Goal: Task Accomplishment & Management: Manage account settings

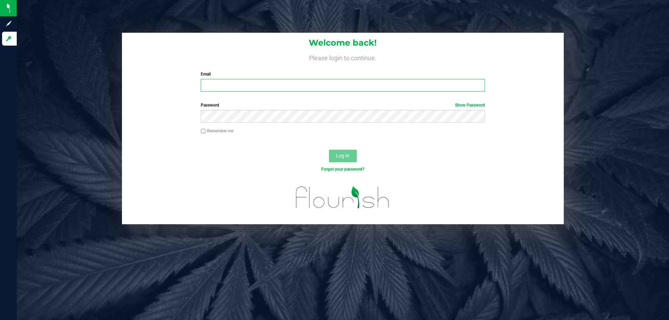
click at [298, 83] on input "Email" at bounding box center [343, 85] width 284 height 13
type input "[EMAIL_ADDRESS][DOMAIN_NAME]"
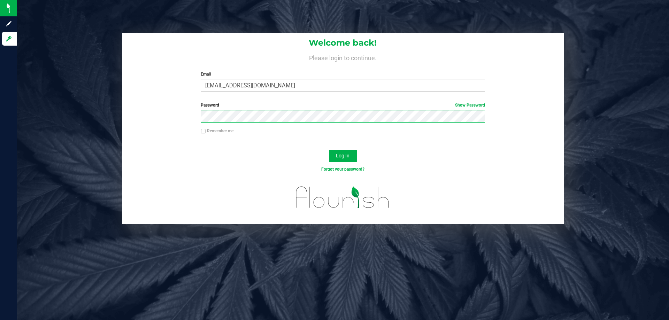
click at [329, 150] on button "Log In" at bounding box center [343, 156] width 28 height 13
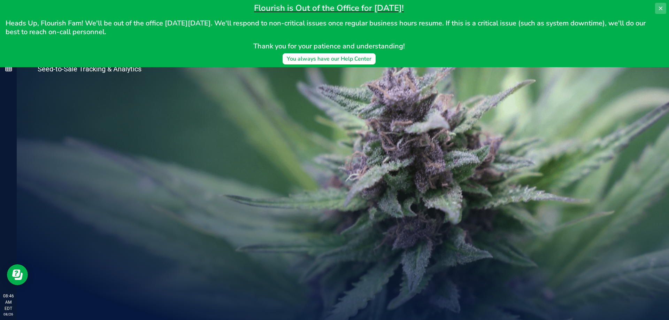
click at [661, 5] on button at bounding box center [660, 8] width 11 height 11
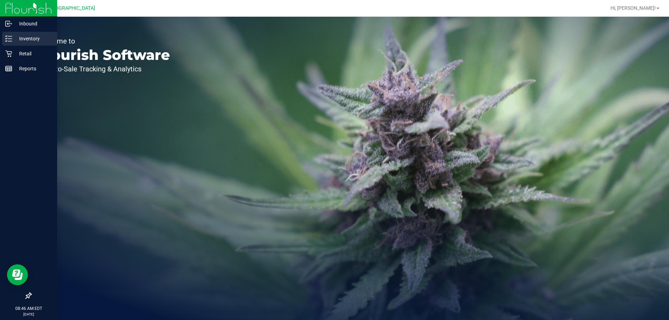
click at [38, 37] on p "Inventory" at bounding box center [33, 38] width 42 height 8
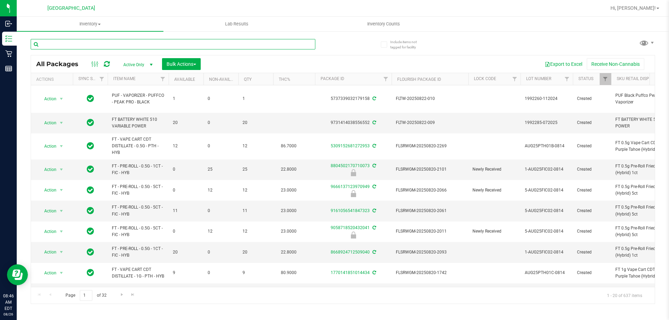
click at [151, 42] on input "text" at bounding box center [173, 44] width 284 height 10
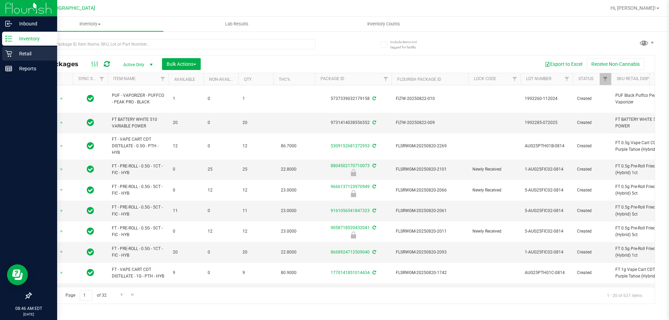
click at [14, 58] on div "Retail" at bounding box center [29, 54] width 55 height 14
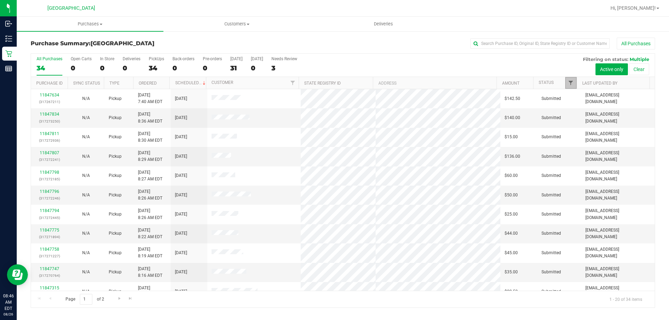
click at [571, 81] on span "Filter" at bounding box center [571, 83] width 6 height 6
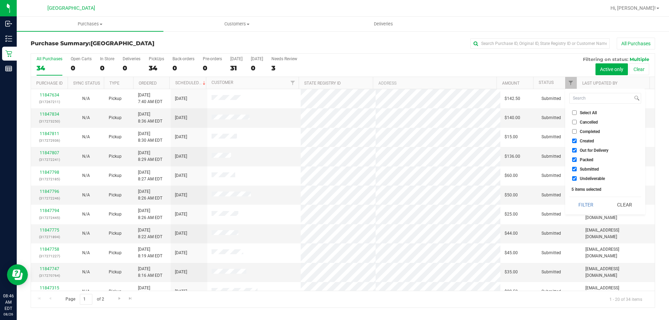
click at [578, 111] on label "Select All" at bounding box center [584, 112] width 25 height 5
click at [576, 111] on input "Select All" at bounding box center [574, 112] width 5 height 5
checkbox input "true"
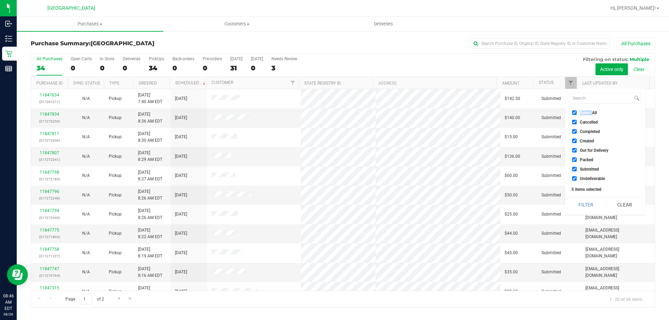
click at [578, 111] on label "Select All" at bounding box center [584, 112] width 25 height 5
click at [576, 111] on input "Select All" at bounding box center [574, 112] width 5 height 5
checkbox input "false"
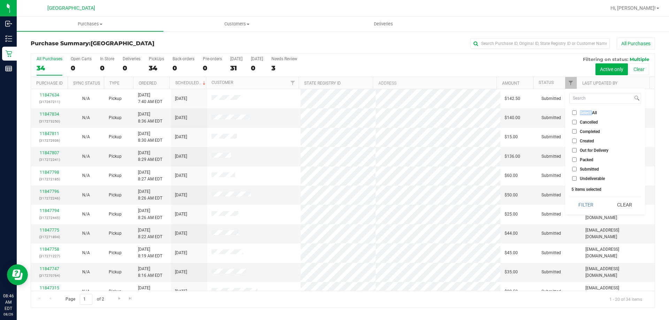
checkbox input "false"
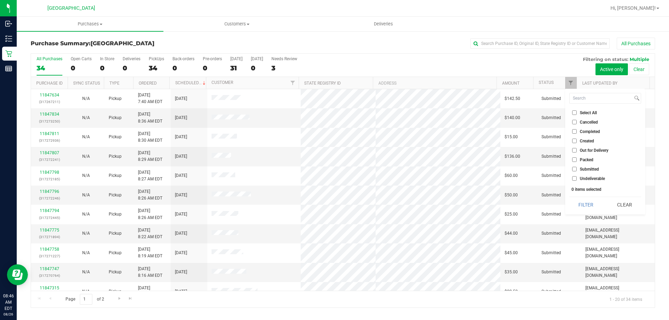
click at [585, 167] on span "Submitted" at bounding box center [588, 169] width 19 height 4
click at [576, 167] on input "Submitted" at bounding box center [574, 169] width 5 height 5
checkbox input "true"
click at [587, 202] on button "Filter" at bounding box center [585, 204] width 33 height 15
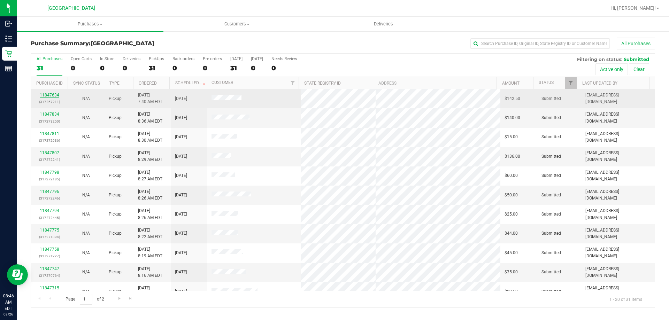
click at [54, 93] on link "11847634" at bounding box center [49, 95] width 19 height 5
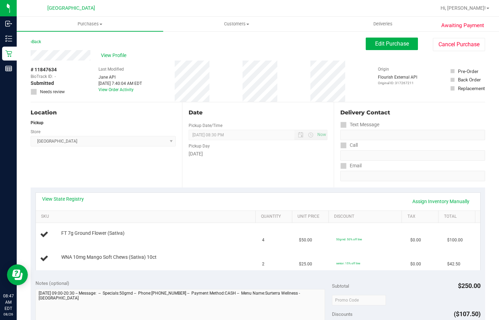
click at [175, 145] on div "Location Pickup Store Lakeland WC Select Store Bonita Springs WC Boynton Beach …" at bounding box center [106, 144] width 151 height 85
click at [225, 29] on uib-tab-heading "Customers All customers Add a new customer All physicians" at bounding box center [237, 24] width 146 height 14
click at [203, 41] on span "All customers" at bounding box center [188, 42] width 50 height 6
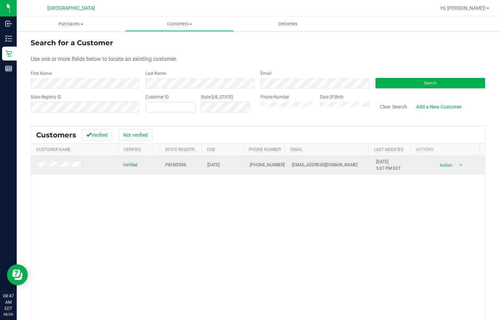
click at [62, 169] on span at bounding box center [59, 165] width 48 height 7
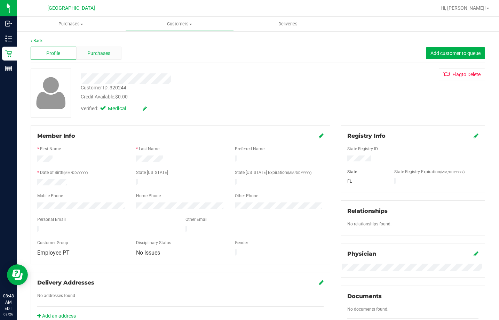
click at [95, 53] on span "Purchases" at bounding box center [98, 53] width 23 height 7
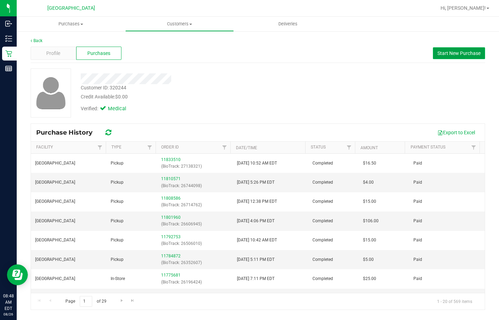
click at [447, 55] on span "Start New Purchase" at bounding box center [459, 53] width 43 height 6
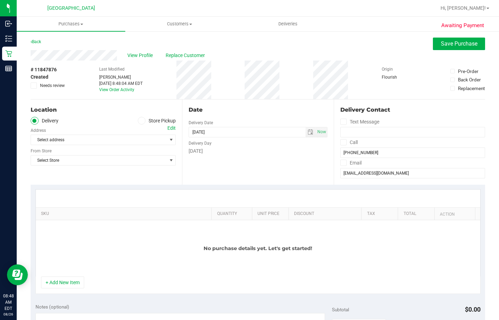
click at [142, 122] on span at bounding box center [142, 121] width 8 height 8
click at [0, 0] on input "Store Pickup" at bounding box center [0, 0] width 0 height 0
click at [136, 137] on span "Select Store" at bounding box center [99, 140] width 136 height 10
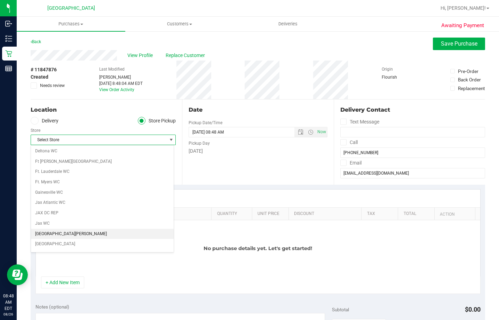
scroll to position [174, 0]
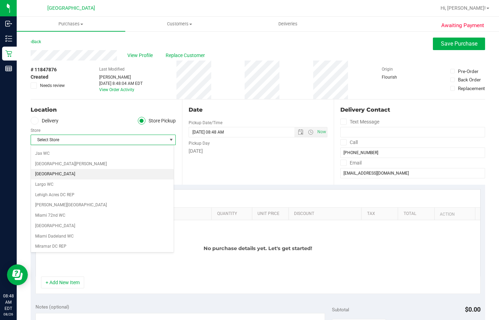
click at [55, 174] on li "[GEOGRAPHIC_DATA]" at bounding box center [102, 174] width 143 height 10
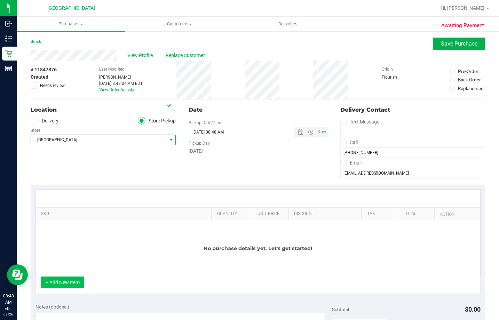
click at [65, 282] on button "+ Add New Item" at bounding box center [62, 283] width 43 height 12
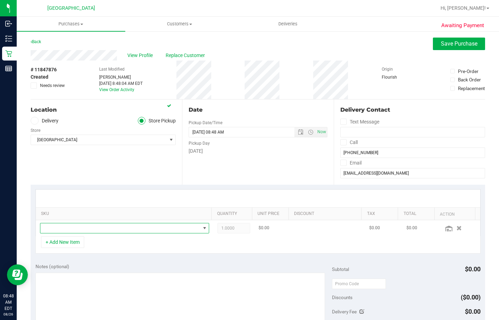
click at [97, 228] on span "NO DATA FOUND" at bounding box center [120, 229] width 160 height 10
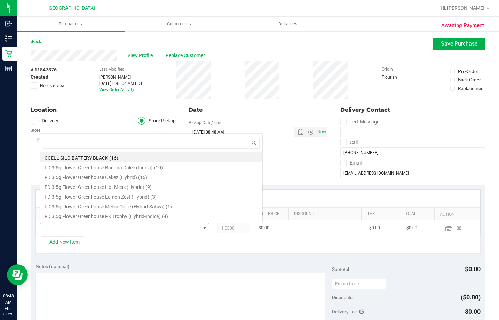
scroll to position [10, 163]
type input "ground"
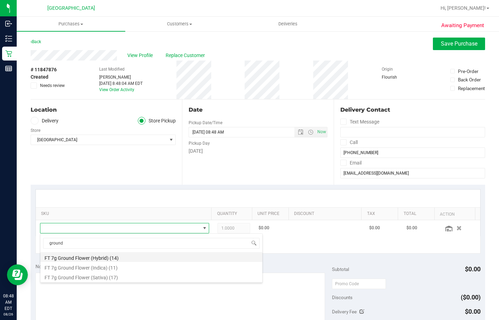
click at [122, 257] on li "FT 7g Ground Flower (Hybrid) (14)" at bounding box center [151, 257] width 222 height 10
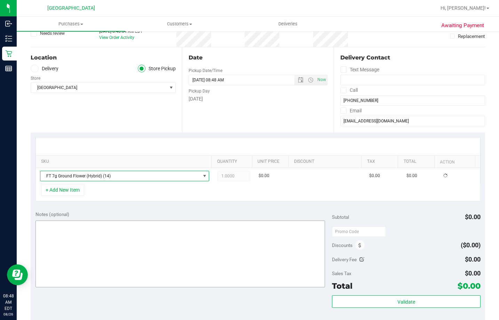
scroll to position [104, 0]
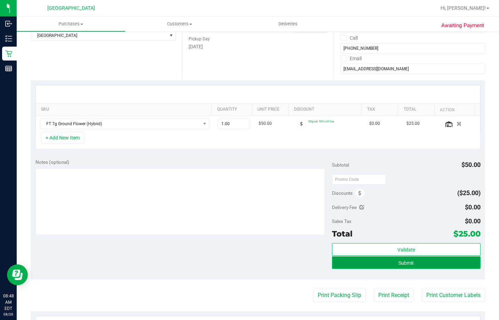
click at [403, 261] on span "Submit" at bounding box center [406, 263] width 15 height 6
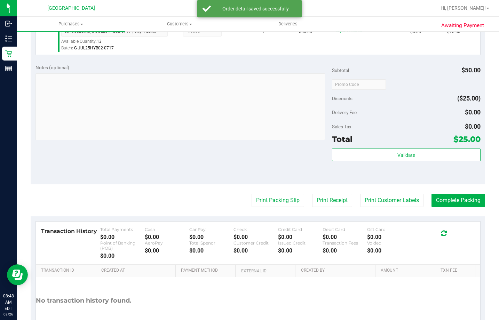
scroll to position [209, 0]
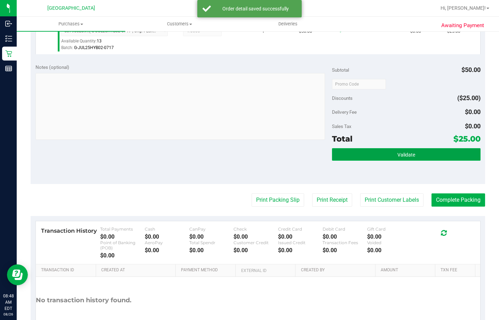
click at [389, 151] on button "Validate" at bounding box center [406, 154] width 148 height 13
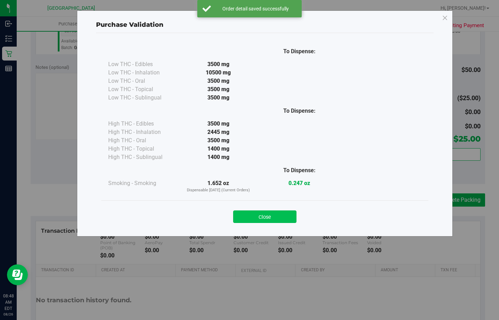
click at [281, 222] on button "Close" at bounding box center [264, 217] width 63 height 13
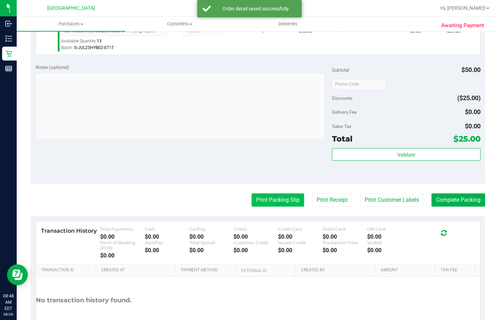
click at [274, 201] on button "Print Packing Slip" at bounding box center [278, 200] width 53 height 13
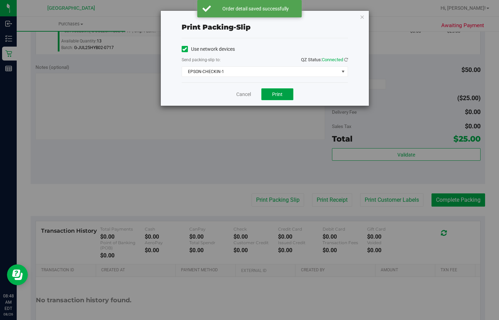
click at [274, 94] on span "Print" at bounding box center [277, 95] width 10 height 6
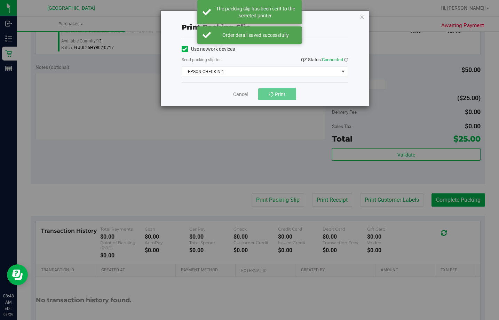
click at [260, 78] on div "Use network devices Send packing-slip to: QZ Status: Connected EPSON-CHECKIN-1 …" at bounding box center [265, 60] width 166 height 44
click at [255, 72] on span "EPSON-CHECKIN-1" at bounding box center [260, 72] width 157 height 10
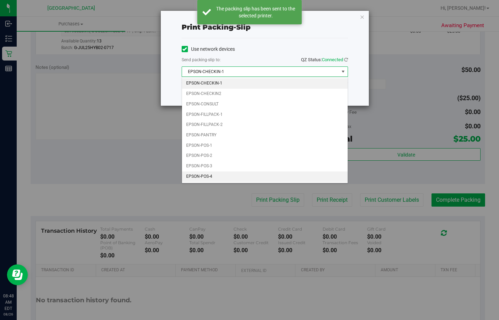
click at [215, 178] on li "EPSON-POS-4" at bounding box center [265, 177] width 166 height 10
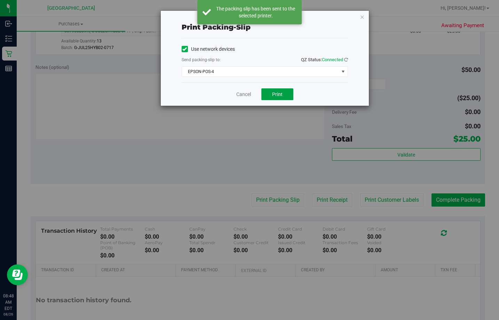
click at [272, 97] on span "Print" at bounding box center [277, 95] width 10 height 6
click at [238, 93] on link "Cancel" at bounding box center [243, 94] width 15 height 7
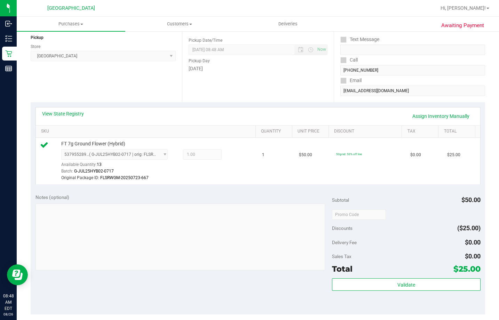
scroll to position [139, 0]
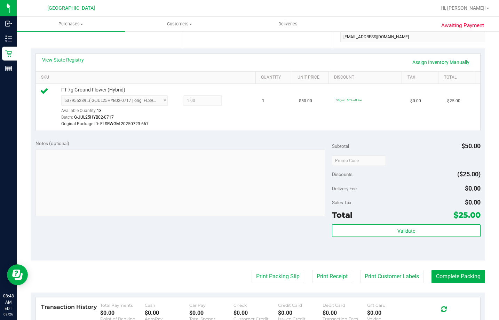
click at [405, 222] on div "Subtotal $50.00 Discounts ($25.00) Delivery Fee $0.00 Sales Tax $0.00 Total $25…" at bounding box center [406, 198] width 148 height 116
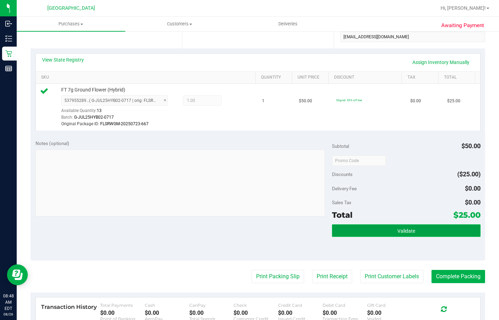
click at [401, 232] on span "Validate" at bounding box center [407, 231] width 18 height 6
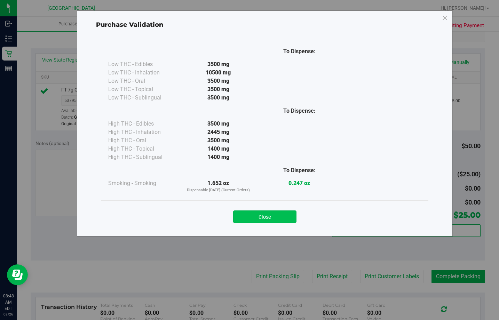
click at [272, 218] on button "Close" at bounding box center [264, 217] width 63 height 13
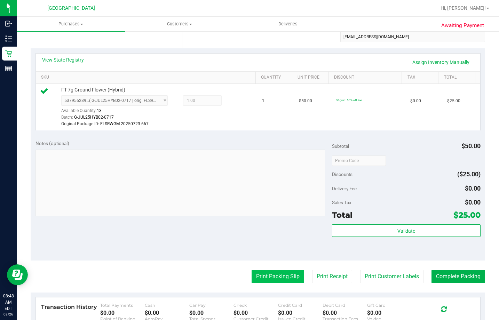
click at [275, 272] on button "Print Packing Slip" at bounding box center [278, 276] width 53 height 13
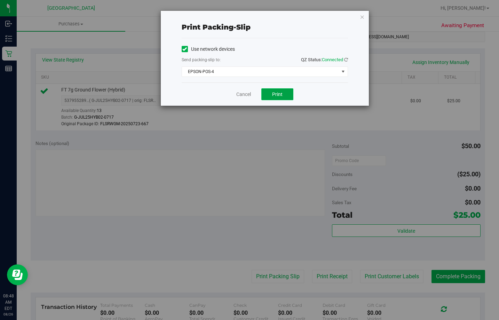
click at [282, 97] on button "Print" at bounding box center [278, 94] width 32 height 12
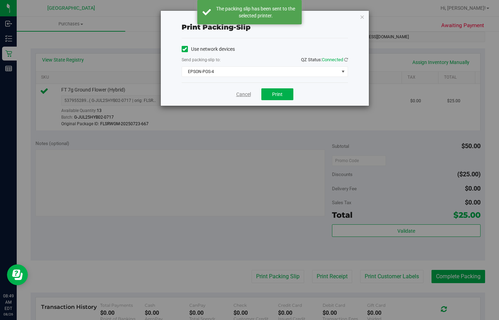
click at [245, 96] on link "Cancel" at bounding box center [243, 94] width 15 height 7
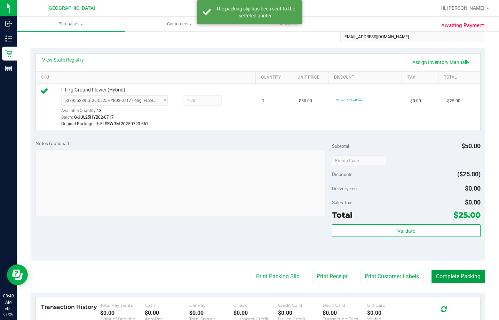
click at [451, 282] on button "Complete Packing" at bounding box center [459, 276] width 54 height 13
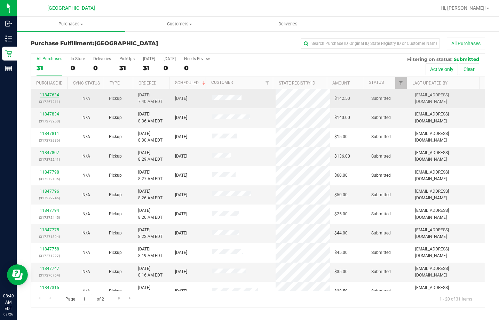
click at [52, 94] on link "11847634" at bounding box center [49, 95] width 19 height 5
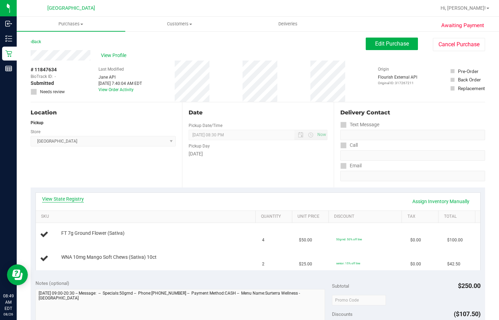
click at [76, 197] on link "View State Registry" at bounding box center [63, 199] width 42 height 7
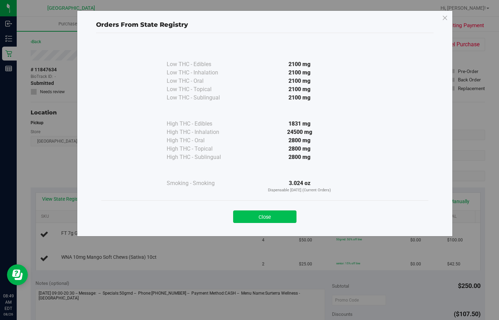
click at [256, 217] on button "Close" at bounding box center [264, 217] width 63 height 13
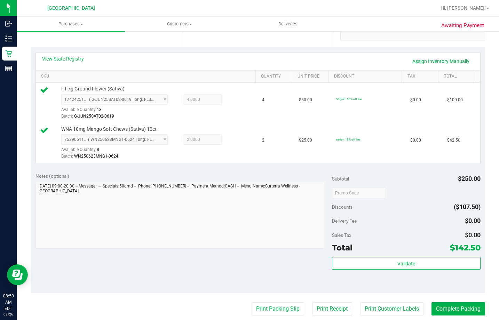
scroll to position [174, 0]
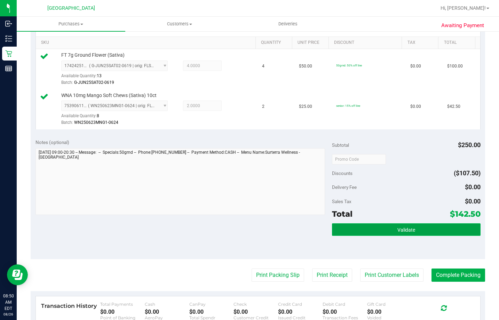
click at [372, 227] on button "Validate" at bounding box center [406, 230] width 148 height 13
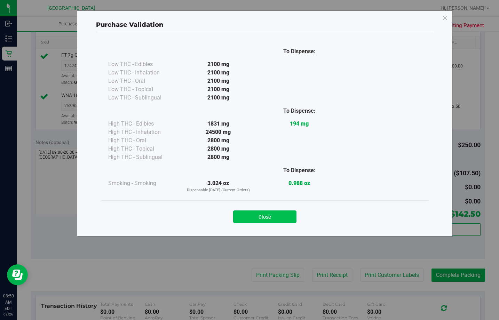
click at [249, 221] on button "Close" at bounding box center [264, 217] width 63 height 13
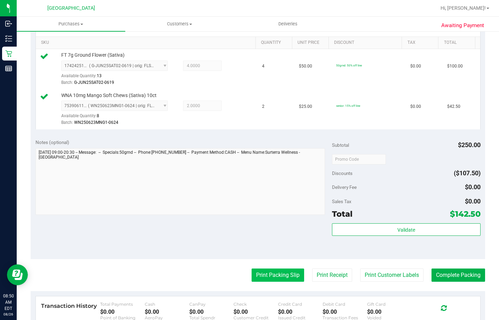
click at [284, 275] on button "Print Packing Slip" at bounding box center [278, 275] width 53 height 13
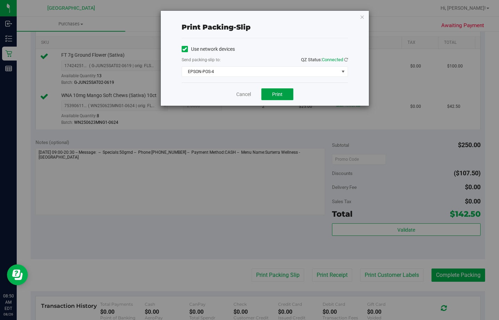
click at [269, 93] on button "Print" at bounding box center [278, 94] width 32 height 12
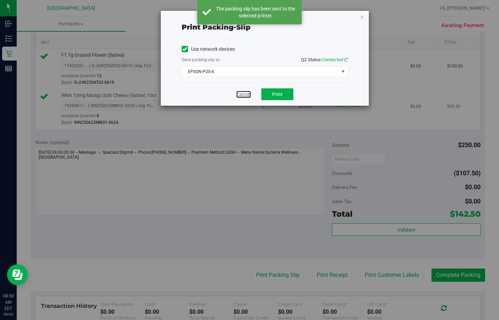
click at [241, 94] on link "Cancel" at bounding box center [243, 94] width 15 height 7
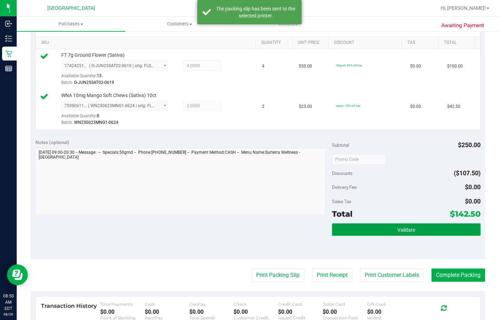
click at [374, 227] on button "Validate" at bounding box center [406, 230] width 148 height 13
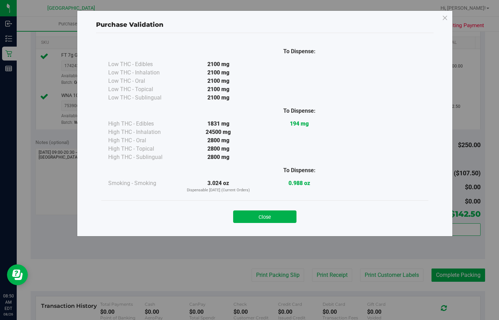
click at [266, 224] on div "Close" at bounding box center [264, 215] width 327 height 28
click at [264, 216] on button "Close" at bounding box center [264, 217] width 63 height 13
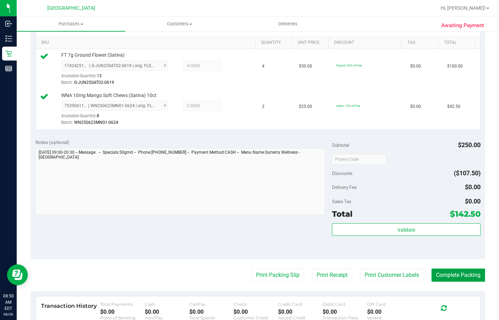
click at [456, 275] on button "Complete Packing" at bounding box center [459, 275] width 54 height 13
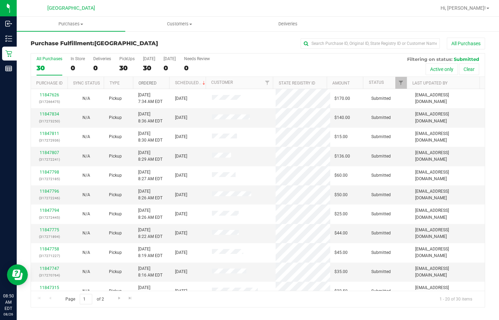
click at [146, 81] on link "Ordered" at bounding box center [148, 83] width 18 height 5
click at [146, 83] on link "Ordered" at bounding box center [152, 82] width 26 height 5
click at [146, 83] on link "Ordered" at bounding box center [148, 83] width 18 height 5
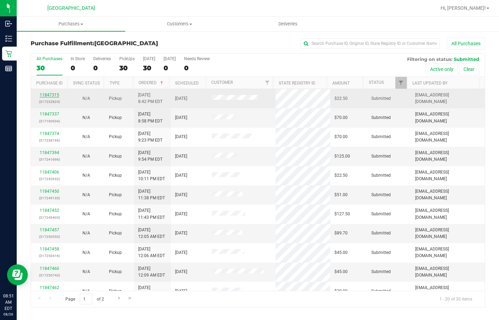
click at [48, 96] on link "11847315" at bounding box center [49, 95] width 19 height 5
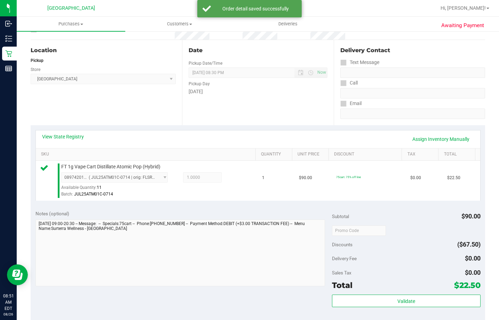
scroll to position [139, 0]
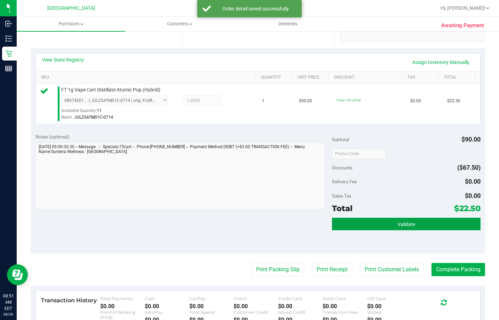
click at [398, 222] on span "Validate" at bounding box center [407, 225] width 18 height 6
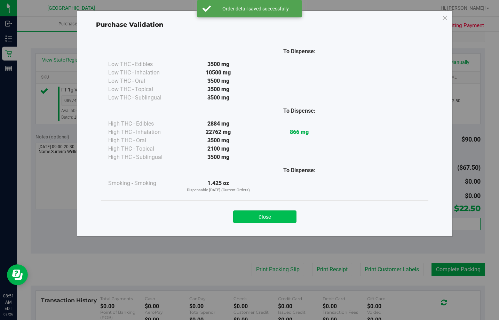
click at [251, 216] on button "Close" at bounding box center [264, 217] width 63 height 13
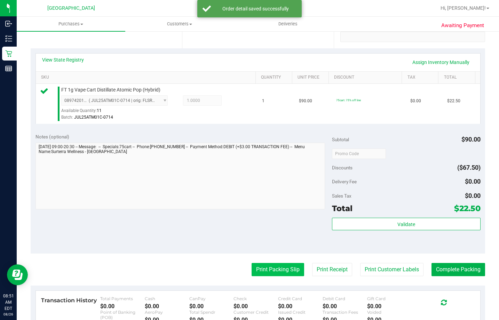
click at [265, 276] on button "Print Packing Slip" at bounding box center [278, 269] width 53 height 13
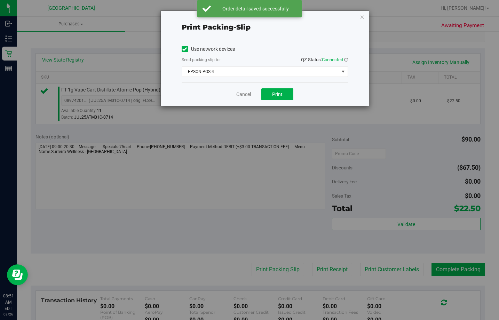
click at [271, 88] on div "Cancel Print" at bounding box center [265, 94] width 166 height 23
click at [273, 96] on span "Print" at bounding box center [277, 95] width 10 height 6
click at [236, 94] on link "Cancel" at bounding box center [243, 94] width 15 height 7
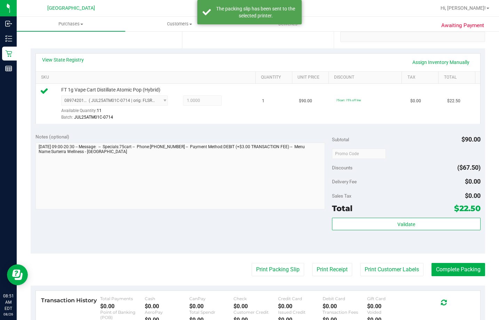
drag, startPoint x: 452, startPoint y: 277, endPoint x: 424, endPoint y: 257, distance: 33.7
click at [452, 274] on purchase-details "Back Edit Purchase Cancel Purchase View Profile # 11847315 BioTrack ID: - Submi…" at bounding box center [258, 159] width 455 height 523
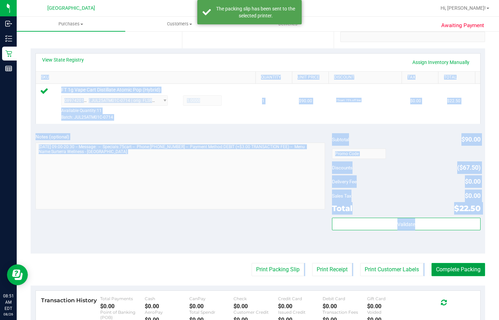
click at [439, 272] on button "Complete Packing" at bounding box center [459, 269] width 54 height 13
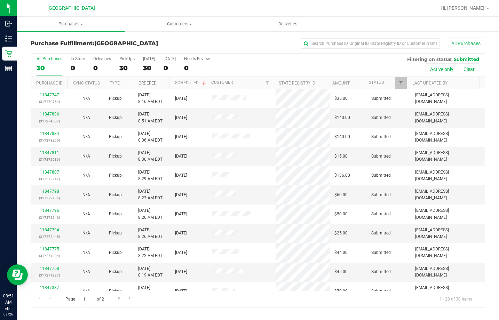
click at [150, 81] on link "Ordered" at bounding box center [148, 83] width 18 height 5
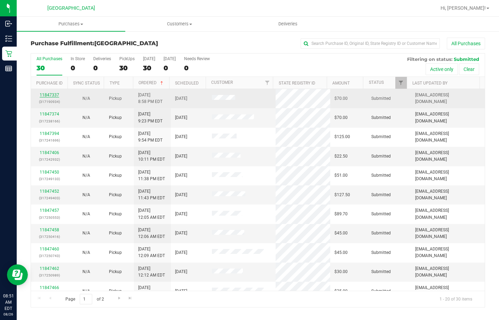
click at [56, 94] on link "11847337" at bounding box center [49, 95] width 19 height 5
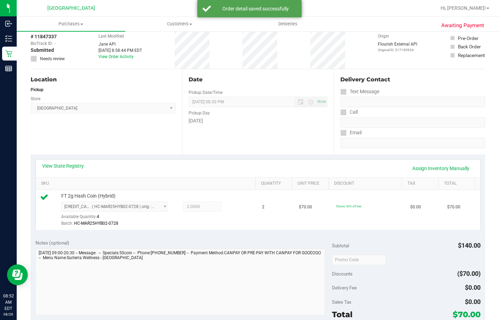
scroll to position [70, 0]
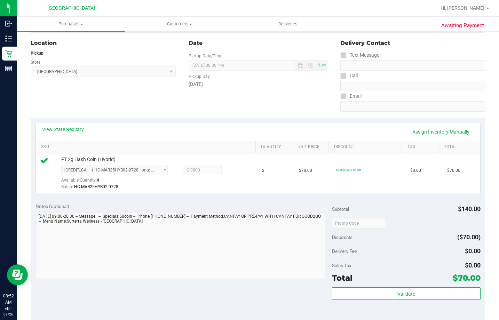
click at [447, 302] on div "Validate" at bounding box center [406, 303] width 148 height 31
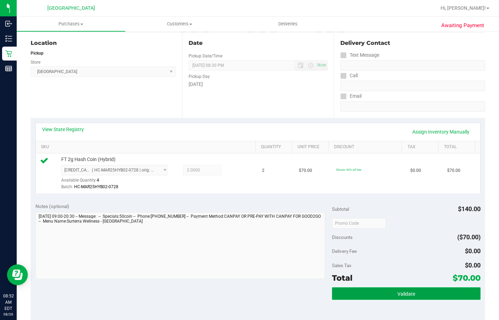
click at [447, 300] on button "Validate" at bounding box center [406, 294] width 148 height 13
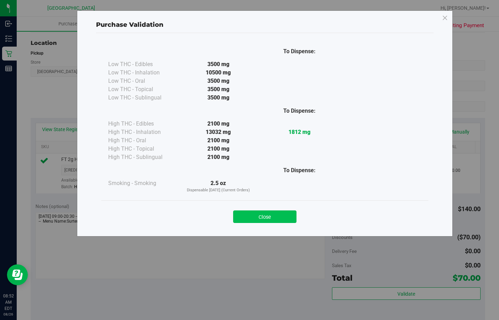
click at [273, 214] on button "Close" at bounding box center [264, 217] width 63 height 13
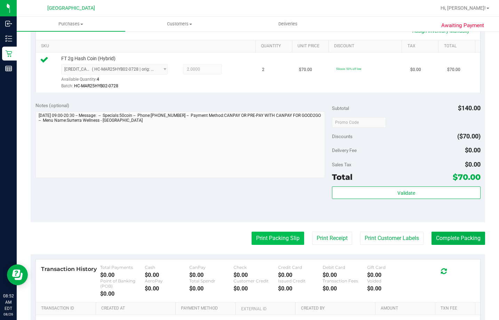
scroll to position [174, 0]
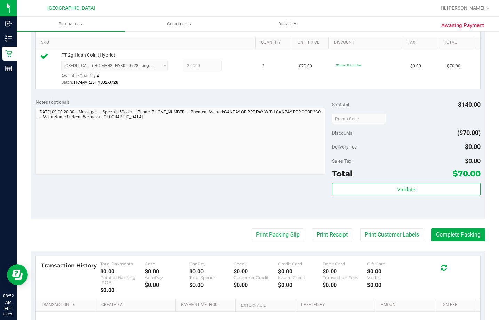
click at [362, 196] on div "Validate" at bounding box center [406, 189] width 148 height 13
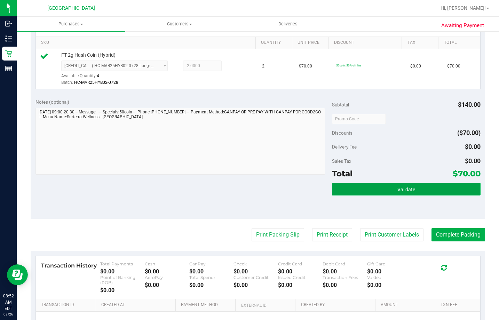
click at [361, 186] on button "Validate" at bounding box center [406, 189] width 148 height 13
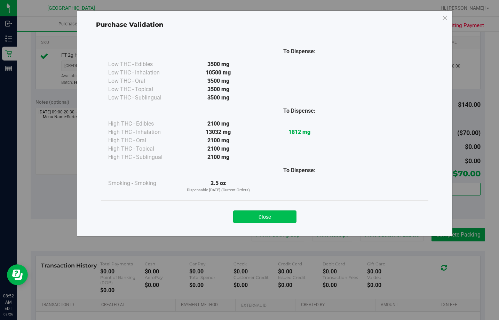
click at [291, 219] on button "Close" at bounding box center [264, 217] width 63 height 13
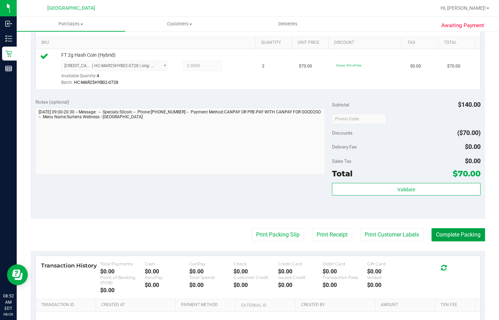
click at [457, 239] on button "Complete Packing" at bounding box center [459, 234] width 54 height 13
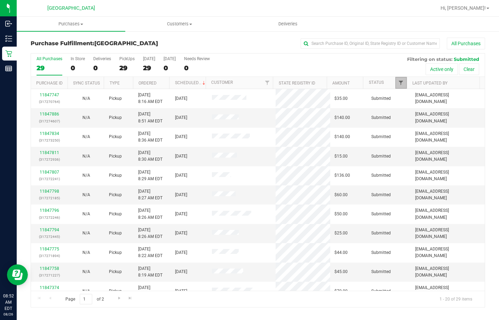
click at [404, 85] on span "Filter" at bounding box center [401, 83] width 6 height 6
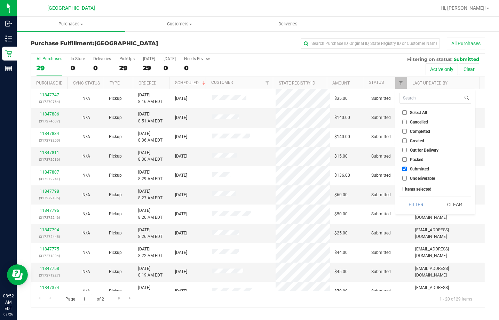
click at [406, 162] on input "Packed" at bounding box center [405, 159] width 5 height 5
checkbox input "true"
click at [414, 203] on button "Filter" at bounding box center [416, 204] width 33 height 15
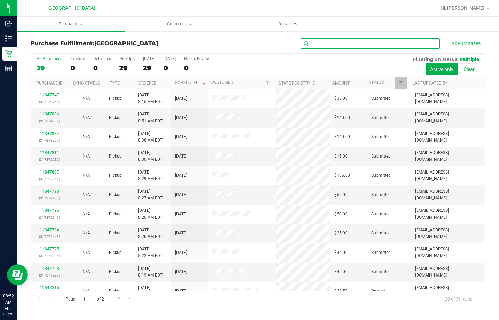
click at [323, 47] on input "text" at bounding box center [370, 43] width 139 height 10
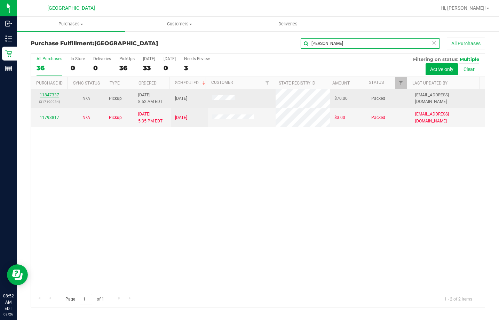
type input "chris"
click at [52, 93] on link "11847337" at bounding box center [49, 95] width 19 height 5
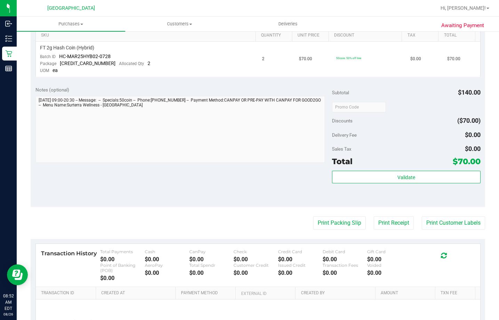
scroll to position [209, 0]
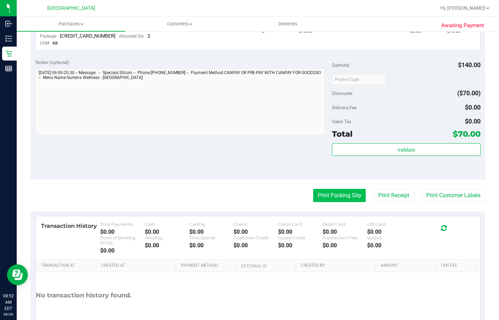
click at [344, 195] on button "Print Packing Slip" at bounding box center [339, 195] width 53 height 13
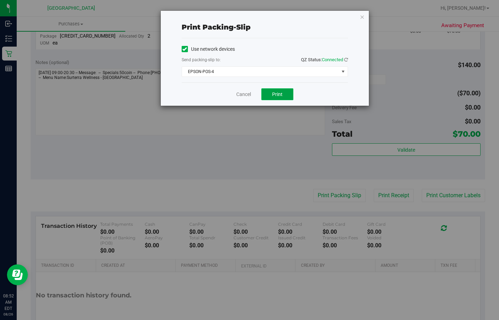
click at [278, 93] on span "Print" at bounding box center [277, 95] width 10 height 6
click at [243, 95] on link "Cancel" at bounding box center [243, 94] width 15 height 7
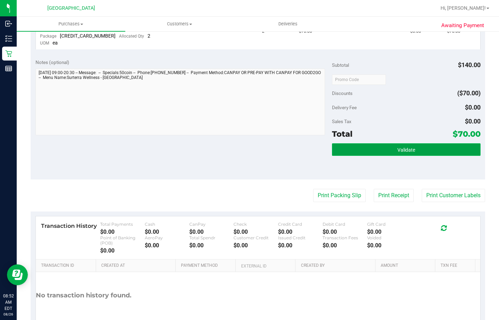
click at [422, 151] on button "Validate" at bounding box center [406, 149] width 148 height 13
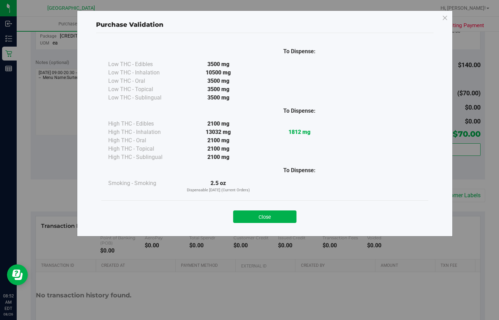
click at [276, 215] on button "Close" at bounding box center [264, 217] width 63 height 13
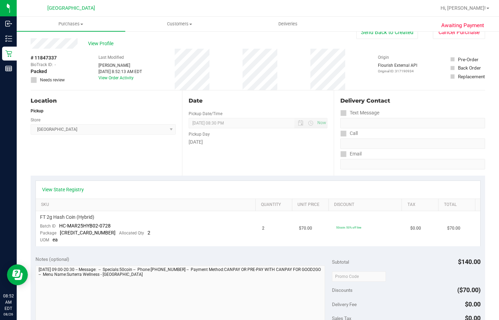
scroll to position [0, 0]
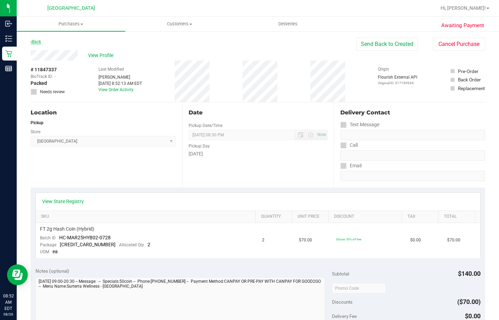
click at [36, 41] on link "Back" at bounding box center [36, 41] width 10 height 5
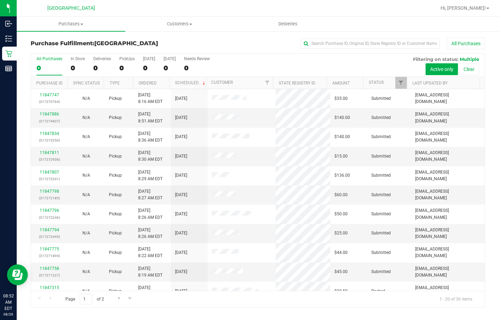
click at [407, 79] on div at bounding box center [406, 83] width 3 height 12
click at [402, 81] on span "Filter" at bounding box center [401, 83] width 6 height 6
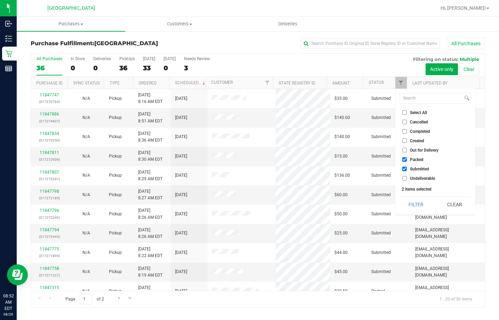
click at [404, 111] on input "Select All" at bounding box center [405, 112] width 5 height 5
checkbox input "true"
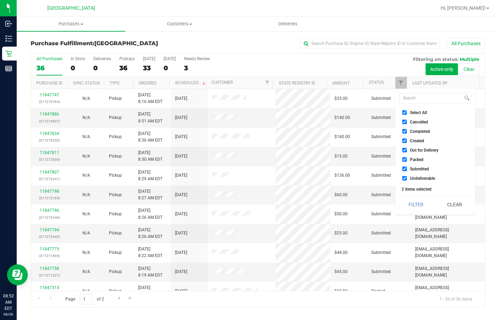
checkbox input "true"
drag, startPoint x: 404, startPoint y: 111, endPoint x: 410, endPoint y: 170, distance: 59.1
click at [404, 112] on input "Select All" at bounding box center [405, 112] width 5 height 5
checkbox input "false"
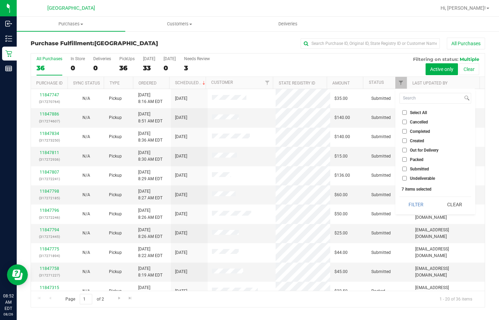
checkbox input "false"
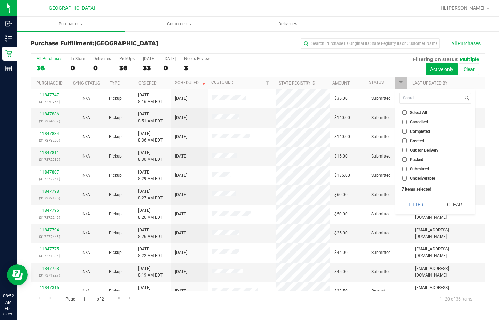
checkbox input "false"
click at [411, 170] on span "Submitted" at bounding box center [419, 169] width 19 height 4
click at [407, 170] on input "Submitted" at bounding box center [405, 169] width 5 height 5
checkbox input "true"
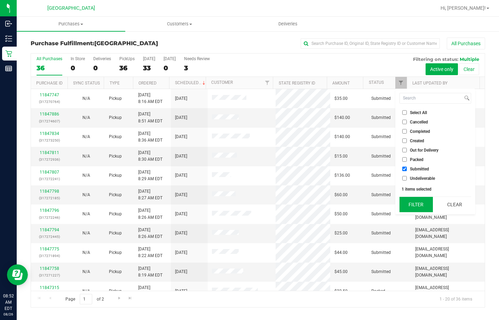
click at [416, 205] on button "Filter" at bounding box center [416, 204] width 33 height 15
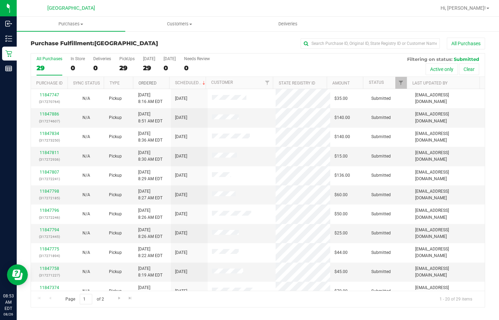
click at [148, 83] on link "Ordered" at bounding box center [148, 83] width 18 height 5
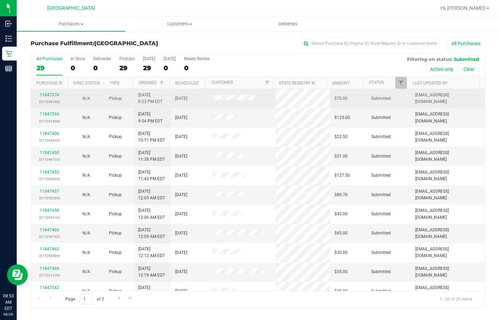
click at [47, 92] on div "11847374 (317238166)" at bounding box center [49, 98] width 29 height 13
click at [44, 93] on link "11847374" at bounding box center [49, 95] width 19 height 5
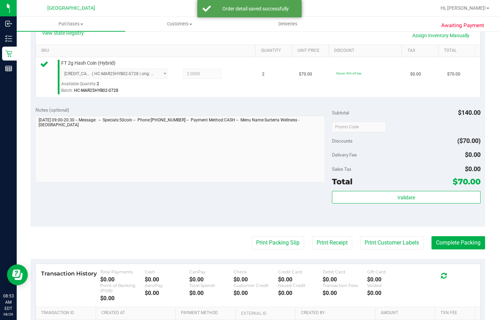
scroll to position [174, 0]
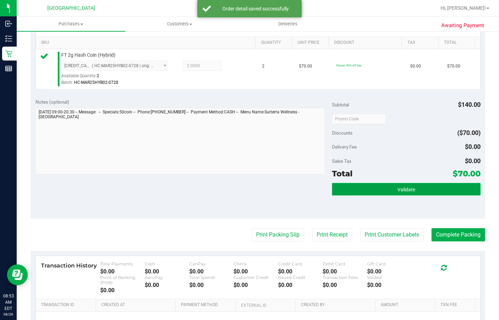
click at [373, 190] on button "Validate" at bounding box center [406, 189] width 148 height 13
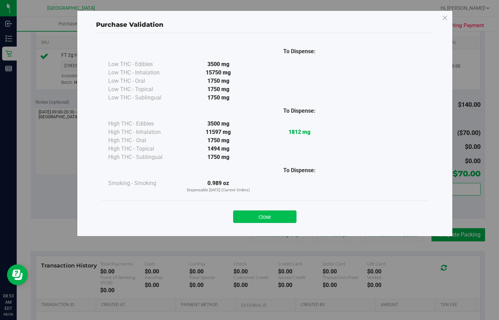
click at [284, 217] on button "Close" at bounding box center [264, 217] width 63 height 13
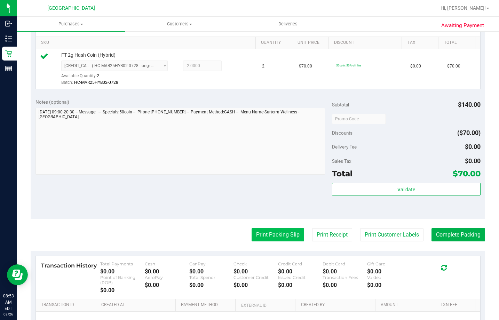
click at [275, 237] on button "Print Packing Slip" at bounding box center [278, 234] width 53 height 13
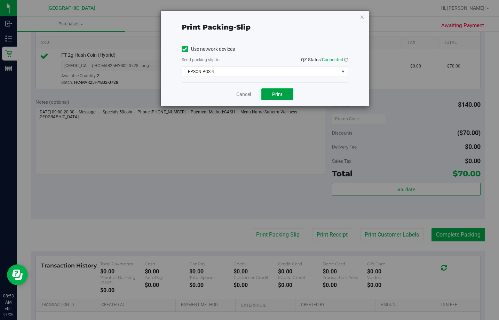
click at [275, 92] on span "Print" at bounding box center [277, 95] width 10 height 6
click at [248, 94] on link "Cancel" at bounding box center [243, 94] width 15 height 7
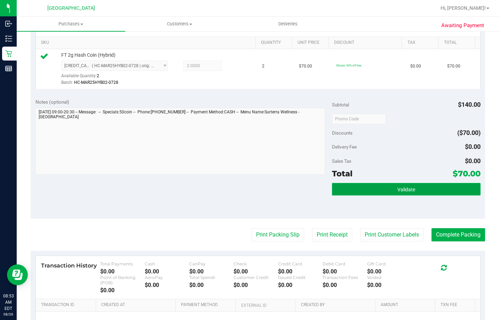
click at [371, 186] on button "Validate" at bounding box center [406, 189] width 148 height 13
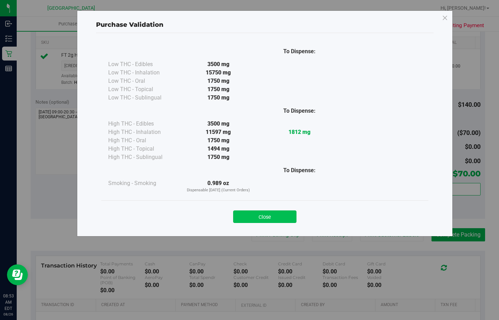
click at [264, 217] on button "Close" at bounding box center [264, 217] width 63 height 13
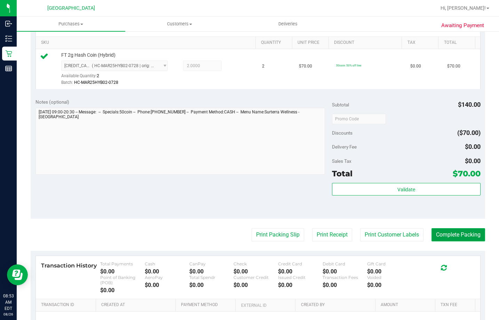
click at [444, 234] on button "Complete Packing" at bounding box center [459, 234] width 54 height 13
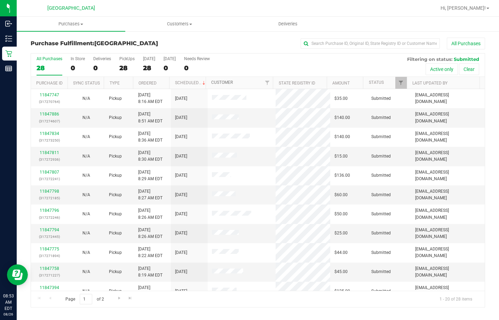
click at [231, 82] on link "Customer" at bounding box center [222, 82] width 22 height 5
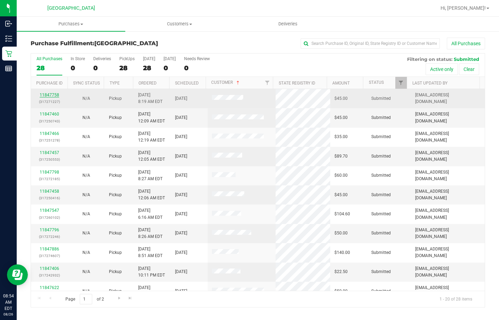
click at [47, 96] on link "11847758" at bounding box center [49, 95] width 19 height 5
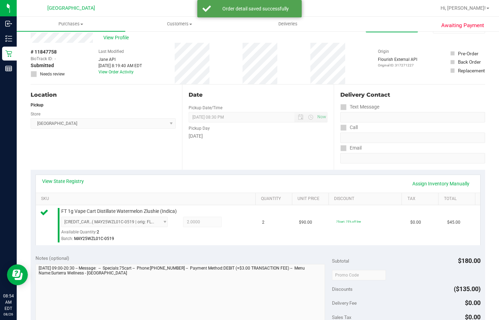
scroll to position [139, 0]
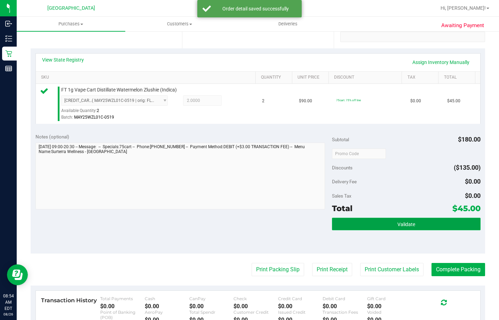
click at [354, 225] on button "Validate" at bounding box center [406, 224] width 148 height 13
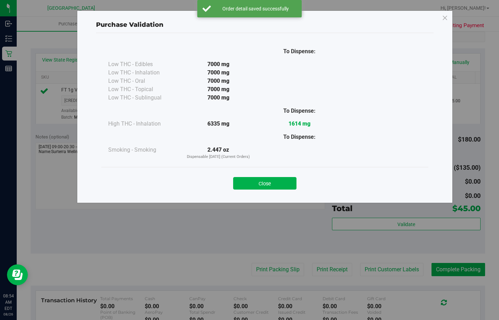
click at [257, 174] on div "Close" at bounding box center [265, 181] width 317 height 17
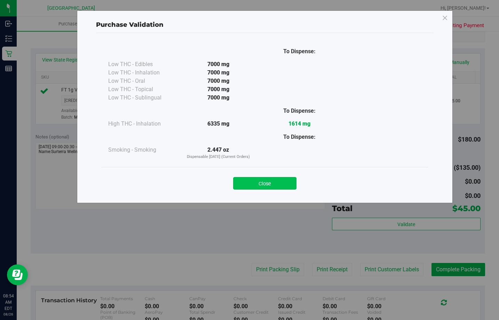
click at [254, 181] on button "Close" at bounding box center [264, 183] width 63 height 13
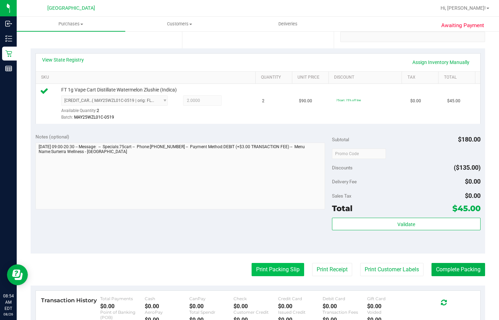
click at [261, 270] on button "Print Packing Slip" at bounding box center [278, 269] width 53 height 13
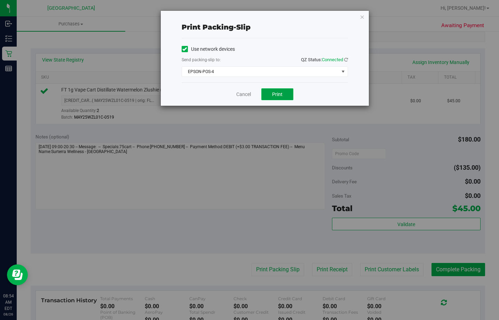
click at [274, 96] on span "Print" at bounding box center [277, 95] width 10 height 6
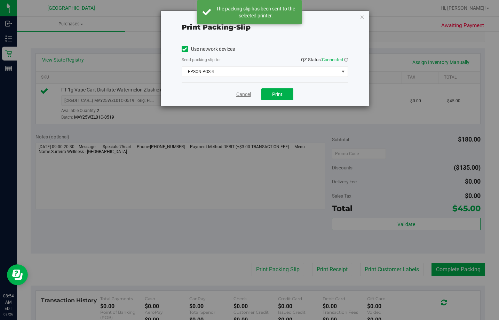
click at [240, 94] on link "Cancel" at bounding box center [243, 94] width 15 height 7
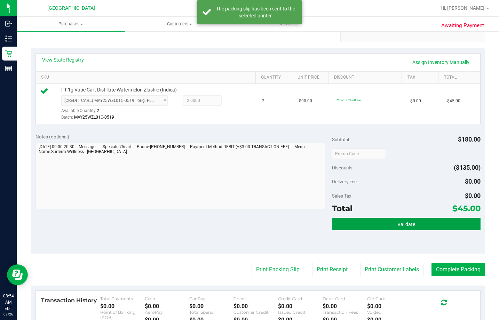
click at [409, 222] on span "Validate" at bounding box center [407, 225] width 18 height 6
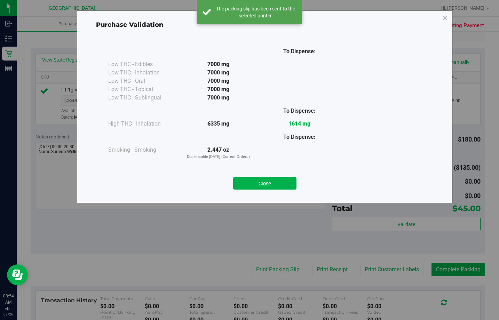
click at [281, 188] on button "Close" at bounding box center [264, 183] width 63 height 13
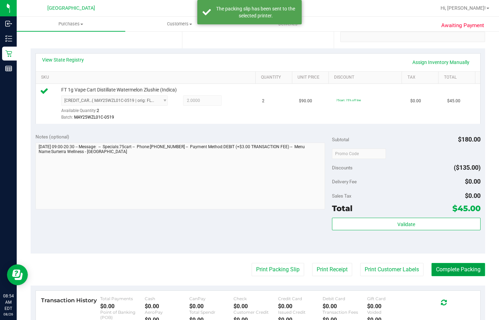
click at [465, 267] on button "Complete Packing" at bounding box center [459, 269] width 54 height 13
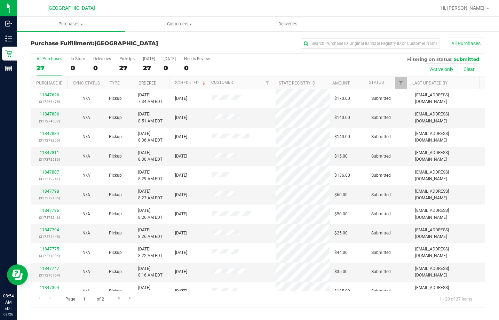
click at [144, 83] on link "Ordered" at bounding box center [148, 83] width 18 height 5
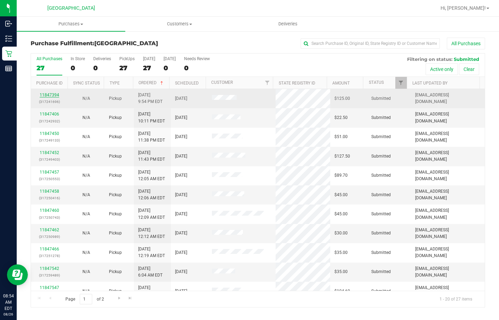
click at [48, 94] on link "11847394" at bounding box center [49, 95] width 19 height 5
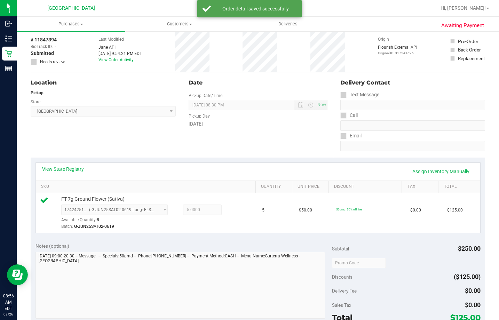
scroll to position [104, 0]
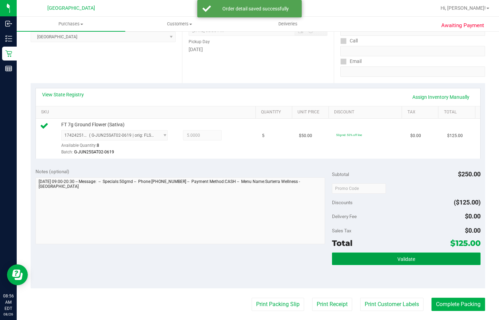
click at [377, 260] on button "Validate" at bounding box center [406, 259] width 148 height 13
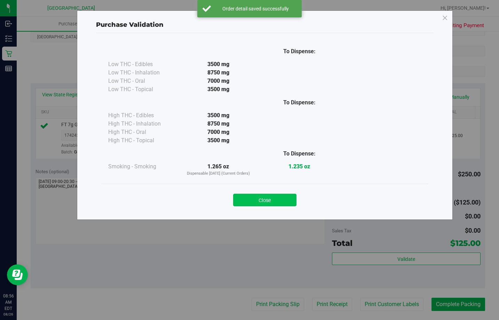
click at [267, 202] on button "Close" at bounding box center [264, 200] width 63 height 13
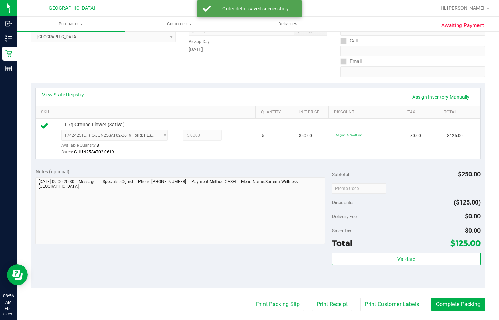
click at [272, 297] on purchase-details "Back Edit Purchase Cancel Purchase View Profile # 11847394 BioTrack ID: - Submi…" at bounding box center [258, 194] width 455 height 523
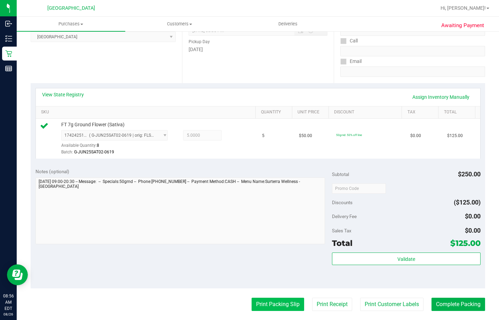
click at [276, 304] on button "Print Packing Slip" at bounding box center [278, 304] width 53 height 13
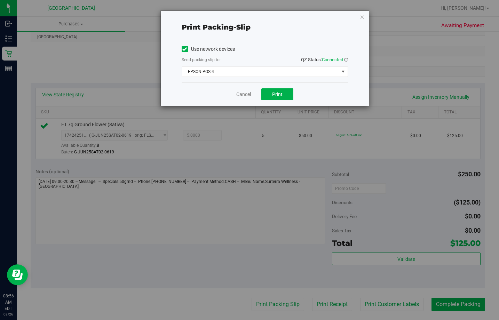
drag, startPoint x: 275, startPoint y: 87, endPoint x: 276, endPoint y: 103, distance: 16.0
click at [276, 97] on div "Cancel Print" at bounding box center [265, 94] width 166 height 23
click at [275, 95] on span "Print" at bounding box center [277, 95] width 10 height 6
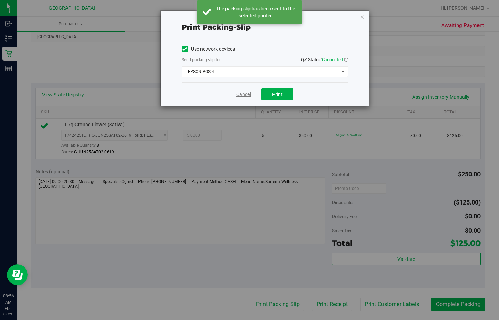
click at [244, 95] on link "Cancel" at bounding box center [243, 94] width 15 height 7
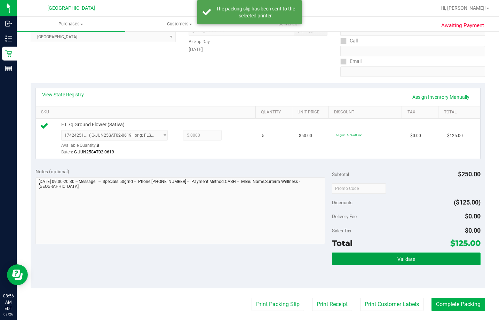
click at [430, 258] on button "Validate" at bounding box center [406, 259] width 148 height 13
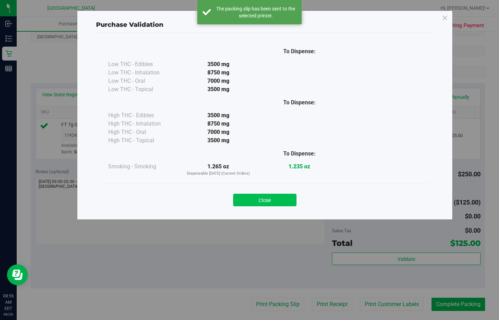
click at [256, 202] on button "Close" at bounding box center [264, 200] width 63 height 13
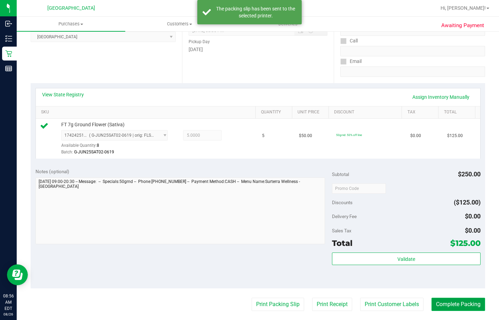
click at [449, 304] on button "Complete Packing" at bounding box center [459, 304] width 54 height 13
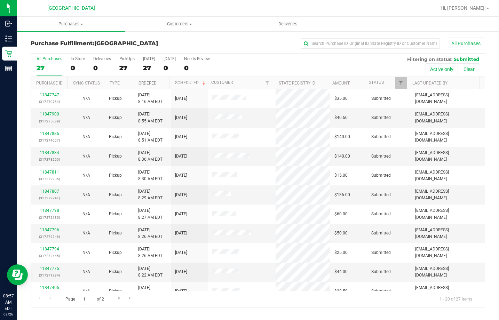
click at [155, 83] on link "Ordered" at bounding box center [148, 83] width 18 height 5
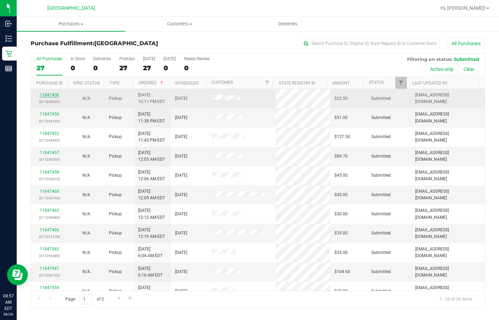
click at [52, 97] on link "11847406" at bounding box center [49, 95] width 19 height 5
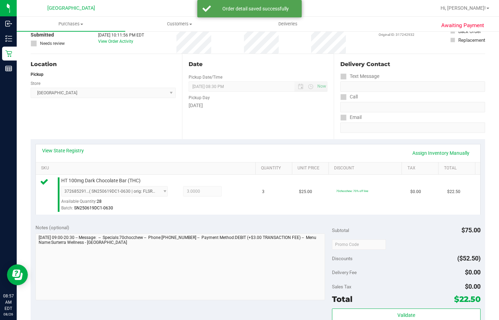
scroll to position [139, 0]
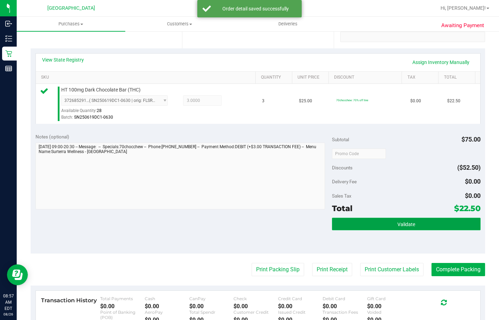
click at [426, 228] on button "Validate" at bounding box center [406, 224] width 148 height 13
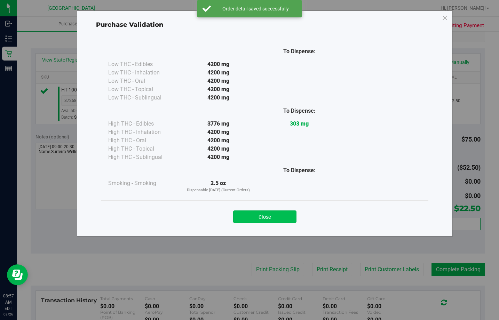
click at [290, 213] on button "Close" at bounding box center [264, 217] width 63 height 13
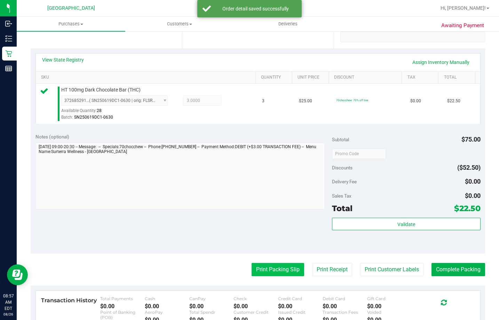
click at [271, 275] on button "Print Packing Slip" at bounding box center [278, 269] width 53 height 13
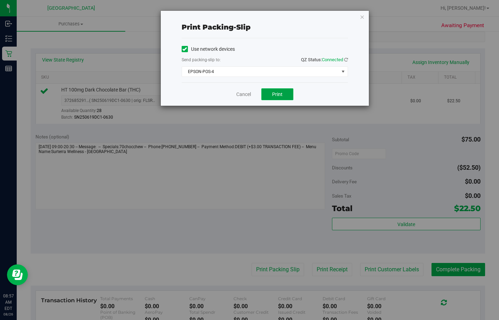
click at [278, 94] on span "Print" at bounding box center [277, 95] width 10 height 6
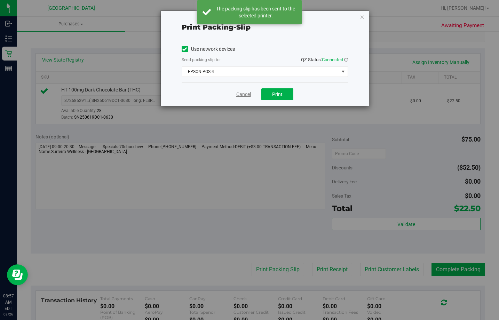
click at [248, 96] on link "Cancel" at bounding box center [243, 94] width 15 height 7
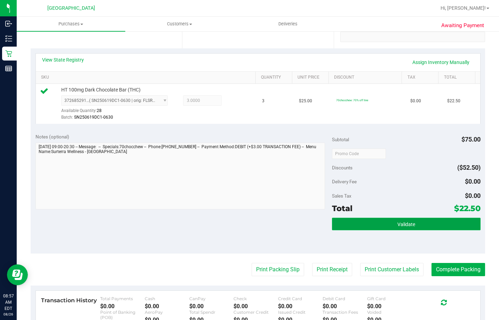
click at [382, 229] on button "Validate" at bounding box center [406, 224] width 148 height 13
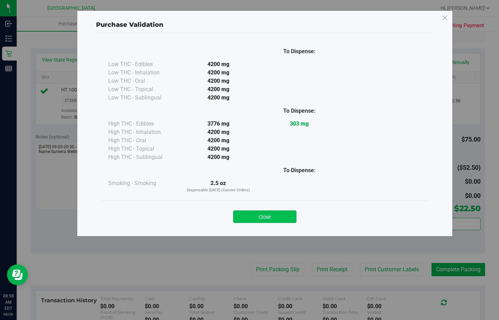
click at [272, 215] on button "Close" at bounding box center [264, 217] width 63 height 13
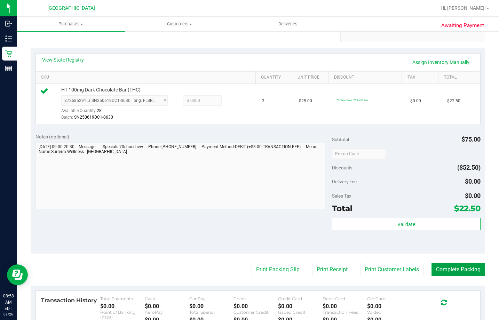
click at [444, 275] on button "Complete Packing" at bounding box center [459, 269] width 54 height 13
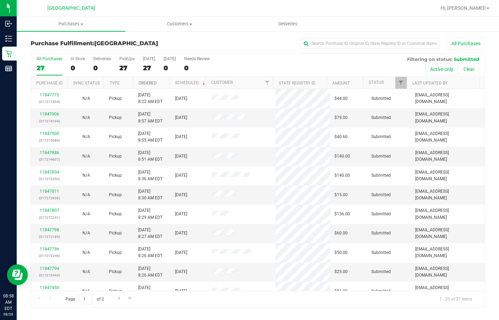
click at [148, 82] on link "Ordered" at bounding box center [148, 83] width 18 height 5
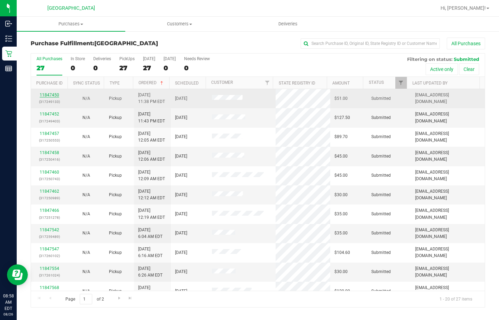
click at [50, 93] on link "11847450" at bounding box center [49, 95] width 19 height 5
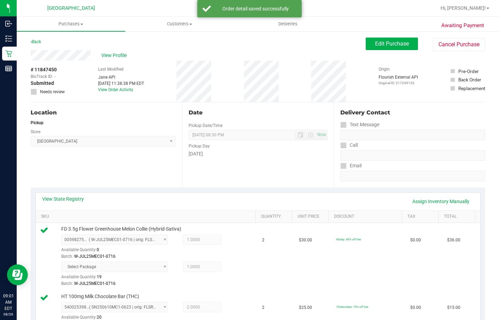
scroll to position [139, 0]
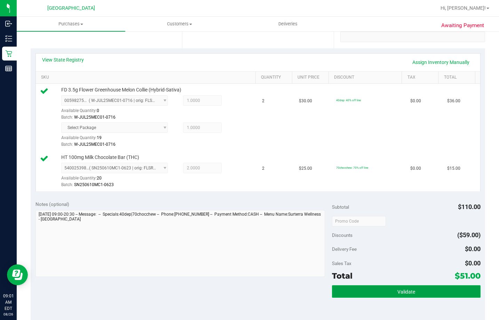
click at [372, 293] on button "Validate" at bounding box center [406, 292] width 148 height 13
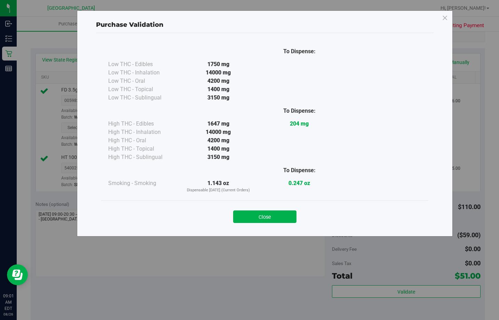
click at [253, 225] on div "Close" at bounding box center [264, 215] width 327 height 28
click at [253, 217] on button "Close" at bounding box center [264, 217] width 63 height 13
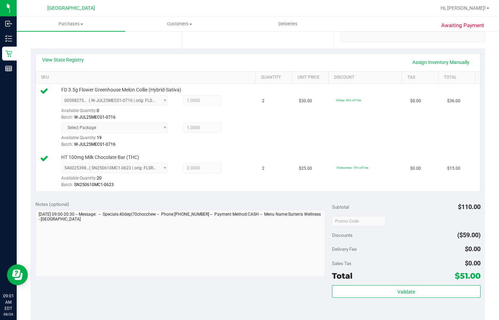
scroll to position [244, 0]
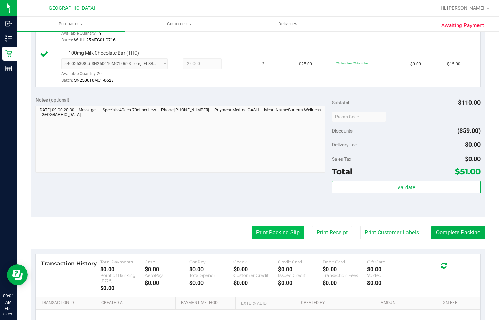
click at [266, 229] on button "Print Packing Slip" at bounding box center [278, 232] width 53 height 13
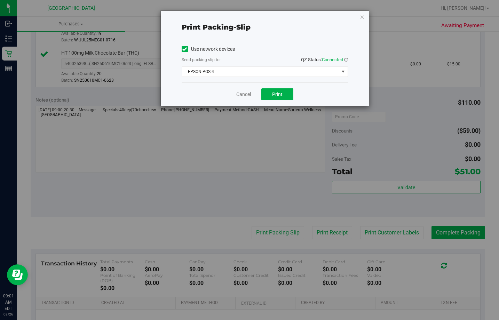
click at [287, 83] on div "Cancel Print" at bounding box center [265, 94] width 166 height 23
click at [287, 91] on button "Print" at bounding box center [278, 94] width 32 height 12
drag, startPoint x: 244, startPoint y: 90, endPoint x: 240, endPoint y: 92, distance: 4.9
click at [244, 90] on div "Cancel Print" at bounding box center [265, 94] width 166 height 23
click at [239, 93] on link "Cancel" at bounding box center [243, 94] width 15 height 7
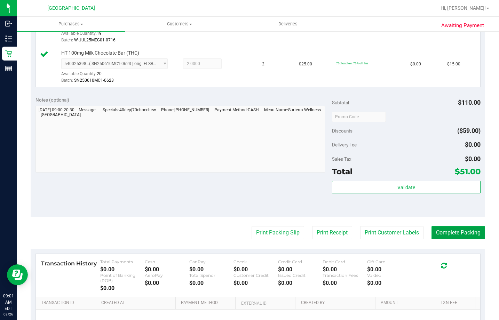
click at [450, 231] on button "Complete Packing" at bounding box center [459, 232] width 54 height 13
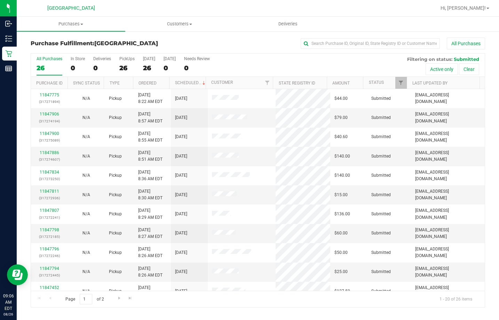
drag, startPoint x: 194, startPoint y: 43, endPoint x: 208, endPoint y: 43, distance: 13.2
click at [200, 43] on div "All Purchases" at bounding box center [333, 44] width 303 height 12
click at [387, 44] on input "text" at bounding box center [370, 43] width 139 height 10
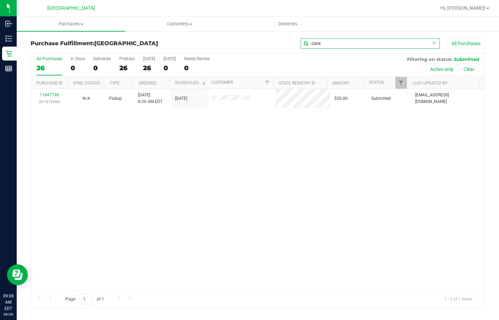
type input "clare"
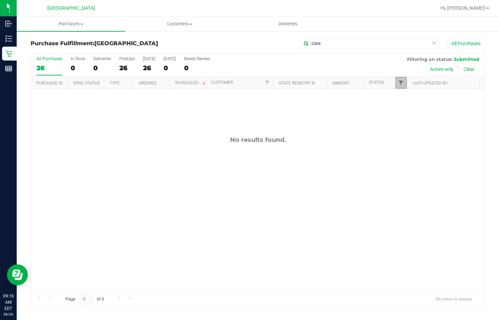
click at [402, 84] on span "Filter" at bounding box center [401, 83] width 6 height 6
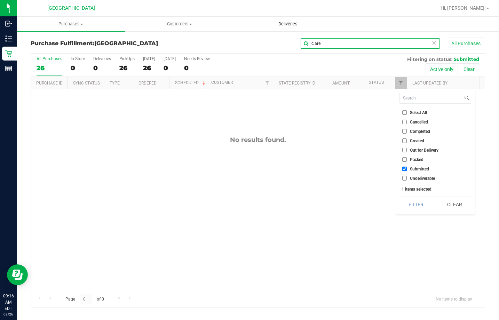
drag, startPoint x: 346, startPoint y: 44, endPoint x: 284, endPoint y: 28, distance: 64.2
click at [284, 28] on retail "Purchases Summary of purchases Fulfillment All purchases Customers All customer…" at bounding box center [258, 166] width 483 height 298
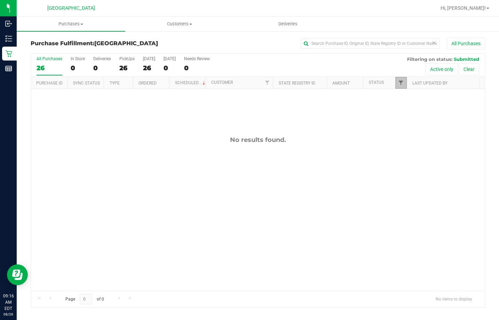
click at [402, 81] on span "Filter" at bounding box center [401, 83] width 6 height 6
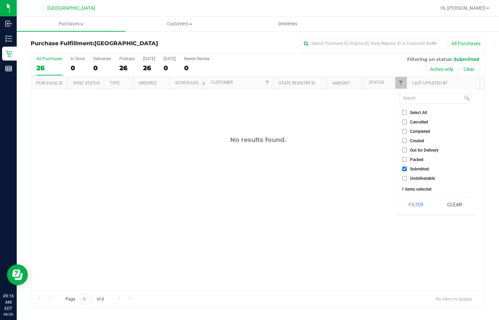
checkbox input "true"
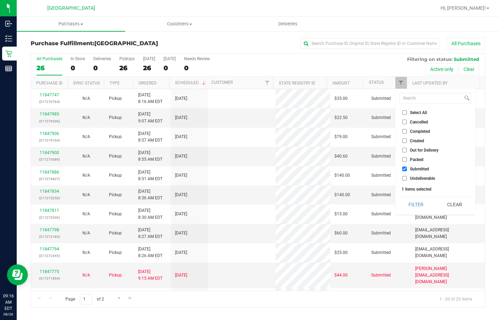
click at [406, 110] on li "Select All" at bounding box center [436, 112] width 72 height 7
click at [406, 115] on li "Select All" at bounding box center [436, 112] width 72 height 7
click at [404, 115] on li "Select All" at bounding box center [436, 112] width 72 height 7
click at [403, 113] on input "Select All" at bounding box center [405, 112] width 5 height 5
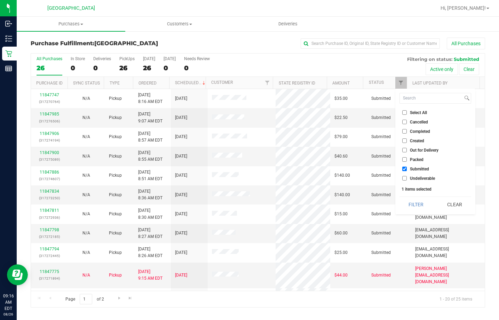
checkbox input "true"
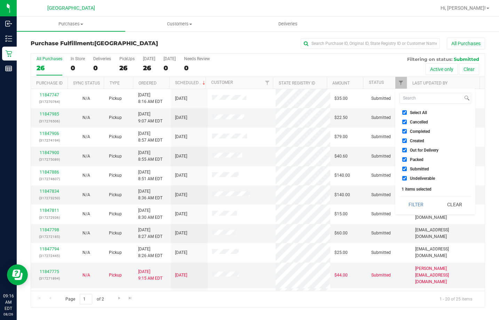
checkbox input "true"
click at [403, 113] on input "Select All" at bounding box center [405, 112] width 5 height 5
checkbox input "false"
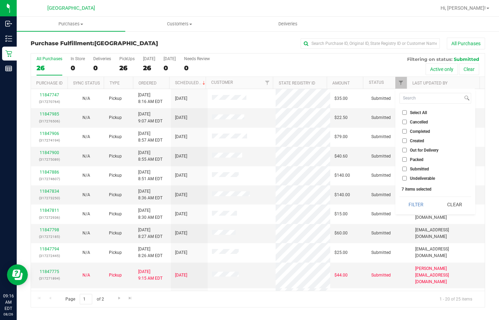
checkbox input "false"
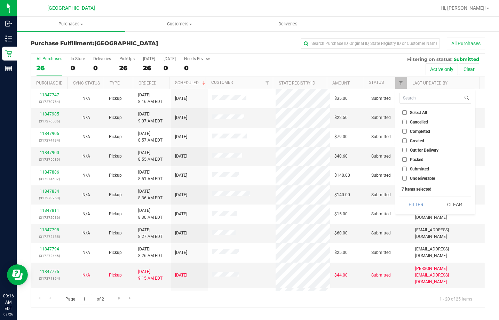
checkbox input "false"
click at [406, 169] on input "Submitted" at bounding box center [405, 169] width 5 height 5
checkbox input "true"
click at [416, 202] on button "Filter" at bounding box center [416, 204] width 33 height 15
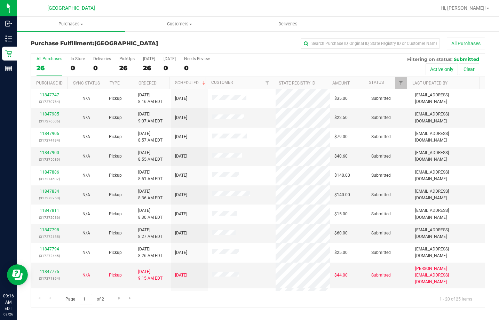
click at [145, 86] on th "Ordered" at bounding box center [151, 83] width 37 height 12
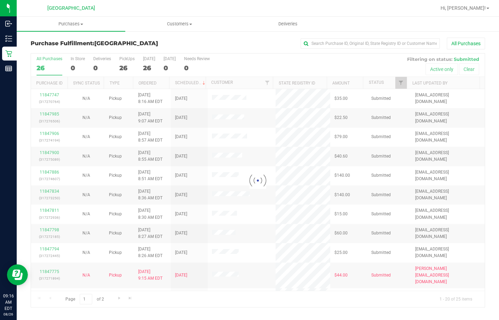
click at [143, 82] on div at bounding box center [258, 181] width 454 height 254
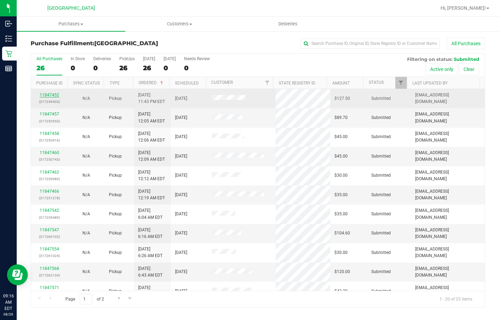
click at [53, 96] on link "11847452" at bounding box center [49, 95] width 19 height 5
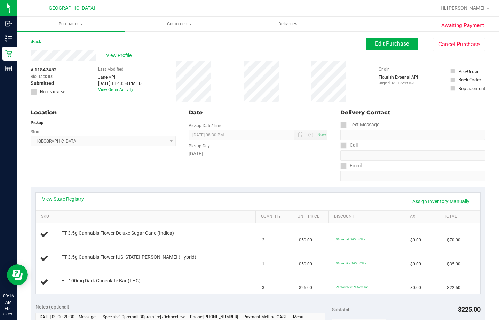
click at [64, 206] on div "View State Registry Assign Inventory Manually" at bounding box center [258, 202] width 432 height 12
click at [65, 195] on div "View State Registry Assign Inventory Manually" at bounding box center [258, 202] width 445 height 18
click at [70, 197] on link "View State Registry" at bounding box center [63, 199] width 42 height 7
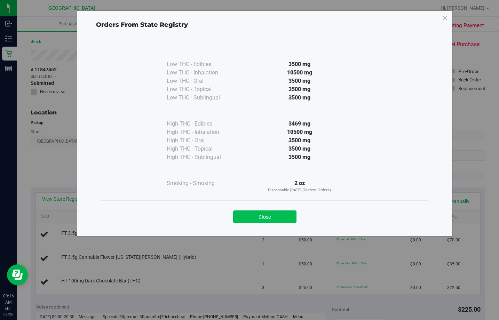
click at [288, 211] on button "Close" at bounding box center [264, 217] width 63 height 13
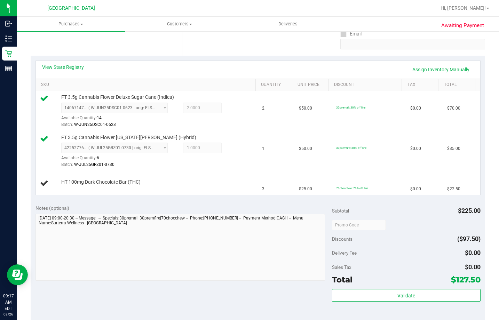
scroll to position [174, 0]
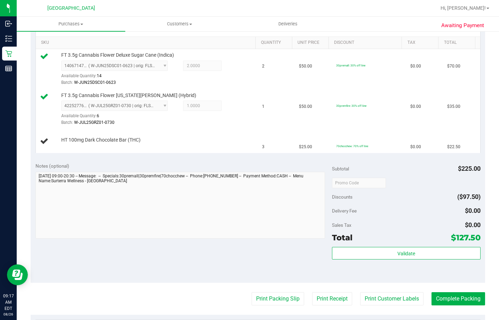
click at [419, 260] on div "Validate" at bounding box center [406, 253] width 148 height 13
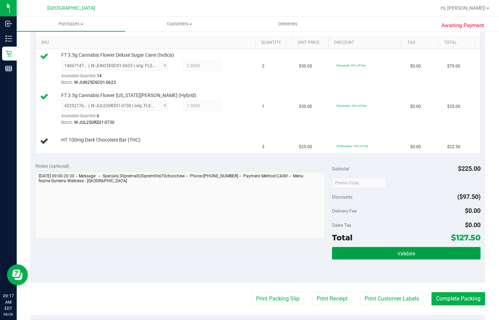
click at [352, 257] on button "Validate" at bounding box center [406, 253] width 148 height 13
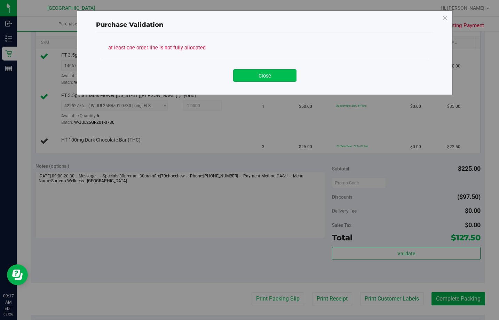
click at [261, 76] on button "Close" at bounding box center [264, 75] width 63 height 13
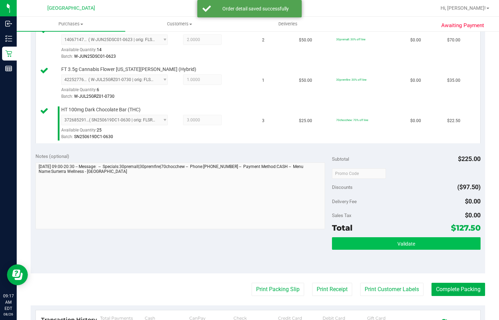
scroll to position [244, 0]
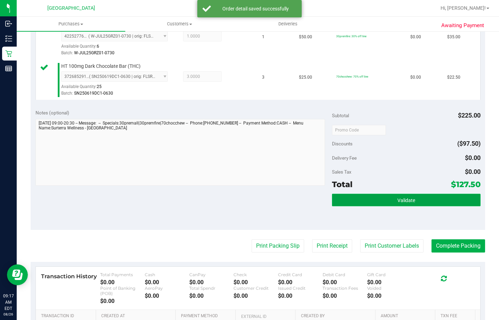
click at [384, 196] on button "Validate" at bounding box center [406, 200] width 148 height 13
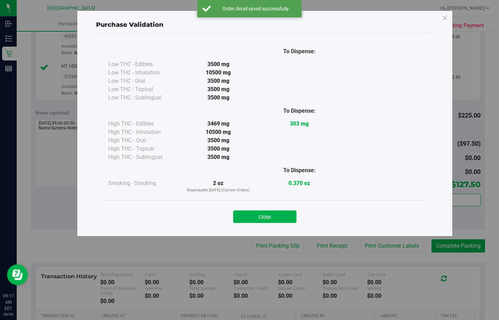
click at [265, 215] on button "Close" at bounding box center [264, 217] width 63 height 13
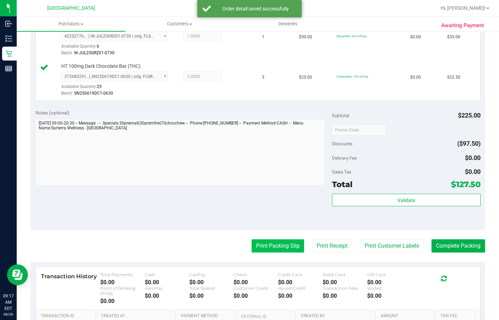
click at [271, 241] on button "Print Packing Slip" at bounding box center [278, 246] width 53 height 13
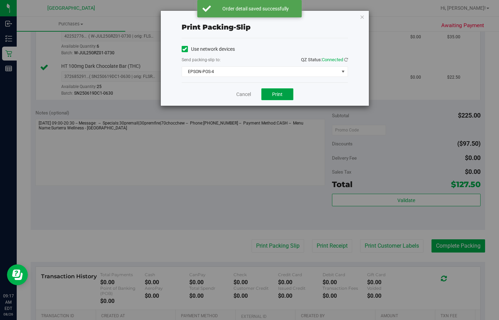
click at [275, 99] on button "Print" at bounding box center [278, 94] width 32 height 12
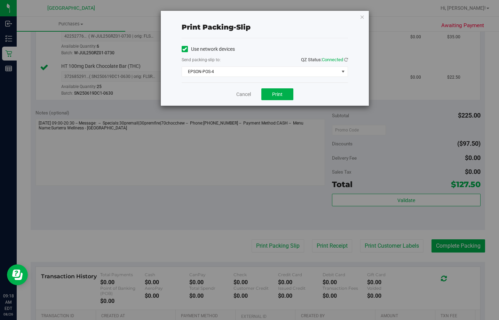
click at [240, 89] on div "Cancel Print" at bounding box center [265, 94] width 166 height 23
click at [243, 93] on link "Cancel" at bounding box center [243, 94] width 15 height 7
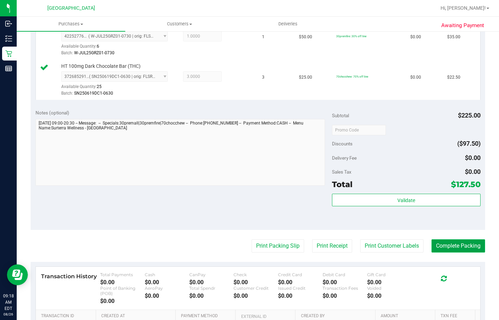
click at [450, 244] on button "Complete Packing" at bounding box center [459, 246] width 54 height 13
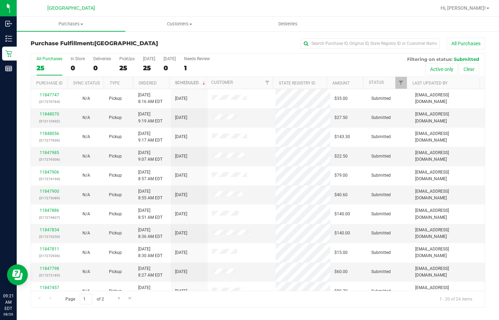
click at [185, 81] on link "Scheduled" at bounding box center [191, 82] width 32 height 5
click at [151, 82] on link "Ordered" at bounding box center [148, 83] width 18 height 5
click at [151, 82] on link "Ordered" at bounding box center [152, 82] width 26 height 5
click at [151, 82] on link "Ordered" at bounding box center [148, 83] width 18 height 5
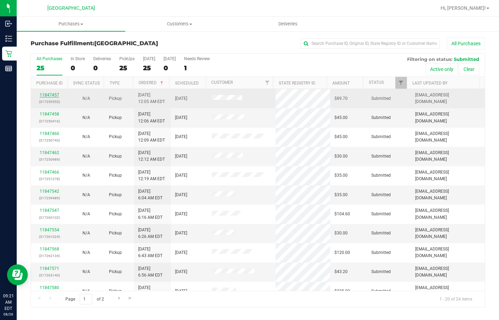
click at [56, 96] on link "11847457" at bounding box center [49, 95] width 19 height 5
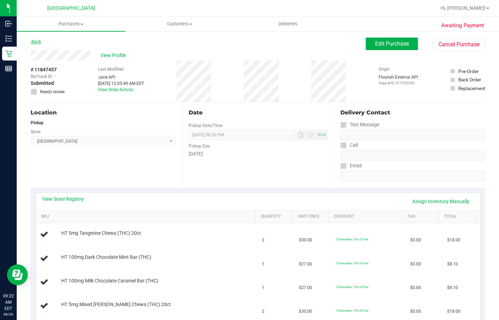
click at [35, 43] on link "Back" at bounding box center [36, 41] width 10 height 5
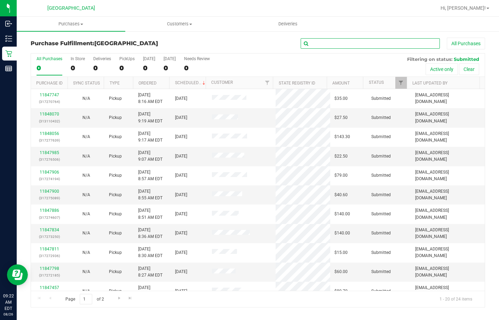
click at [326, 42] on input "text" at bounding box center [370, 43] width 139 height 10
type input "robin tol"
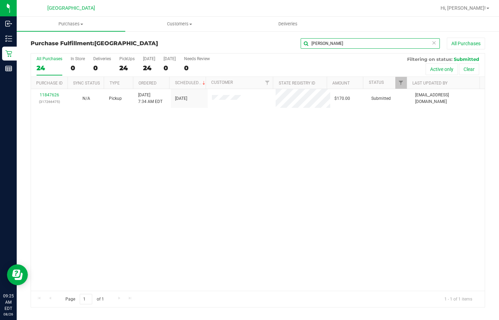
drag, startPoint x: 328, startPoint y: 45, endPoint x: 275, endPoint y: 49, distance: 52.4
click at [274, 54] on div "Purchase Fulfillment: Lakeland WC robin tol All Purchases All Purchases 24 In S…" at bounding box center [258, 173] width 455 height 270
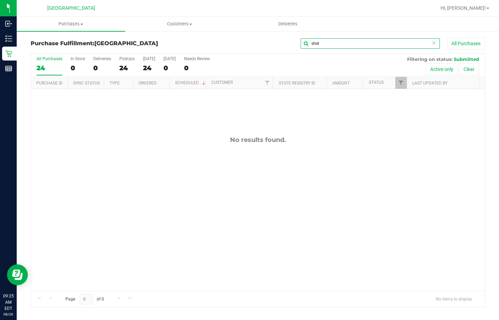
type input "shel"
drag, startPoint x: 329, startPoint y: 39, endPoint x: 258, endPoint y: 46, distance: 71.0
click at [256, 53] on div "Purchase Fulfillment: Lakeland WC shel All Purchases" at bounding box center [258, 45] width 455 height 15
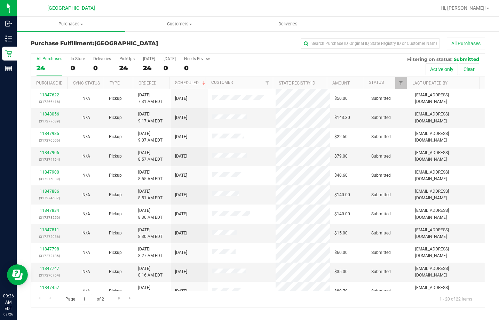
click at [152, 86] on th "Ordered" at bounding box center [151, 83] width 37 height 12
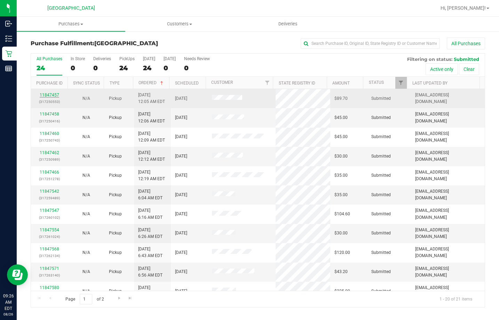
click at [51, 93] on link "11847457" at bounding box center [49, 95] width 19 height 5
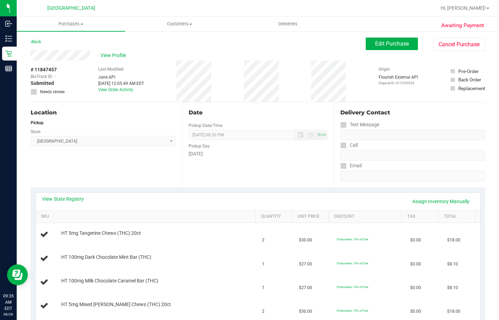
scroll to position [70, 0]
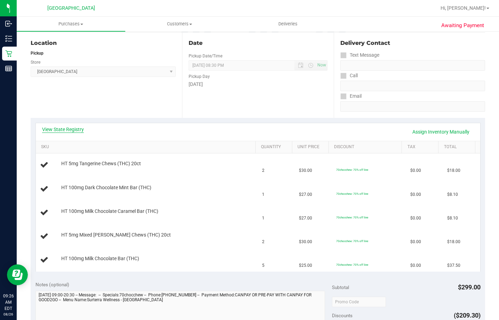
click at [76, 130] on link "View State Registry" at bounding box center [63, 129] width 42 height 7
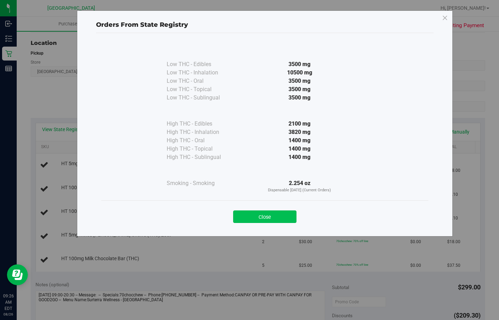
click at [282, 216] on button "Close" at bounding box center [264, 217] width 63 height 13
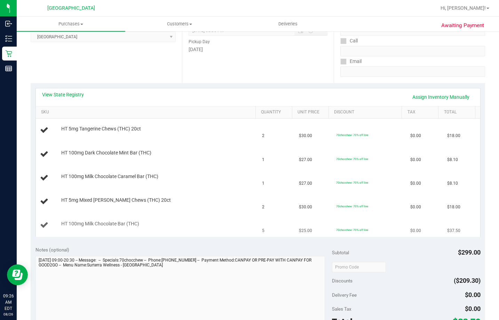
scroll to position [209, 0]
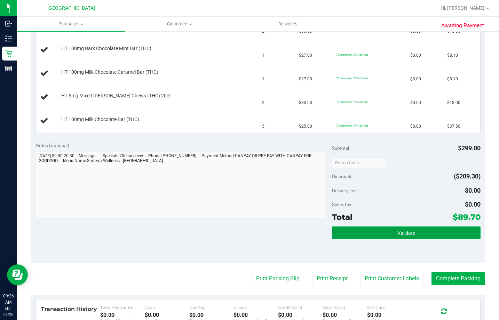
click at [374, 230] on button "Validate" at bounding box center [406, 233] width 148 height 13
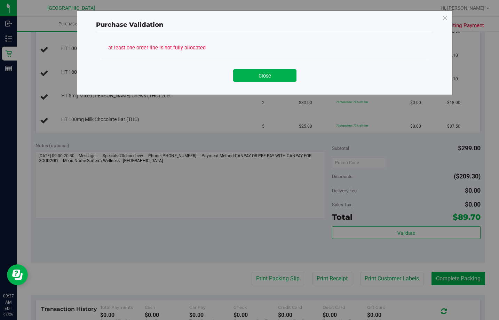
click at [263, 89] on div "Purchase Validation at least one order line is not fully allocated Close" at bounding box center [265, 52] width 376 height 85
click at [265, 79] on button "Close" at bounding box center [264, 75] width 63 height 13
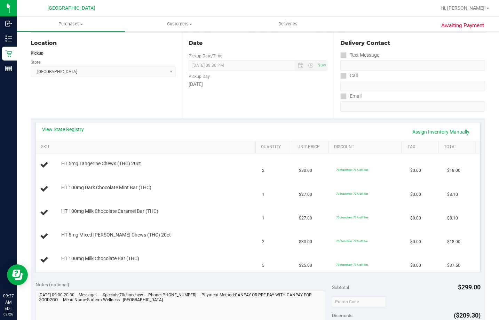
scroll to position [0, 0]
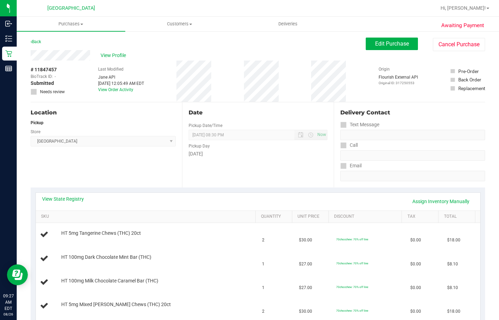
click at [435, 107] on div "Delivery Contact Text Message Call Email" at bounding box center [409, 144] width 151 height 85
click at [37, 42] on link "Back" at bounding box center [36, 41] width 10 height 5
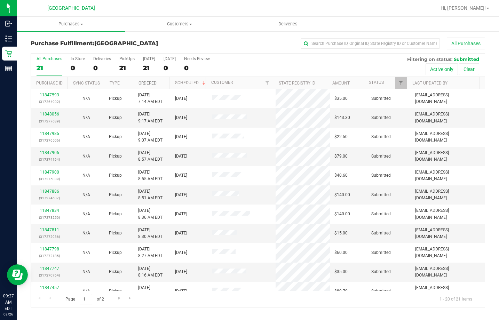
click at [148, 82] on link "Ordered" at bounding box center [148, 83] width 18 height 5
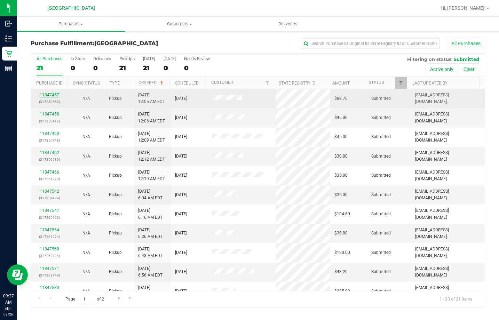
click at [46, 93] on link "11847457" at bounding box center [49, 95] width 19 height 5
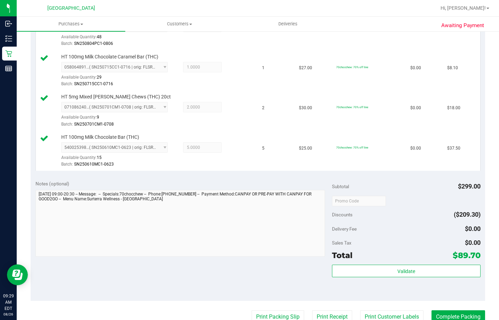
scroll to position [279, 0]
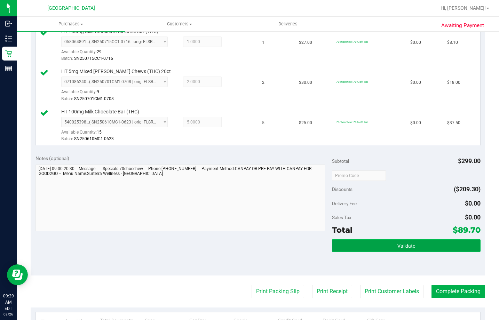
click at [353, 243] on button "Validate" at bounding box center [406, 246] width 148 height 13
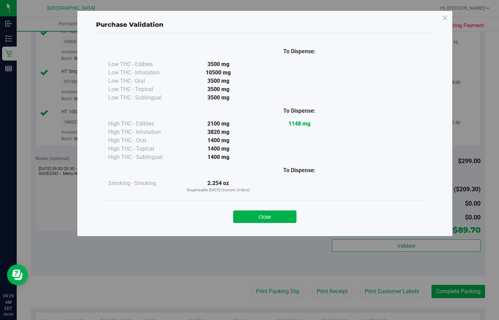
click at [298, 215] on div "Close" at bounding box center [265, 214] width 317 height 17
click at [286, 213] on button "Close" at bounding box center [264, 217] width 63 height 13
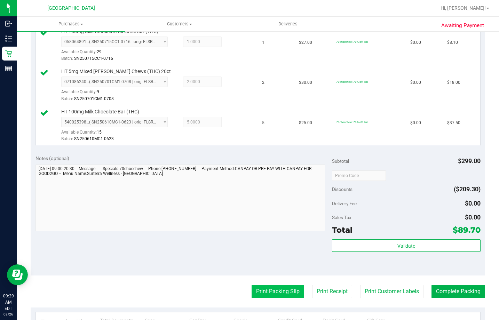
click at [280, 294] on button "Print Packing Slip" at bounding box center [278, 291] width 53 height 13
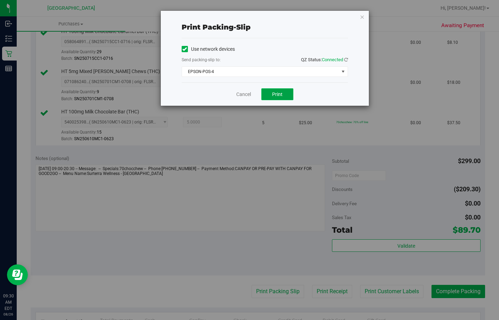
click at [275, 94] on span "Print" at bounding box center [277, 95] width 10 height 6
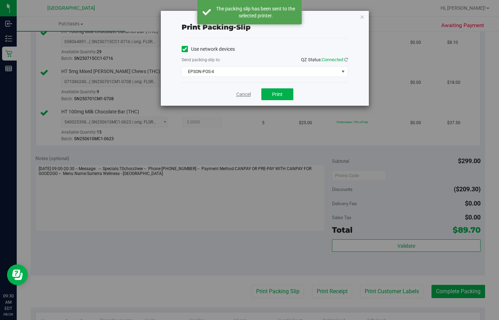
click at [246, 94] on link "Cancel" at bounding box center [243, 94] width 15 height 7
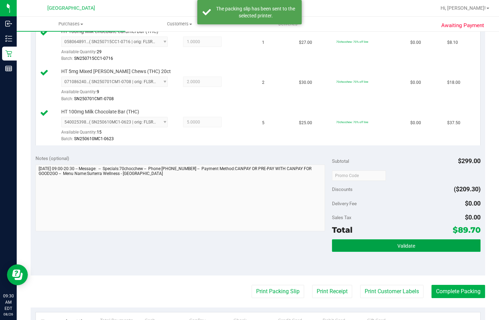
click at [380, 243] on button "Validate" at bounding box center [406, 246] width 148 height 13
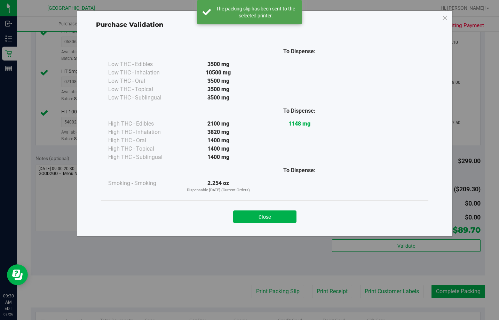
click at [256, 223] on div "Close" at bounding box center [264, 215] width 327 height 28
click at [254, 214] on button "Close" at bounding box center [264, 217] width 63 height 13
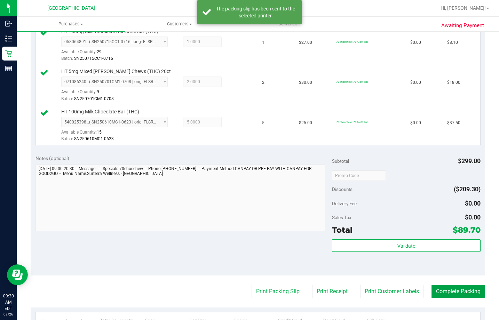
click at [454, 290] on button "Complete Packing" at bounding box center [459, 291] width 54 height 13
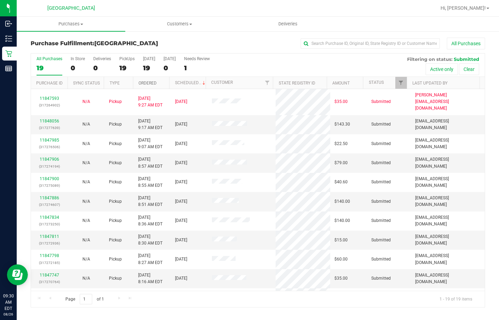
click at [143, 83] on link "Ordered" at bounding box center [148, 83] width 18 height 5
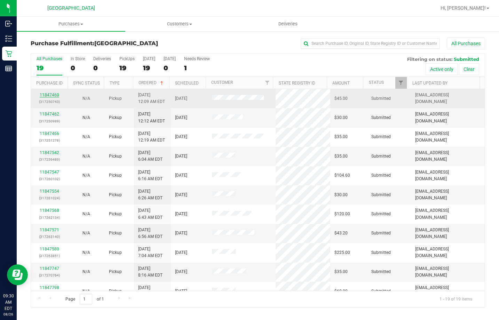
click at [48, 96] on link "11847460" at bounding box center [49, 95] width 19 height 5
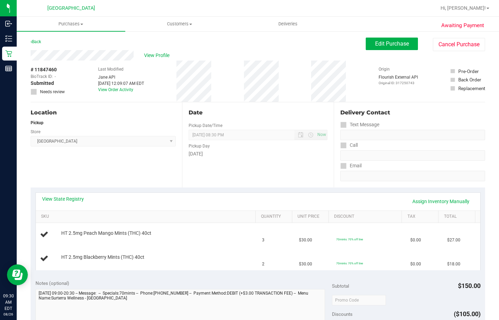
click at [38, 47] on div "Back Edit Purchase Cancel Purchase" at bounding box center [258, 44] width 455 height 13
click at [38, 43] on link "Back" at bounding box center [36, 41] width 10 height 5
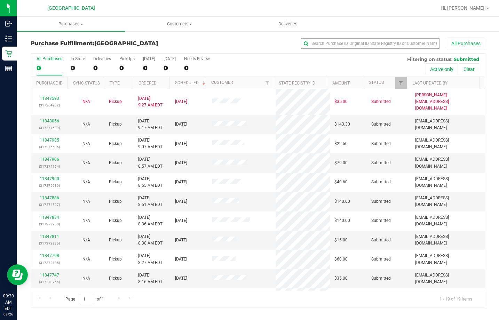
click at [314, 48] on div "All Purchases" at bounding box center [333, 44] width 303 height 12
click at [315, 48] on input "text" at bounding box center [370, 43] width 139 height 10
click at [317, 46] on input "text" at bounding box center [370, 43] width 139 height 10
click at [331, 47] on input "text" at bounding box center [370, 43] width 139 height 10
type input "cal"
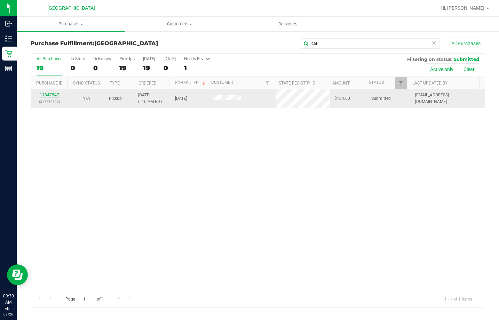
click at [48, 97] on link "11847547" at bounding box center [49, 95] width 19 height 5
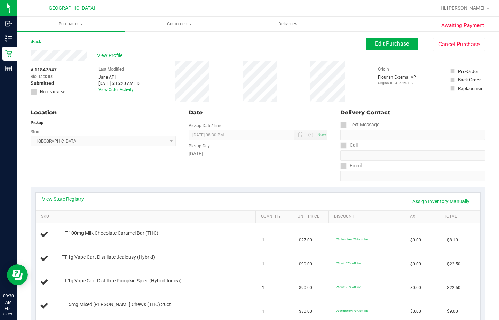
click at [197, 55] on div "View Profile" at bounding box center [198, 55] width 335 height 10
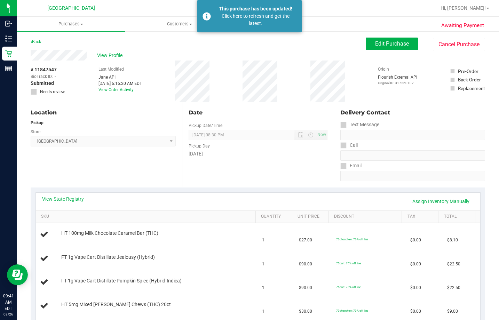
click at [38, 43] on link "Back" at bounding box center [36, 41] width 10 height 5
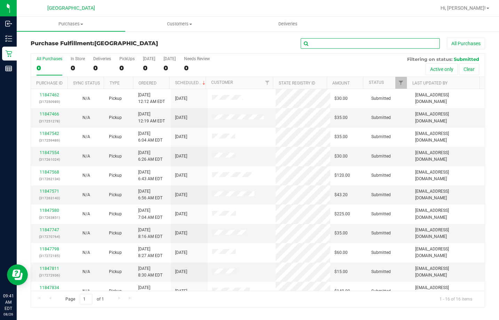
click at [318, 46] on input "text" at bounding box center [370, 43] width 139 height 10
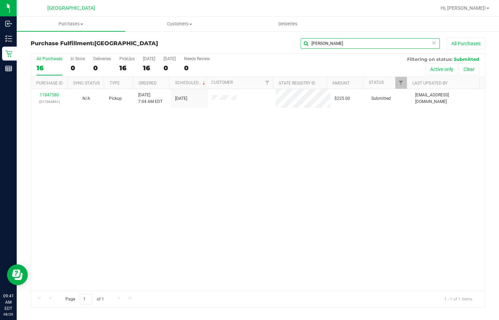
type input "ken"
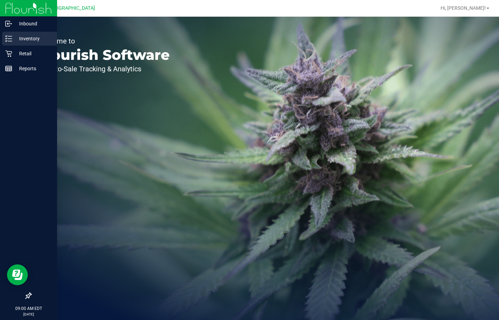
click at [36, 38] on p "Inventory" at bounding box center [33, 38] width 42 height 8
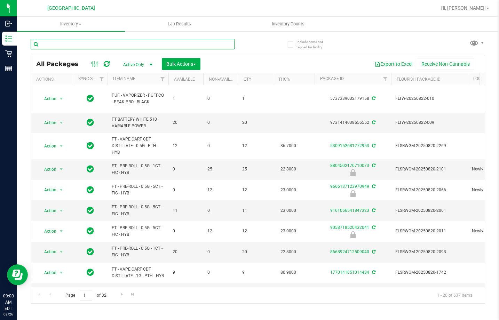
click at [62, 46] on input "text" at bounding box center [133, 44] width 204 height 10
type input "7631928286044511"
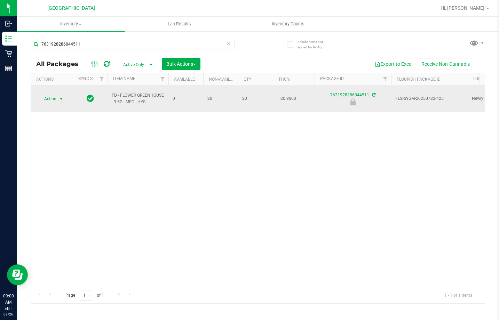
click at [58, 96] on span "select" at bounding box center [61, 99] width 6 height 6
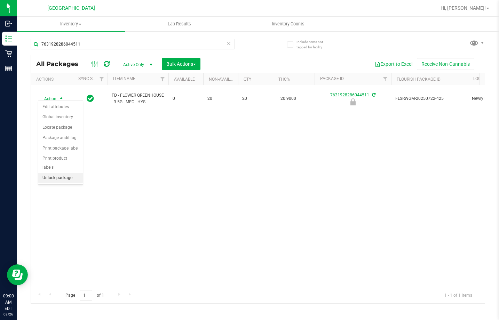
click at [55, 173] on li "Unlock package" at bounding box center [60, 178] width 45 height 10
click at [0, 0] on div at bounding box center [0, 0] width 0 height 0
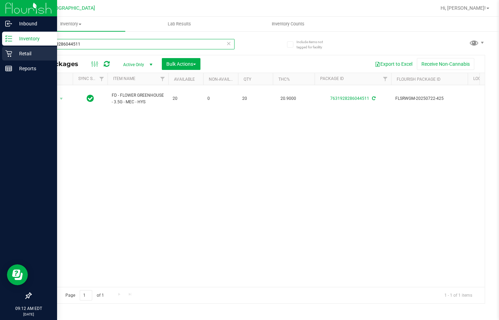
click at [0, 53] on div "Inbound Inventory Retail Reports 09:12 AM EDT [DATE] 08/26 Lakeland WC Hi, [PER…" at bounding box center [249, 160] width 499 height 320
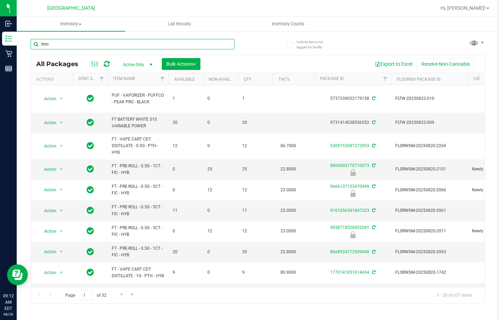
type input "lmn"
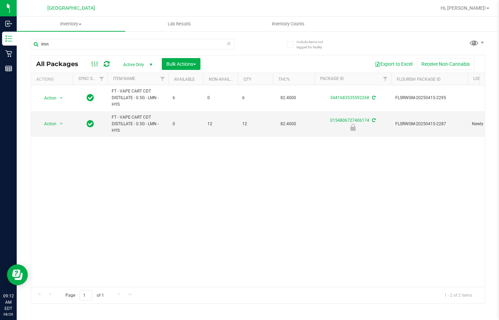
click at [136, 182] on div "Action Action Create package Edit attributes Global inventory Locate package Lo…" at bounding box center [258, 186] width 454 height 202
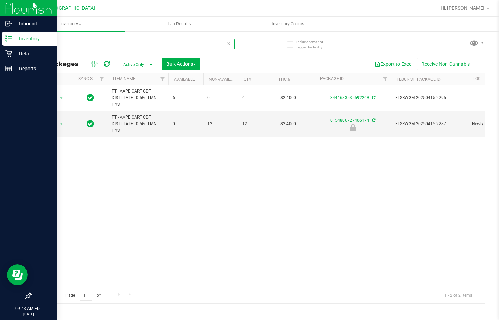
drag, startPoint x: 97, startPoint y: 42, endPoint x: 11, endPoint y: 42, distance: 86.0
click at [11, 42] on div "Inbound Inventory Retail Reports 09:43 AM EDT [DATE] 08/26 Lakeland WC Hi, [PER…" at bounding box center [249, 160] width 499 height 320
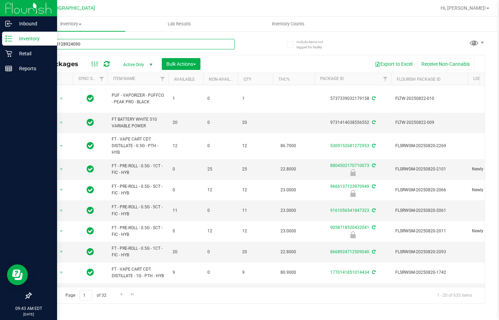
type input "4013573128924090"
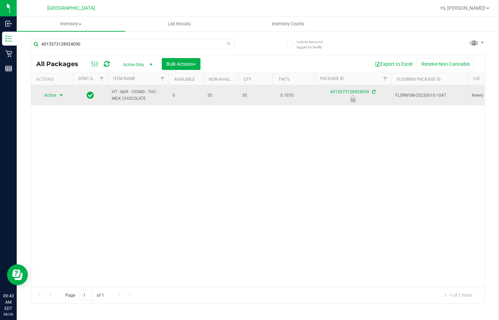
click at [55, 96] on span "Action" at bounding box center [47, 96] width 19 height 10
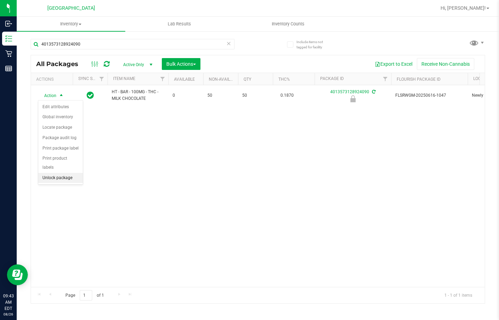
drag, startPoint x: 63, startPoint y: 170, endPoint x: 120, endPoint y: 157, distance: 59.0
click at [63, 173] on li "Unlock package" at bounding box center [60, 178] width 45 height 10
click at [160, 149] on div "Action Action Create package Edit attributes Global inventory Locate package Lo…" at bounding box center [258, 186] width 454 height 202
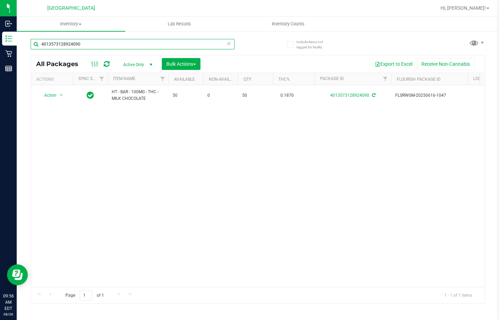
drag, startPoint x: 125, startPoint y: 39, endPoint x: 24, endPoint y: 42, distance: 101.0
click at [24, 42] on div "Include items not tagged for facility 4013573128924090 All Packages Active Only…" at bounding box center [258, 137] width 483 height 212
click at [118, 159] on div "Action Action Create package Edit attributes Global inventory Locate package Lo…" at bounding box center [258, 186] width 454 height 202
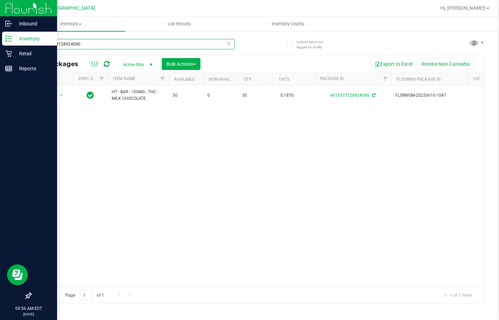
drag, startPoint x: 74, startPoint y: 48, endPoint x: 10, endPoint y: 33, distance: 65.8
click at [14, 37] on div "Inbound Inventory Retail Reports 09:56 AM EDT [DATE] 08/26 Lakeland WC Hi, [PER…" at bounding box center [249, 160] width 499 height 320
type input "milk choc"
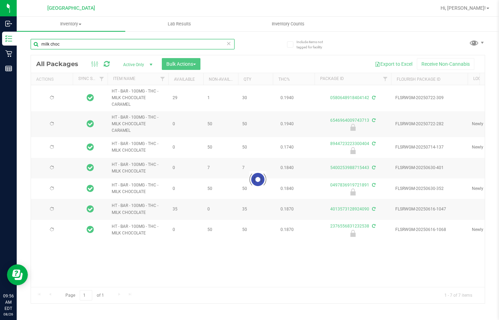
type input "[DATE]"
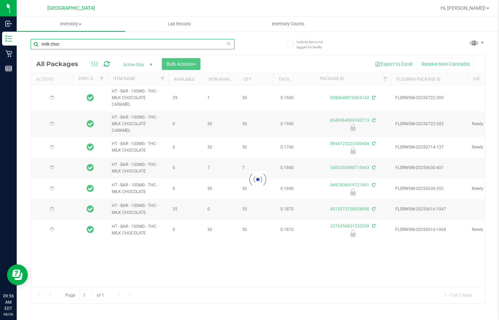
type input "[DATE]"
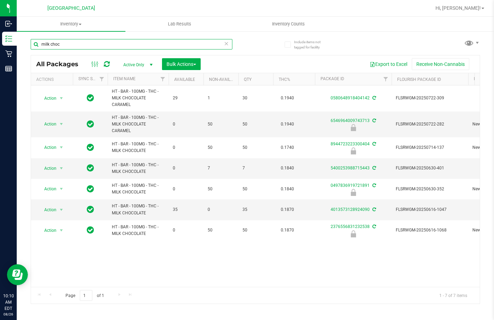
drag, startPoint x: 90, startPoint y: 45, endPoint x: 32, endPoint y: 45, distance: 58.2
click at [32, 45] on input "milk choc" at bounding box center [132, 44] width 202 height 10
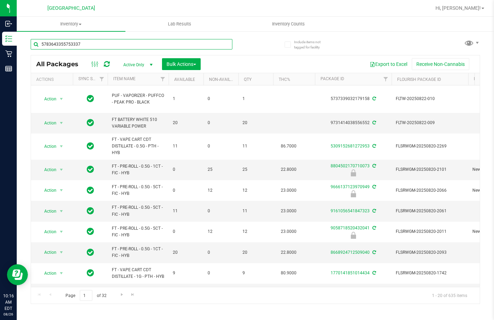
type input "5783643355753337"
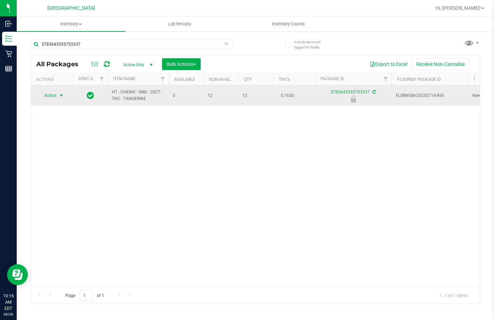
click at [63, 93] on span "select" at bounding box center [61, 96] width 6 height 6
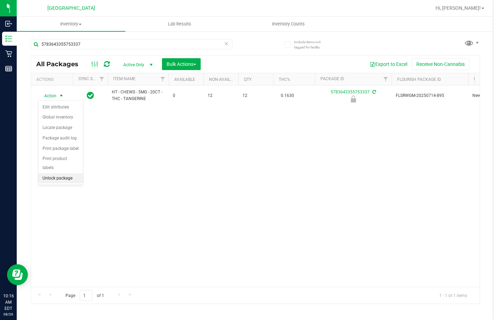
click at [75, 173] on li "Unlock package" at bounding box center [60, 178] width 45 height 10
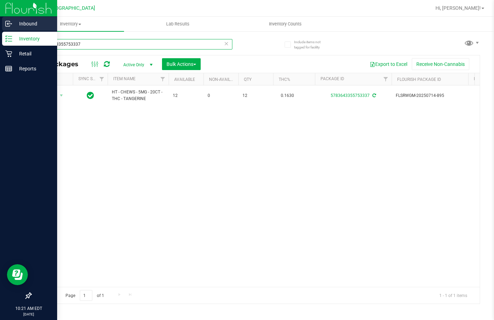
drag, startPoint x: 96, startPoint y: 41, endPoint x: 28, endPoint y: 17, distance: 72.6
click at [15, 25] on div "Inbound Inventory Retail Reports 10:21 AM EDT [DATE] 08/26 Lakeland WC Hi, [PER…" at bounding box center [247, 160] width 494 height 320
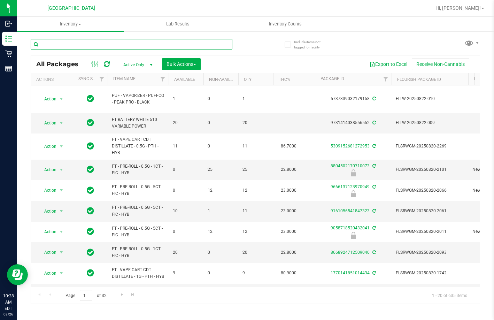
click at [113, 46] on input "text" at bounding box center [132, 44] width 202 height 10
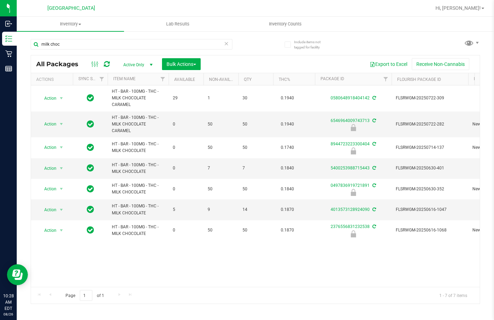
click at [199, 260] on div "Action Action Create package Edit attributes Global inventory Locate package Lo…" at bounding box center [255, 185] width 448 height 201
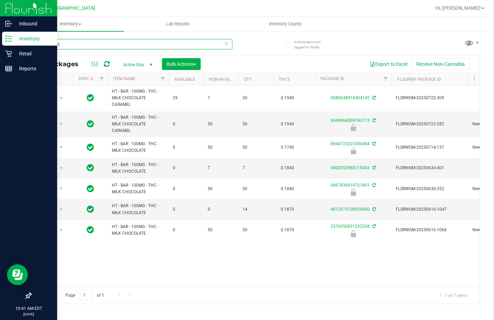
drag, startPoint x: 102, startPoint y: 46, endPoint x: 0, endPoint y: 38, distance: 102.0
click at [0, 38] on div "Inbound Inventory Retail Reports 10:41 AM EDT [DATE] 08/26 Lakeland WC Hi, [PER…" at bounding box center [247, 160] width 494 height 320
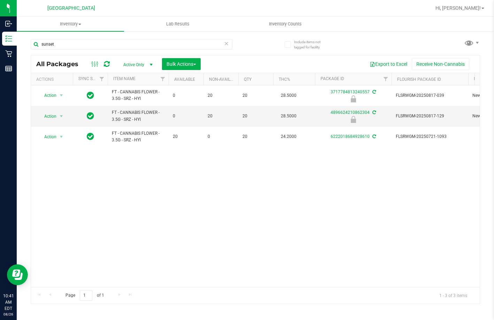
click at [153, 167] on div "Action Action Edit attributes Global inventory Locate package Package audit log…" at bounding box center [255, 186] width 448 height 202
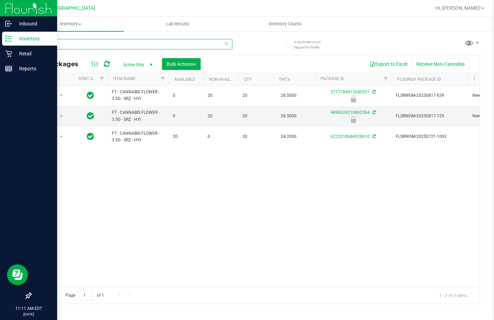
drag, startPoint x: 71, startPoint y: 44, endPoint x: 0, endPoint y: 35, distance: 72.0
click at [0, 35] on div "Inbound Inventory Retail Reports 11:11 AM EDT [DATE] 08/26 Lakeland WC Hi, [PER…" at bounding box center [247, 160] width 494 height 320
type input "sws"
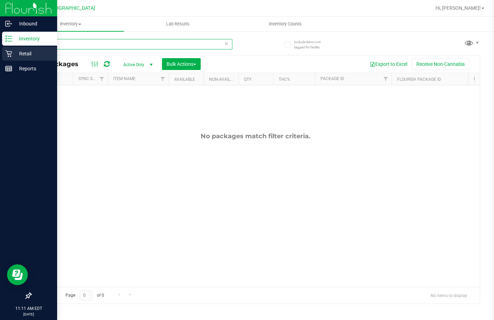
drag, startPoint x: 57, startPoint y: 43, endPoint x: 9, endPoint y: 53, distance: 48.7
click at [9, 53] on div "Inbound Inventory Retail Reports 11:11 AM EDT [DATE] 08/26 Lakeland WC Hi, [PER…" at bounding box center [247, 160] width 494 height 320
type input "sideswipe"
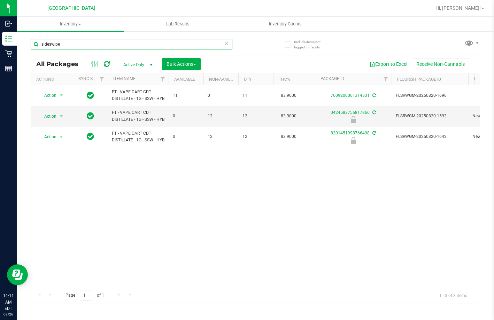
drag, startPoint x: 84, startPoint y: 42, endPoint x: 19, endPoint y: 44, distance: 64.8
click at [17, 48] on div "Include items not tagged for facility sideswipe All Packages Active Only Active…" at bounding box center [255, 137] width 477 height 212
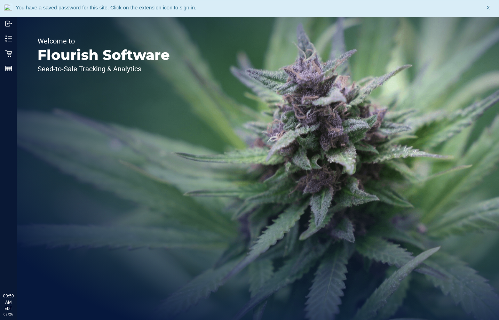
click at [202, 68] on div "Welcome to Flourish Software Seed-to-Sale Tracking & Analytics" at bounding box center [258, 169] width 483 height 304
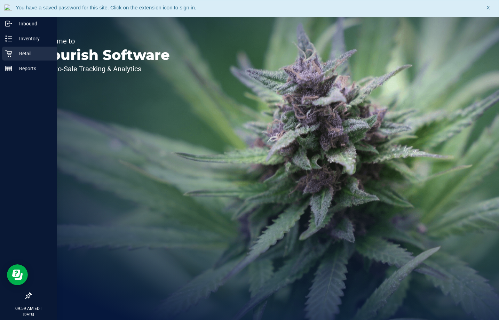
click at [24, 53] on p "Retail" at bounding box center [33, 53] width 42 height 8
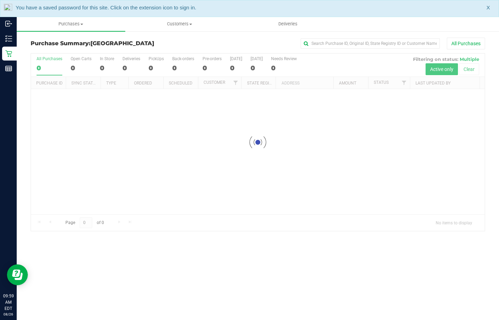
click at [255, 72] on div at bounding box center [258, 143] width 454 height 178
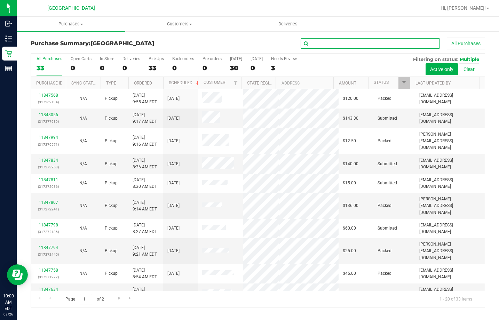
click at [352, 41] on input "text" at bounding box center [370, 43] width 139 height 10
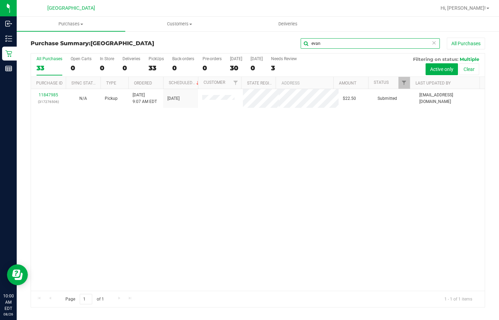
type input "evan"
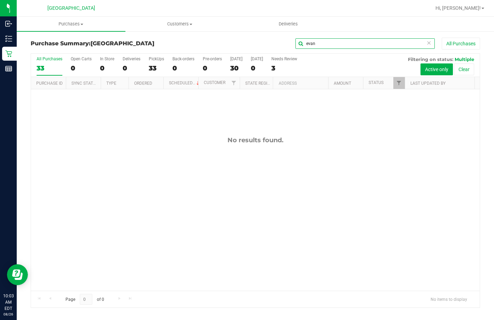
drag, startPoint x: 317, startPoint y: 37, endPoint x: 287, endPoint y: 34, distance: 30.4
click at [290, 34] on div "Purchase Summary: Lakeland WC evan All Purchases All Purchases 33 Open Carts 0 …" at bounding box center [255, 173] width 477 height 284
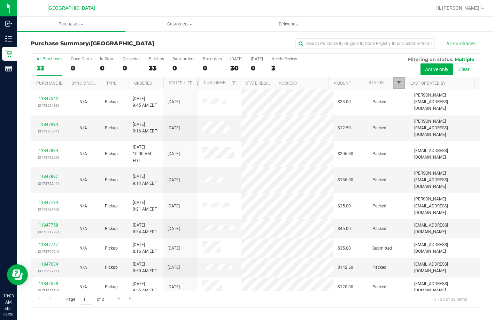
click at [397, 80] on span "Filter" at bounding box center [399, 83] width 6 height 6
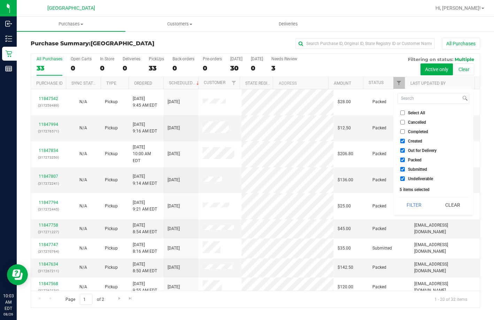
click at [402, 113] on input "Select All" at bounding box center [402, 112] width 5 height 5
checkbox input "true"
click at [402, 113] on input "Select All" at bounding box center [402, 112] width 5 height 5
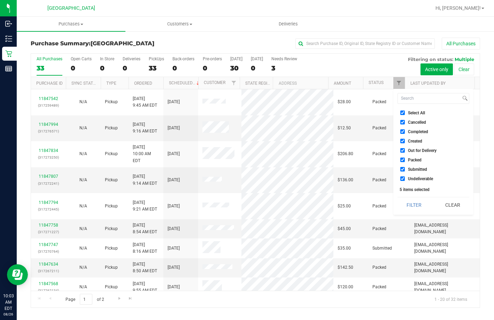
checkbox input "false"
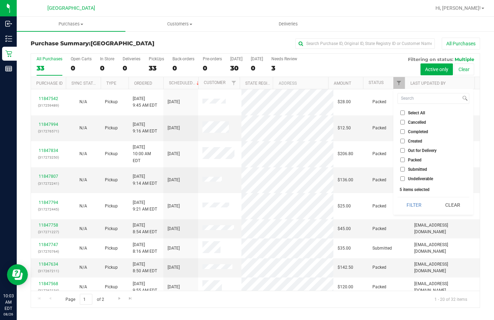
checkbox input "false"
click at [414, 168] on span "Submitted" at bounding box center [417, 169] width 19 height 4
click at [405, 168] on input "Submitted" at bounding box center [402, 169] width 5 height 5
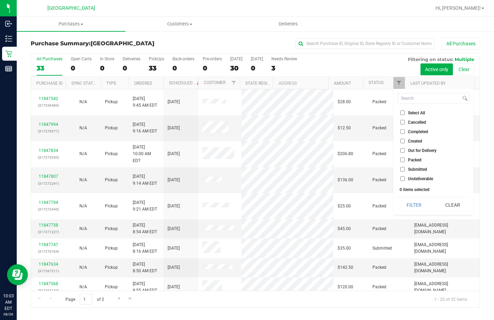
checkbox input "true"
click at [417, 201] on button "Filter" at bounding box center [413, 204] width 33 height 15
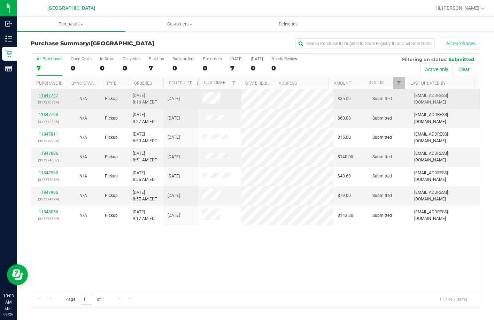
click at [55, 94] on link "11847747" at bounding box center [48, 95] width 19 height 5
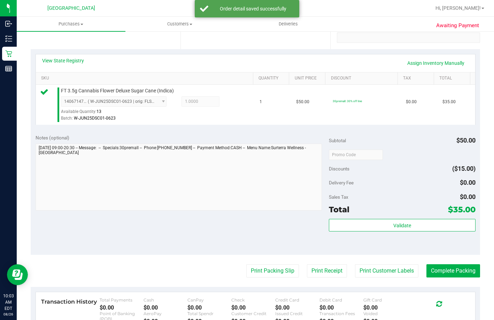
scroll to position [139, 0]
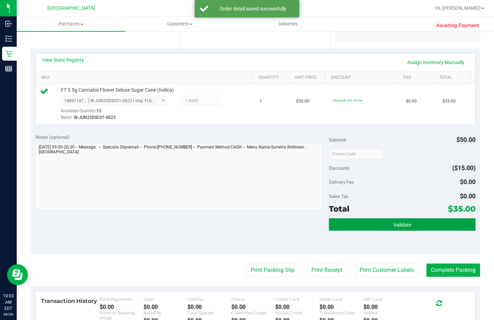
click at [400, 227] on span "Validate" at bounding box center [402, 225] width 18 height 6
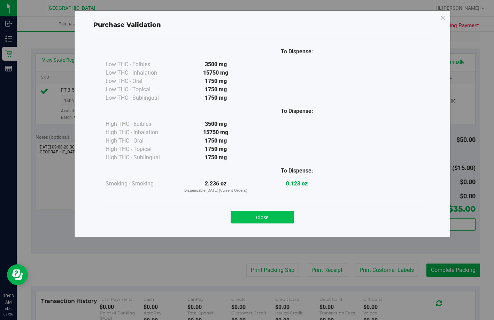
click at [264, 218] on button "Close" at bounding box center [262, 217] width 63 height 13
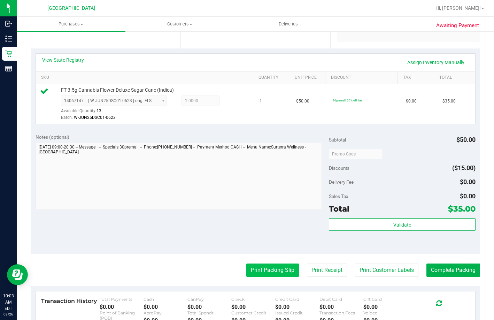
click at [279, 276] on button "Print Packing Slip" at bounding box center [272, 269] width 53 height 13
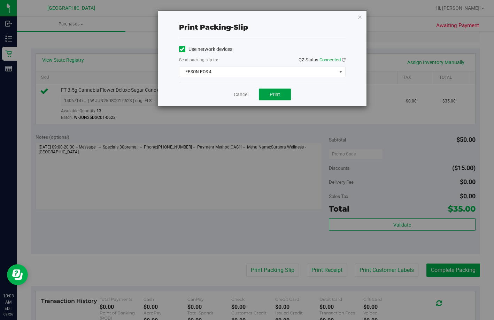
click at [277, 91] on button "Print" at bounding box center [275, 94] width 32 height 12
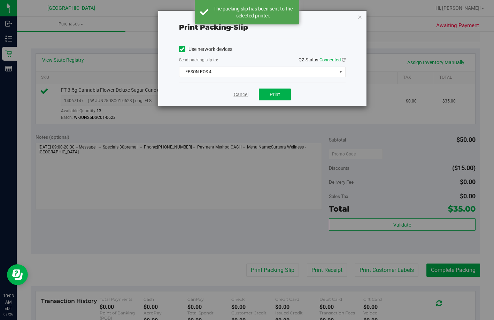
click at [236, 94] on link "Cancel" at bounding box center [241, 94] width 15 height 7
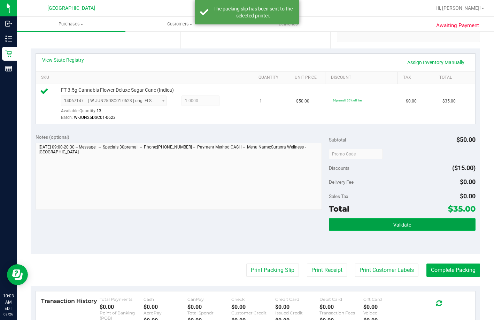
click at [361, 231] on button "Validate" at bounding box center [402, 224] width 147 height 13
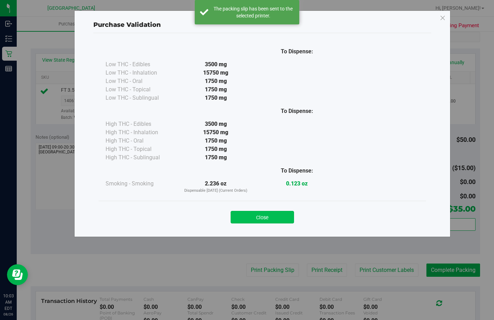
click at [259, 209] on div "Close" at bounding box center [262, 214] width 317 height 17
click at [259, 212] on button "Close" at bounding box center [262, 217] width 63 height 13
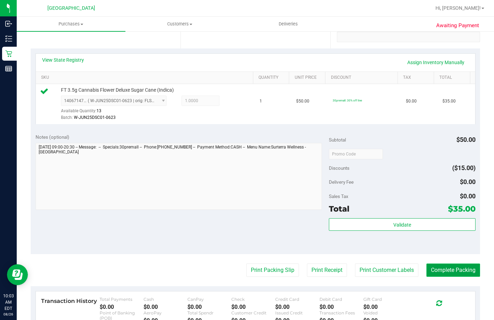
click at [437, 276] on button "Complete Packing" at bounding box center [453, 269] width 54 height 13
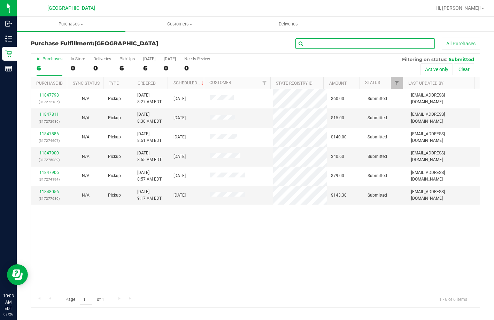
click at [336, 40] on input "text" at bounding box center [364, 43] width 139 height 10
drag, startPoint x: 401, startPoint y: 80, endPoint x: 397, endPoint y: 82, distance: 4.9
click at [397, 82] on div "Purchase ID Sync Status Type Ordered Scheduled Customer State Registry ID Addre…" at bounding box center [253, 83] width 444 height 12
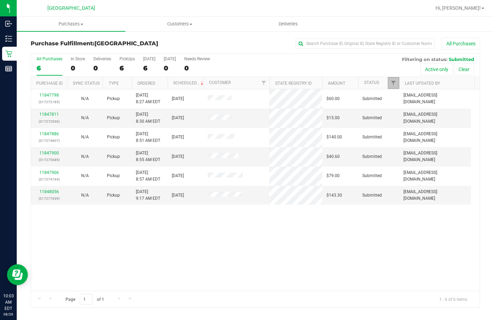
click at [397, 82] on link "Filter" at bounding box center [393, 83] width 11 height 12
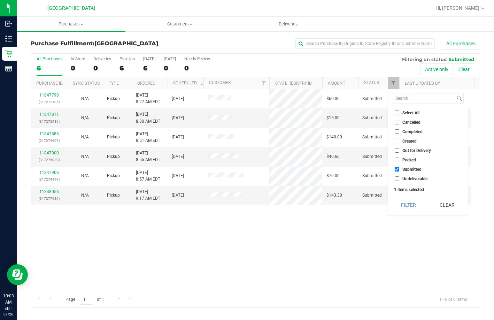
click at [397, 111] on input "Select All" at bounding box center [397, 112] width 5 height 5
checkbox input "true"
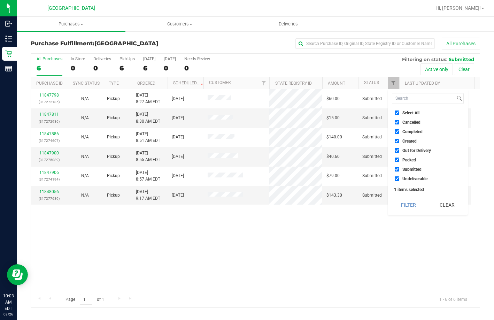
checkbox input "true"
click at [397, 111] on input "Select All" at bounding box center [397, 112] width 5 height 5
checkbox input "false"
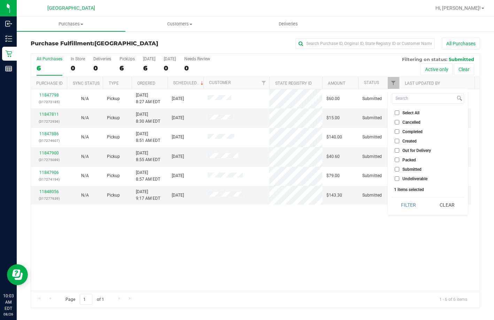
checkbox input "false"
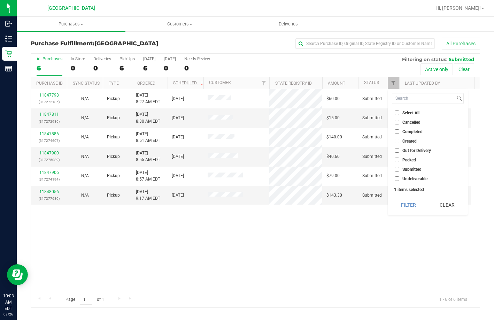
checkbox input "false"
click at [395, 158] on input "Packed" at bounding box center [397, 159] width 5 height 5
checkbox input "true"
click at [401, 210] on button "Filter" at bounding box center [408, 204] width 33 height 15
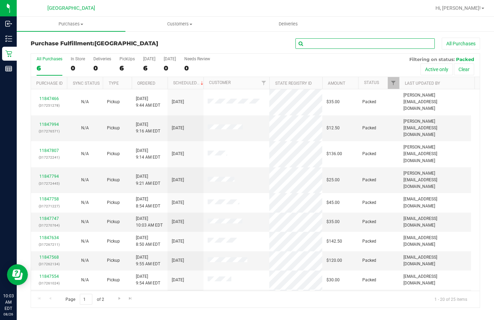
click at [317, 41] on input "text" at bounding box center [364, 43] width 139 height 10
type input "martin"
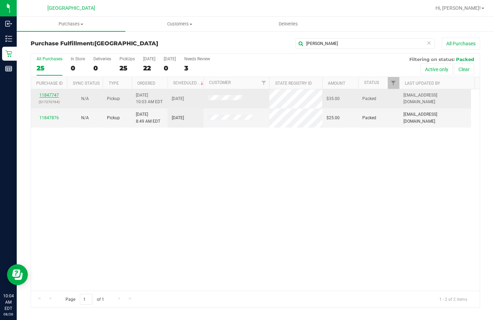
click at [56, 97] on link "11847747" at bounding box center [48, 95] width 19 height 5
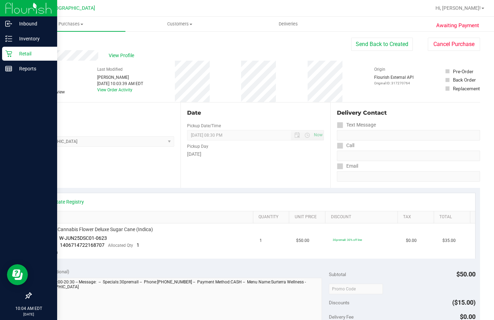
click at [11, 58] on div "Retail" at bounding box center [29, 54] width 55 height 14
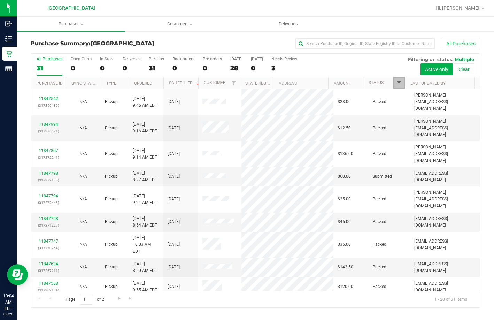
click at [398, 80] on span "Filter" at bounding box center [399, 83] width 6 height 6
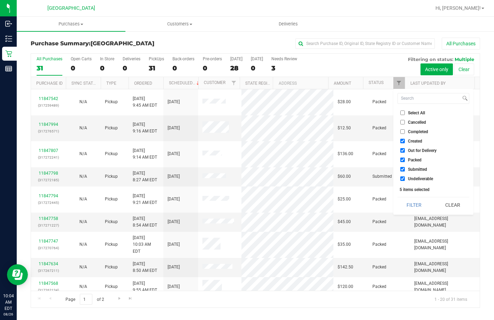
click at [407, 112] on label "Select All" at bounding box center [412, 112] width 25 height 5
click at [405, 112] on input "Select All" at bounding box center [402, 112] width 5 height 5
checkbox input "true"
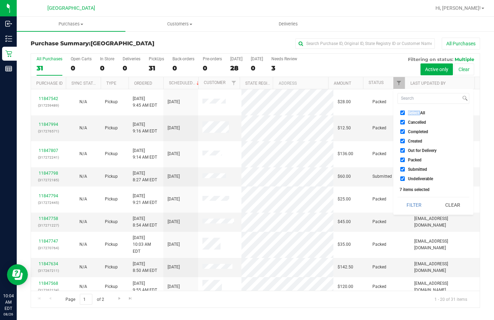
click at [407, 112] on label "Select All" at bounding box center [412, 112] width 25 height 5
click at [405, 112] on input "Select All" at bounding box center [402, 112] width 5 height 5
checkbox input "false"
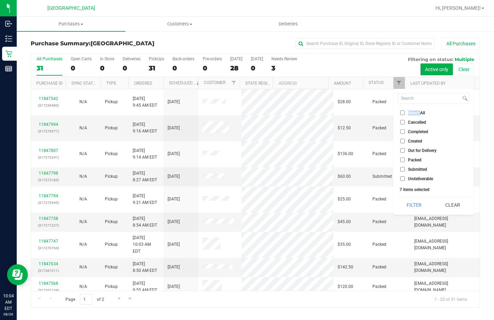
checkbox input "false"
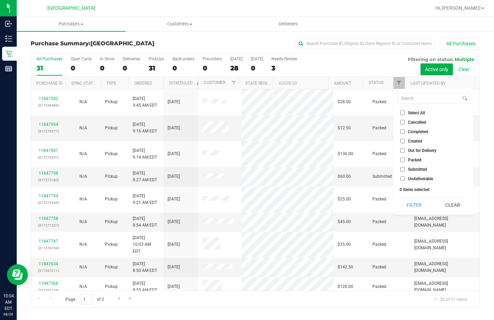
click at [414, 169] on span "Submitted" at bounding box center [417, 169] width 19 height 4
click at [405, 169] on input "Submitted" at bounding box center [402, 169] width 5 height 5
checkbox input "true"
click at [424, 212] on button "Filter" at bounding box center [413, 204] width 33 height 15
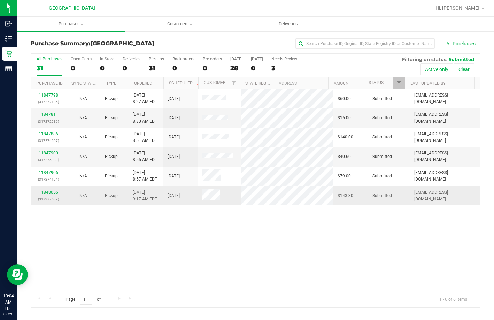
click at [108, 203] on td "Pickup" at bounding box center [115, 195] width 28 height 19
click at [92, 237] on div "11847798 (317272185) N/A Pickup 8/26/2025 8:27 AM EDT 8/26/2025 $60.00 Submitte…" at bounding box center [255, 189] width 448 height 201
click at [162, 221] on div "11847798 (317272185) N/A Pickup 8/26/2025 8:27 AM EDT 8/26/2025 $60.00 Submitte…" at bounding box center [255, 189] width 448 height 201
click at [241, 232] on div "11847798 (317272185) N/A Pickup 8/26/2025 8:27 AM EDT 8/26/2025 $60.00 Submitte…" at bounding box center [255, 189] width 448 height 201
click at [169, 248] on div "11847798 (317272185) N/A Pickup 8/26/2025 8:27 AM EDT 8/26/2025 $60.00 Submitte…" at bounding box center [255, 189] width 448 height 201
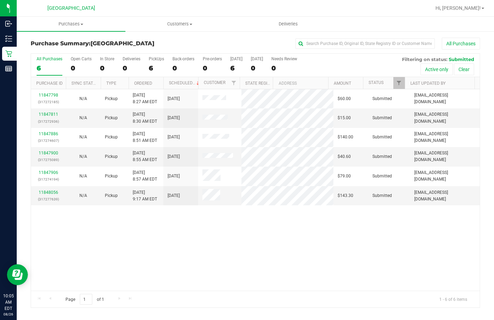
click at [209, 241] on div "11847798 (317272185) N/A Pickup 8/26/2025 8:27 AM EDT 8/26/2025 $60.00 Submitte…" at bounding box center [255, 189] width 448 height 201
click at [212, 235] on div "11847798 (317272185) N/A Pickup 8/26/2025 8:27 AM EDT 8/26/2025 $60.00 Submitte…" at bounding box center [255, 189] width 448 height 201
click at [212, 233] on div "11847798 (317272185) N/A Pickup 8/26/2025 8:27 AM EDT 8/26/2025 $60.00 Submitte…" at bounding box center [255, 189] width 448 height 201
click at [276, 274] on div "11847798 (317272185) N/A Pickup 8/26/2025 8:27 AM EDT 8/26/2025 $60.00 Submitte…" at bounding box center [255, 189] width 448 height 201
click at [47, 119] on p "(317272936)" at bounding box center [48, 121] width 26 height 7
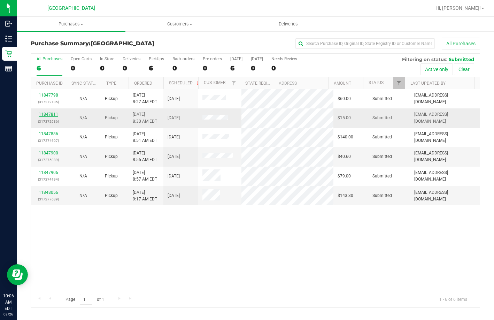
click at [48, 114] on link "11847811" at bounding box center [48, 114] width 19 height 5
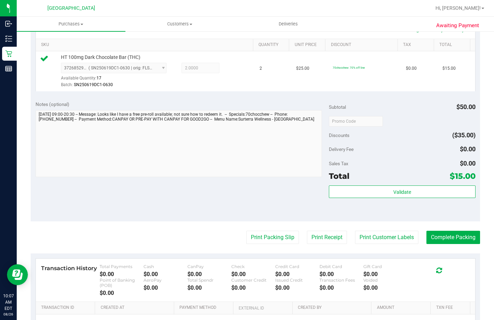
scroll to position [174, 0]
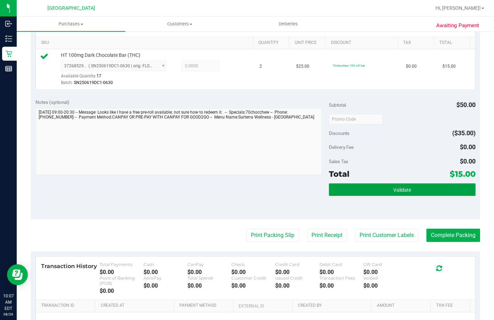
click at [338, 195] on button "Validate" at bounding box center [402, 189] width 147 height 13
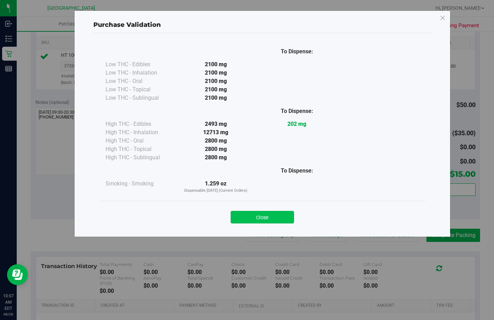
click at [251, 220] on button "Close" at bounding box center [262, 217] width 63 height 13
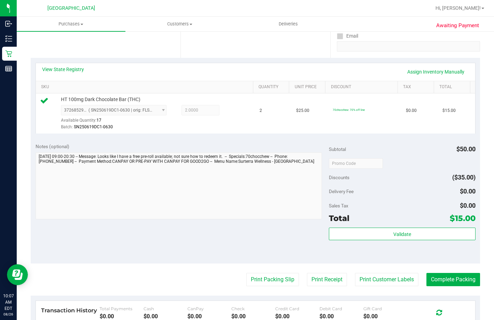
scroll to position [139, 0]
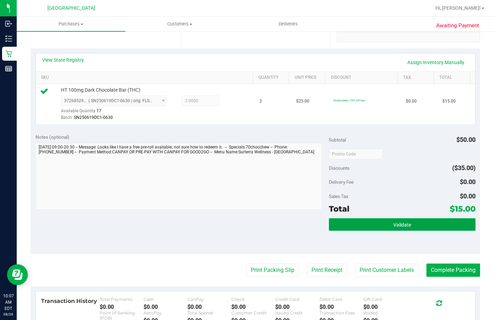
click at [337, 231] on button "Validate" at bounding box center [402, 224] width 147 height 13
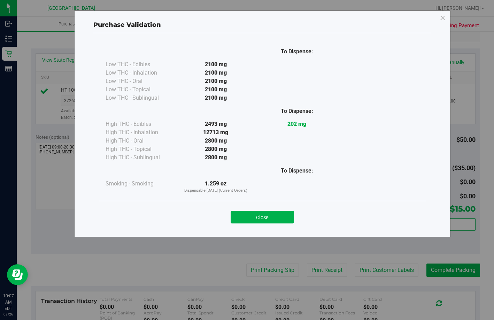
click at [265, 210] on div "Close" at bounding box center [262, 214] width 317 height 17
click at [265, 213] on button "Close" at bounding box center [262, 217] width 63 height 13
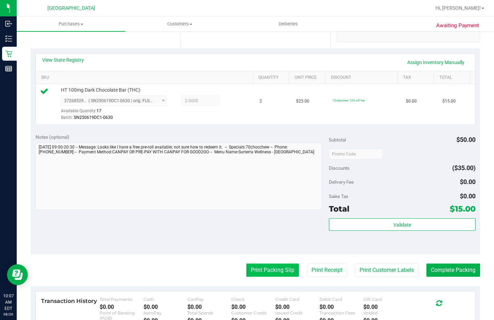
click at [269, 276] on button "Print Packing Slip" at bounding box center [272, 269] width 53 height 13
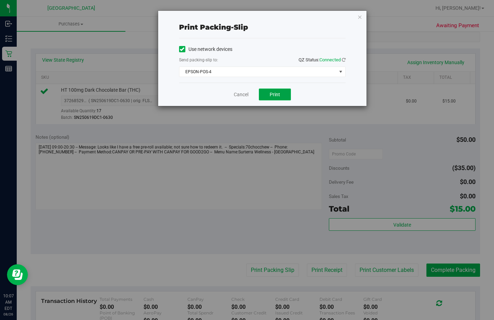
click at [264, 97] on button "Print" at bounding box center [275, 94] width 32 height 12
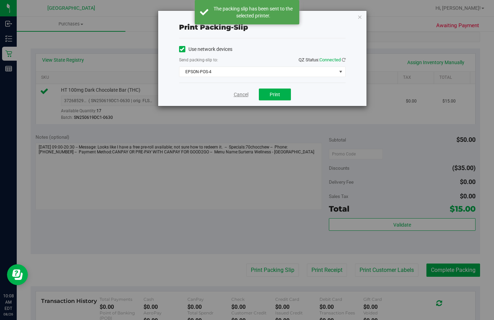
click at [242, 93] on link "Cancel" at bounding box center [241, 94] width 15 height 7
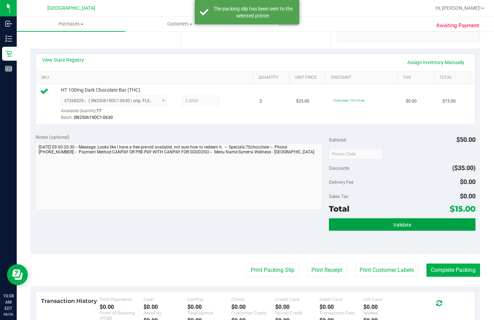
click at [403, 227] on span "Validate" at bounding box center [402, 225] width 18 height 6
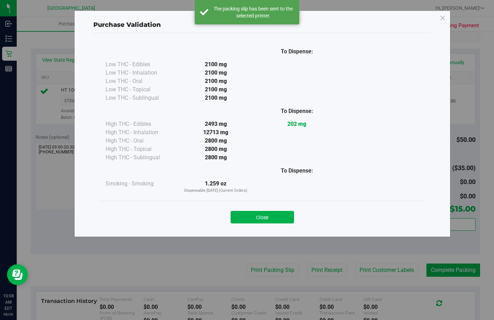
click at [279, 220] on button "Close" at bounding box center [262, 217] width 63 height 13
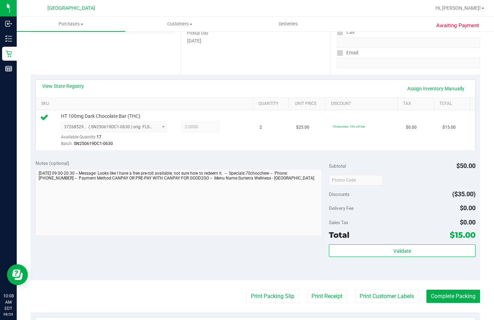
scroll to position [174, 0]
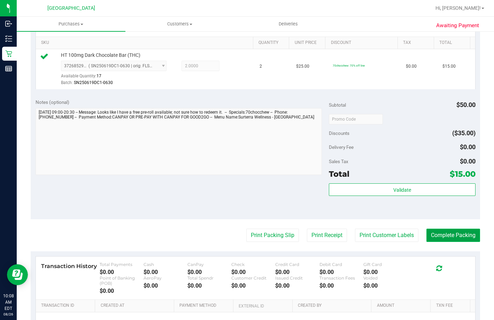
click at [437, 242] on button "Complete Packing" at bounding box center [453, 234] width 54 height 13
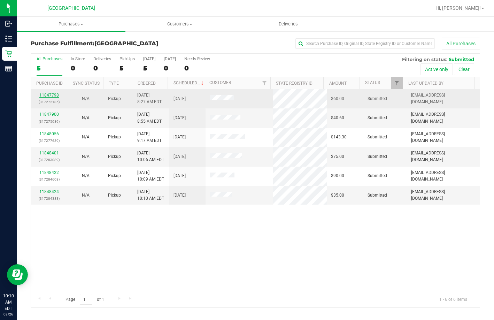
click at [50, 94] on link "11847798" at bounding box center [48, 95] width 19 height 5
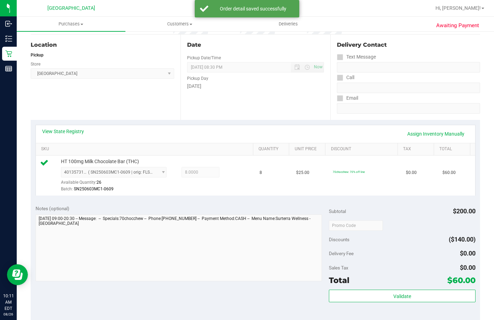
scroll to position [104, 0]
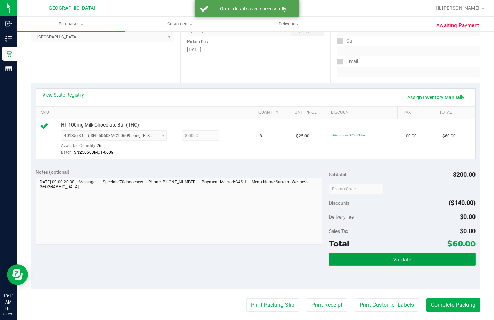
click at [368, 265] on button "Validate" at bounding box center [402, 259] width 147 height 13
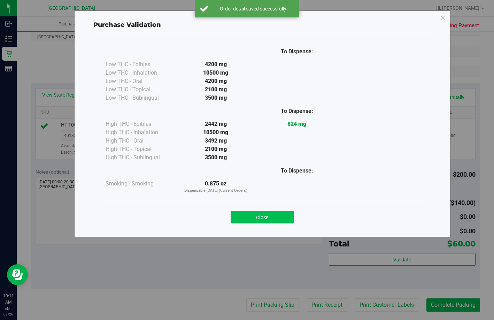
click at [236, 217] on button "Close" at bounding box center [262, 217] width 63 height 13
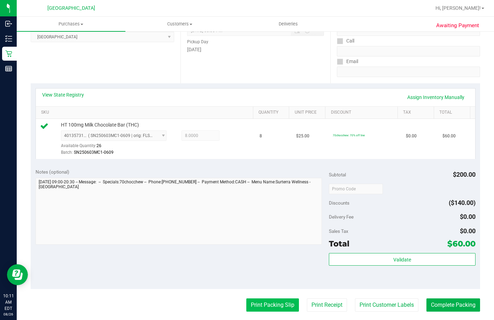
click at [258, 311] on button "Print Packing Slip" at bounding box center [272, 304] width 53 height 13
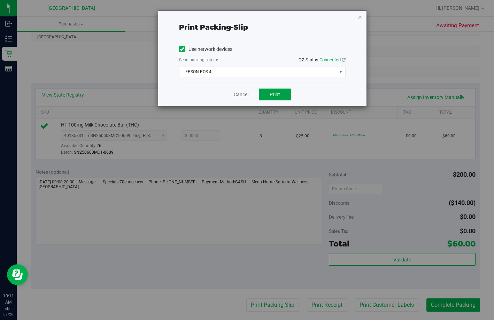
drag, startPoint x: 261, startPoint y: 94, endPoint x: 295, endPoint y: 105, distance: 35.7
click at [262, 94] on button "Print" at bounding box center [275, 94] width 32 height 12
click at [243, 91] on link "Cancel" at bounding box center [241, 94] width 15 height 7
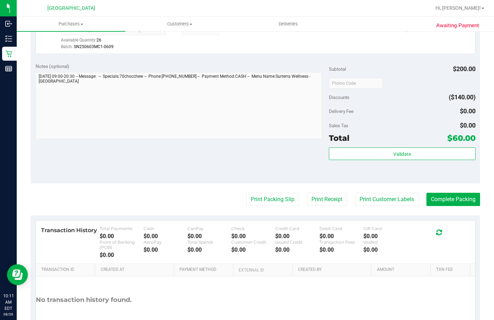
scroll to position [210, 0]
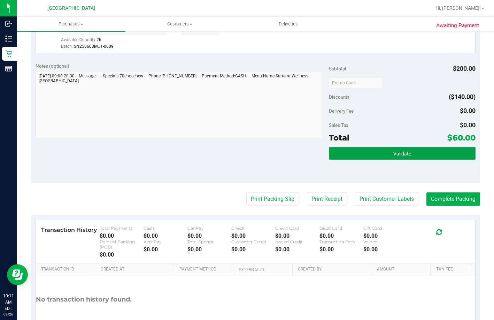
click at [359, 159] on button "Validate" at bounding box center [402, 153] width 147 height 13
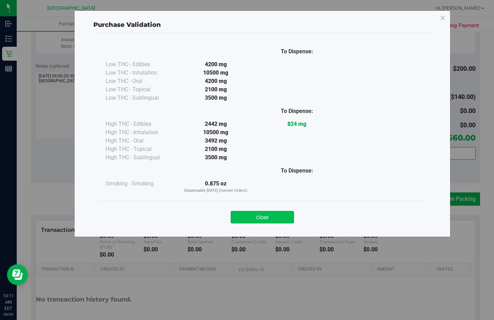
click at [272, 213] on button "Close" at bounding box center [262, 217] width 63 height 13
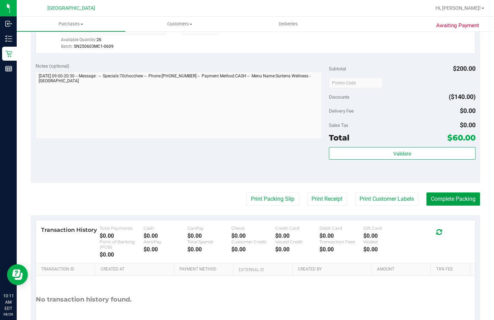
click at [452, 205] on button "Complete Packing" at bounding box center [453, 198] width 54 height 13
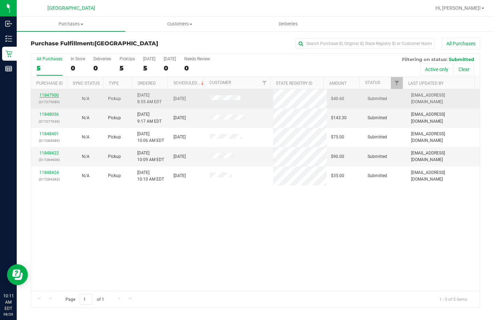
click at [50, 95] on link "11847900" at bounding box center [48, 95] width 19 height 5
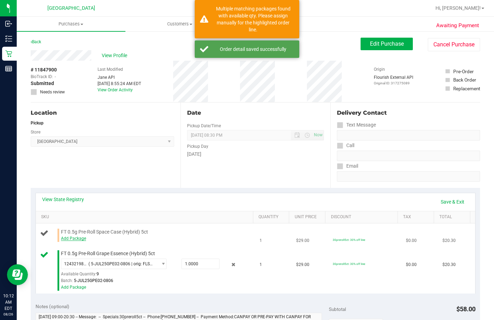
click at [61, 241] on link "Add Package" at bounding box center [73, 238] width 25 height 5
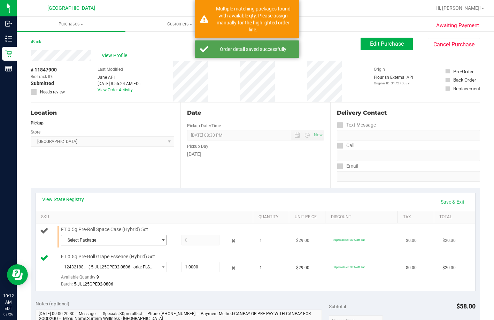
click at [105, 245] on span "Select Package" at bounding box center [109, 240] width 96 height 10
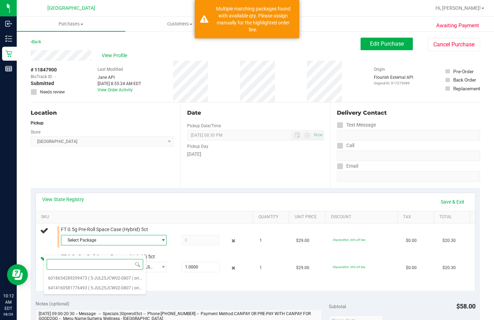
click at [99, 273] on div "Select Package 6018654289299473 ( 5-JUL25JCW02-0807 | orig: FLSRWGM-20250813-64…" at bounding box center [95, 275] width 103 height 40
click at [99, 275] on li "6018654289299473 ( 5-JUL25JCW02-0807 | orig: FLSRWGM-20250813-647 )" at bounding box center [95, 278] width 102 height 10
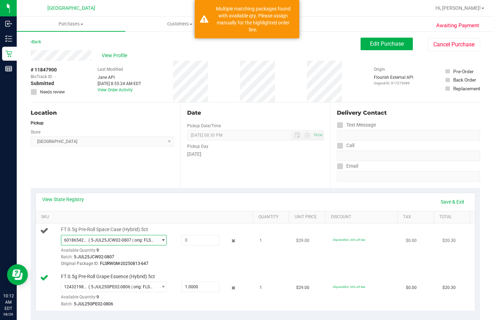
click at [108, 245] on span "6018654289299473 ( 5-JUL25JCW02-0807 | orig: FLSRWGM-20250813-647 )" at bounding box center [109, 240] width 96 height 10
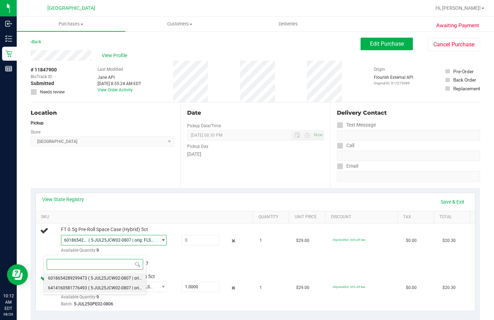
click at [117, 284] on li "6414160581776493 ( 5-JUL25JCW02-0807 | orig: FLSRWGM-20250813-713 )" at bounding box center [95, 288] width 102 height 10
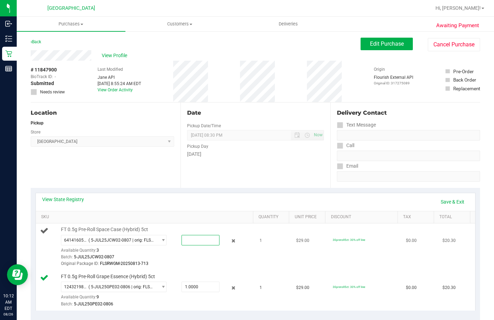
click at [181, 245] on span at bounding box center [200, 240] width 38 height 10
type input "1"
type input "1.0000"
click at [175, 262] on div "6414160581776493 ( 5-JUL25JCW02-0807 | orig: FLSRWGM-20250813-713 ) 60186542892…" at bounding box center [156, 251] width 190 height 32
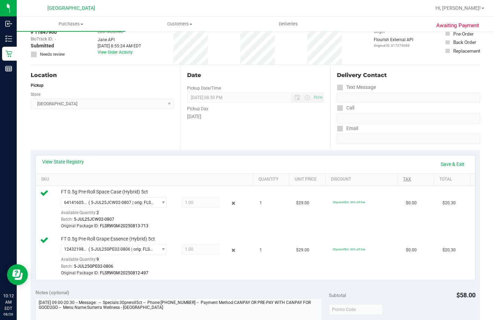
scroll to position [104, 0]
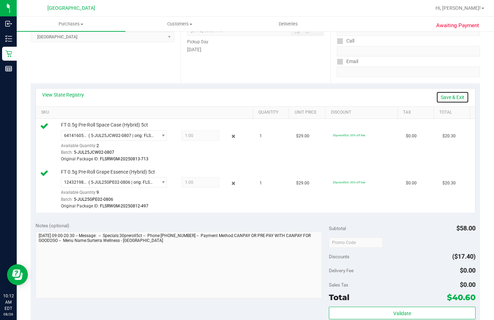
click at [444, 99] on link "Save & Exit" at bounding box center [452, 97] width 33 height 12
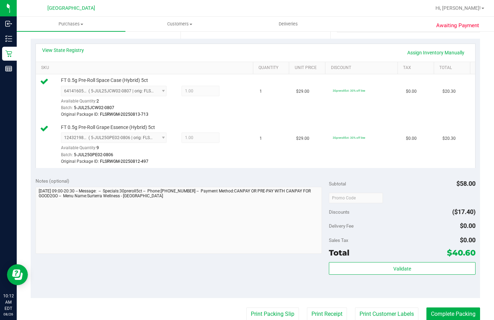
scroll to position [209, 0]
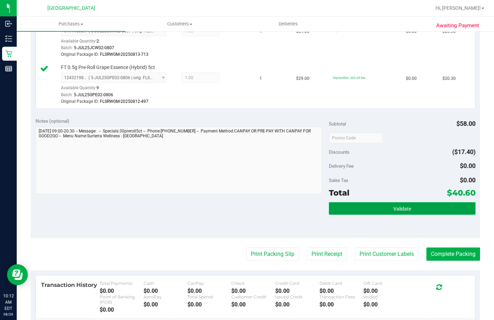
click at [402, 214] on button "Validate" at bounding box center [402, 208] width 147 height 13
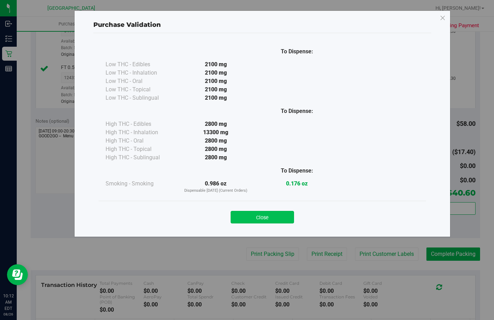
click at [258, 213] on button "Close" at bounding box center [262, 217] width 63 height 13
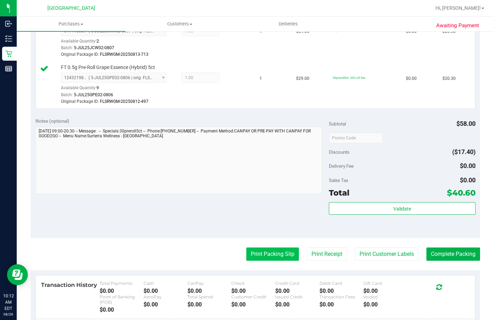
click at [268, 260] on button "Print Packing Slip" at bounding box center [272, 253] width 53 height 13
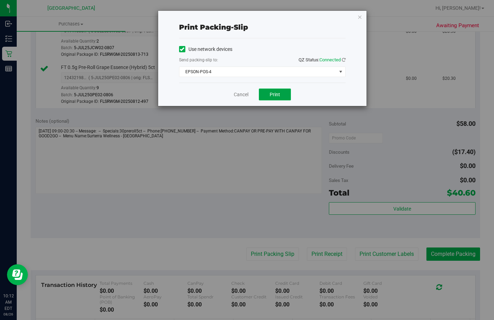
click at [281, 98] on button "Print" at bounding box center [275, 94] width 32 height 12
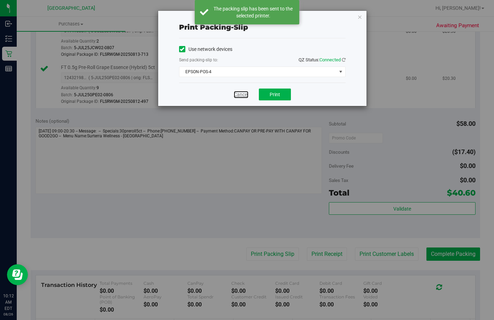
drag, startPoint x: 238, startPoint y: 96, endPoint x: 258, endPoint y: 109, distance: 23.4
click at [239, 96] on link "Cancel" at bounding box center [241, 94] width 15 height 7
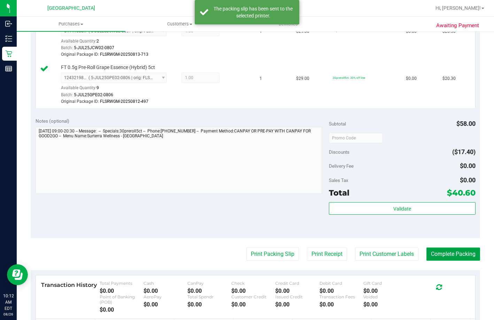
click at [435, 260] on button "Complete Packing" at bounding box center [453, 253] width 54 height 13
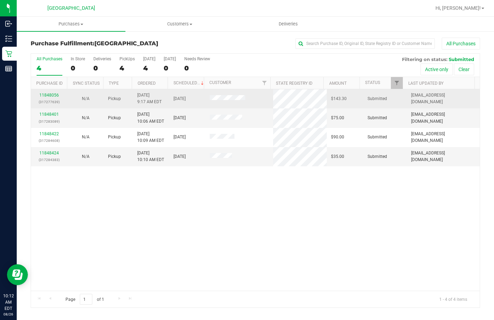
click at [47, 92] on div "11848056 (317277639)" at bounding box center [49, 98] width 28 height 13
click at [53, 100] on p "(317277639)" at bounding box center [49, 102] width 28 height 7
click at [52, 97] on link "11848056" at bounding box center [48, 95] width 19 height 5
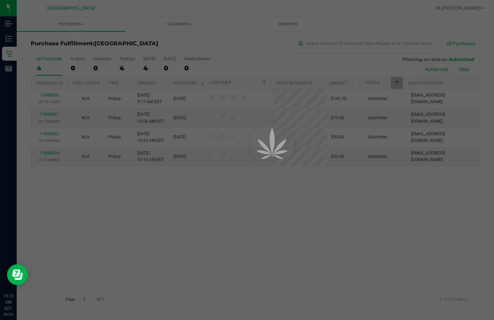
click at [289, 216] on div at bounding box center [247, 160] width 494 height 320
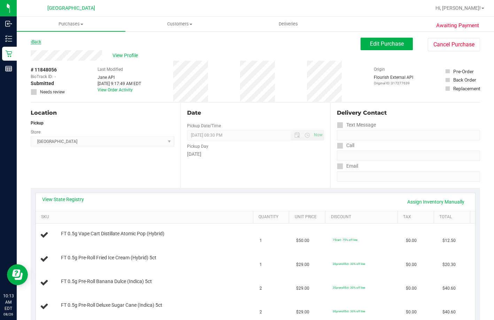
click at [36, 42] on link "Back" at bounding box center [36, 41] width 10 height 5
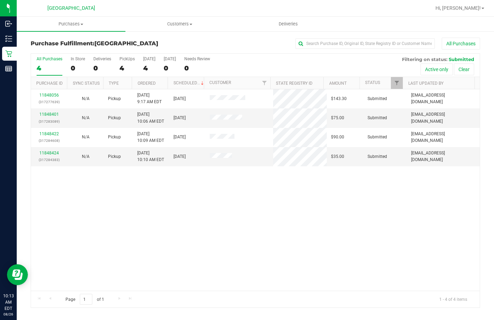
click at [102, 194] on div "11848056 (317277639) N/A Pickup 8/26/2025 9:17 AM EDT 8/26/2025 $143.30 Submitt…" at bounding box center [255, 189] width 448 height 201
click at [46, 112] on link "11848401" at bounding box center [48, 114] width 19 height 5
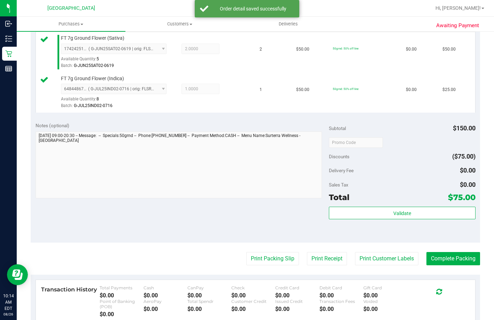
scroll to position [244, 0]
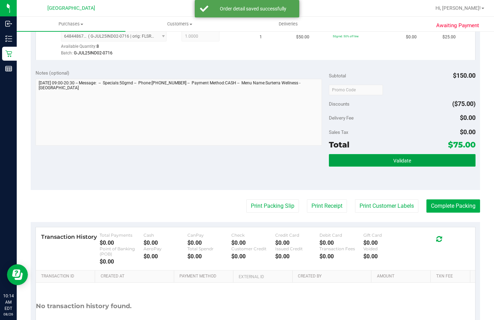
click at [378, 166] on button "Validate" at bounding box center [402, 160] width 147 height 13
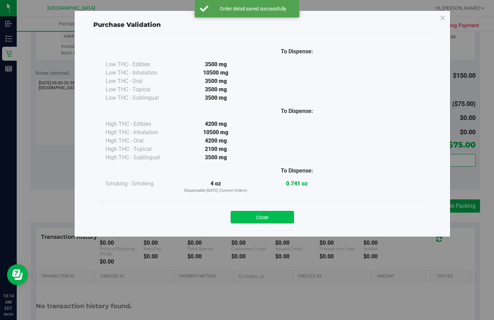
click at [279, 220] on button "Close" at bounding box center [262, 217] width 63 height 13
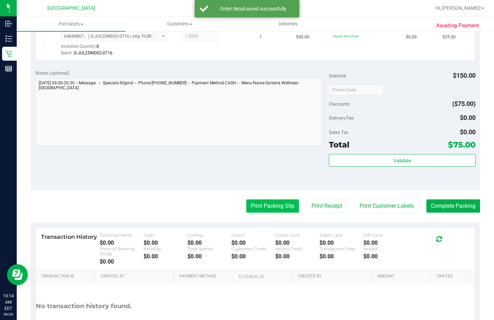
click at [278, 212] on button "Print Packing Slip" at bounding box center [272, 205] width 53 height 13
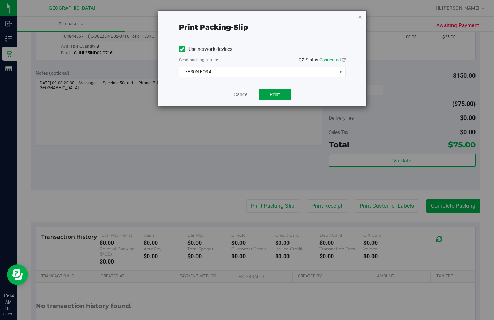
click at [271, 92] on span "Print" at bounding box center [275, 95] width 10 height 6
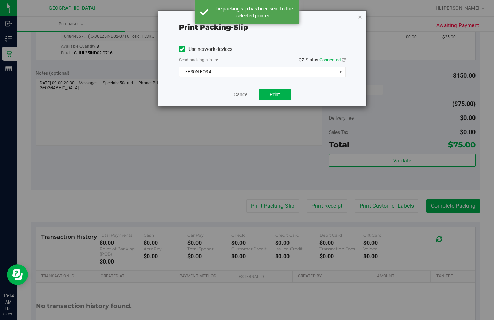
click at [237, 93] on link "Cancel" at bounding box center [241, 94] width 15 height 7
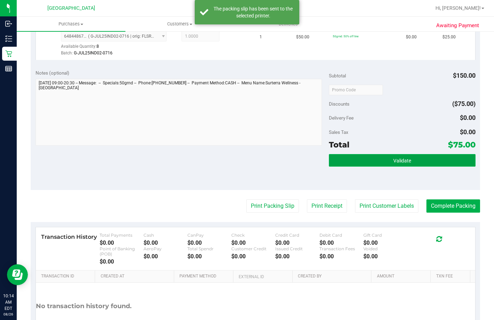
click at [354, 166] on button "Validate" at bounding box center [402, 160] width 147 height 13
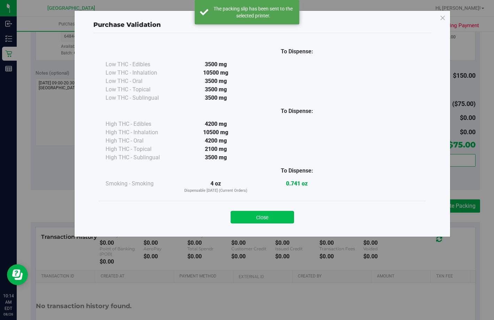
click at [255, 220] on button "Close" at bounding box center [262, 217] width 63 height 13
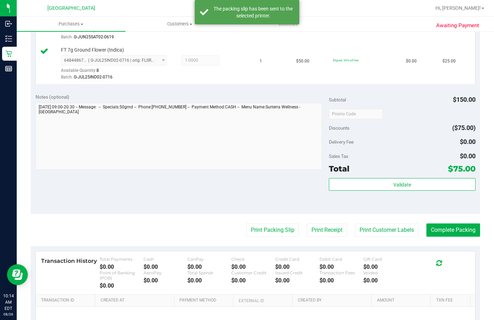
scroll to position [279, 0]
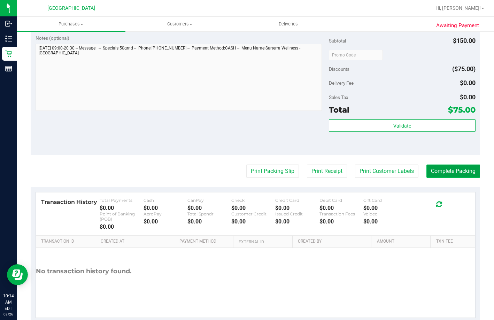
click at [463, 178] on button "Complete Packing" at bounding box center [453, 170] width 54 height 13
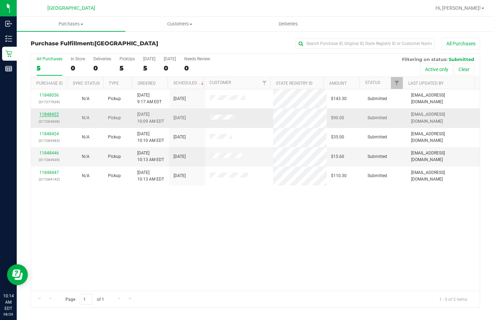
click at [49, 114] on link "11848422" at bounding box center [48, 114] width 19 height 5
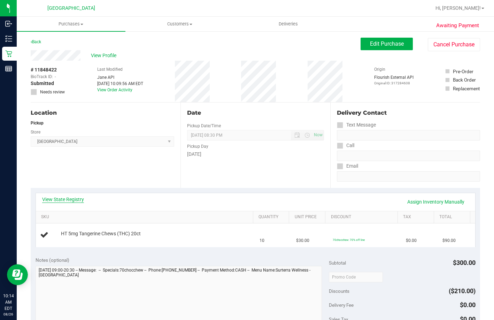
click at [71, 201] on link "View State Registry" at bounding box center [63, 199] width 42 height 7
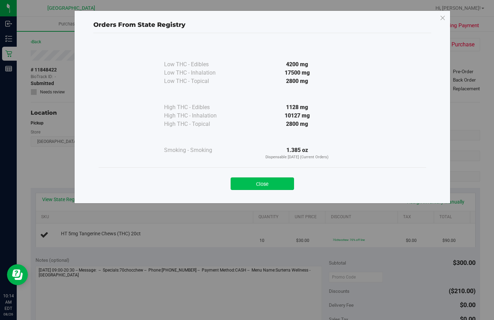
click at [277, 179] on button "Close" at bounding box center [262, 183] width 63 height 13
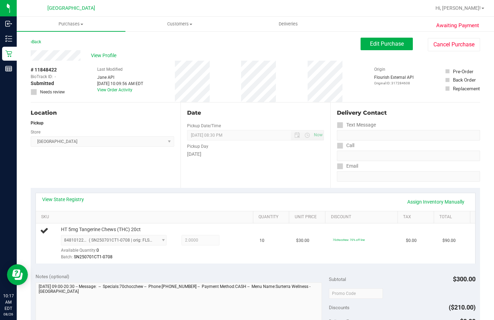
click at [265, 160] on div "Date Pickup Date/Time 08/26/2025 Now 08/26/2025 08:30 PM Now Pickup Day Tuesday" at bounding box center [255, 144] width 150 height 85
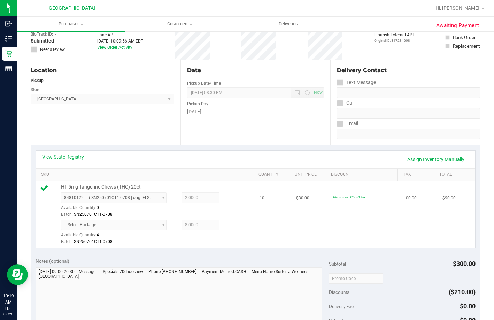
scroll to position [139, 0]
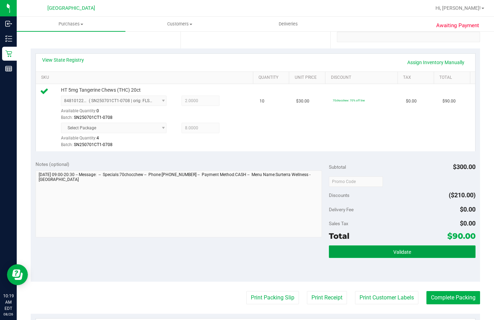
click at [382, 257] on button "Validate" at bounding box center [402, 251] width 147 height 13
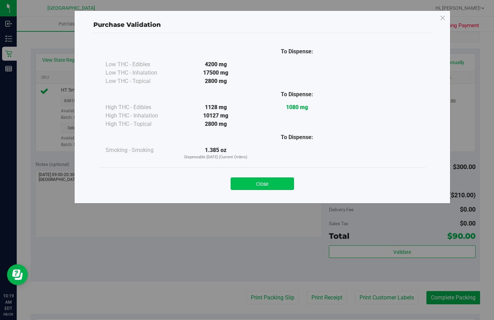
click at [257, 188] on button "Close" at bounding box center [262, 183] width 63 height 13
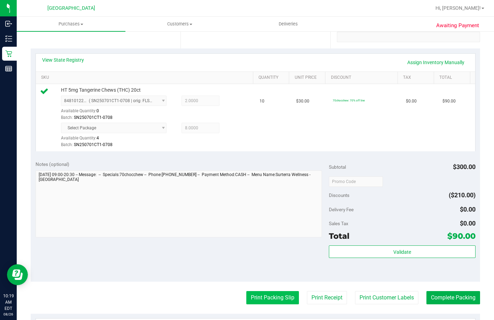
click at [273, 304] on button "Print Packing Slip" at bounding box center [272, 297] width 53 height 13
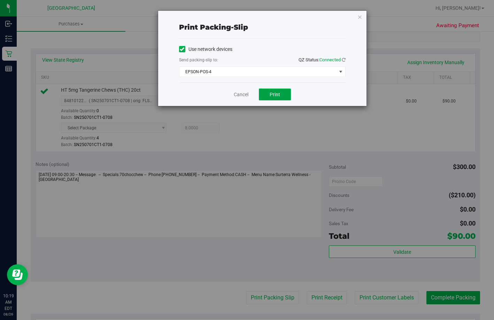
click at [274, 91] on button "Print" at bounding box center [275, 94] width 32 height 12
click at [241, 92] on link "Cancel" at bounding box center [241, 94] width 15 height 7
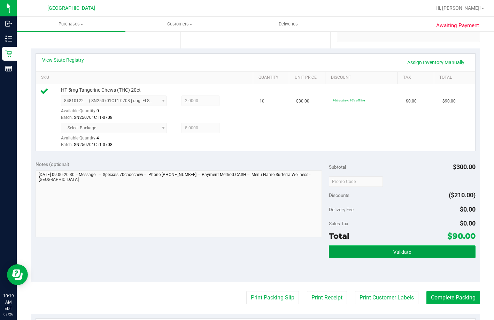
click at [376, 258] on button "Validate" at bounding box center [402, 251] width 147 height 13
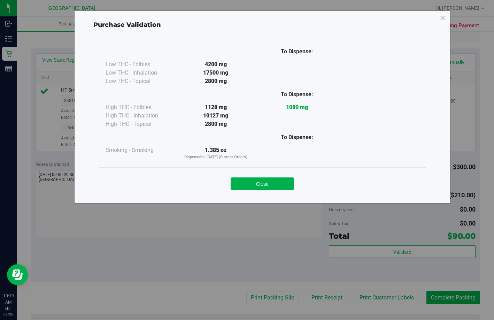
click at [250, 177] on div "Close" at bounding box center [262, 181] width 317 height 17
click at [251, 181] on button "Close" at bounding box center [262, 183] width 63 height 13
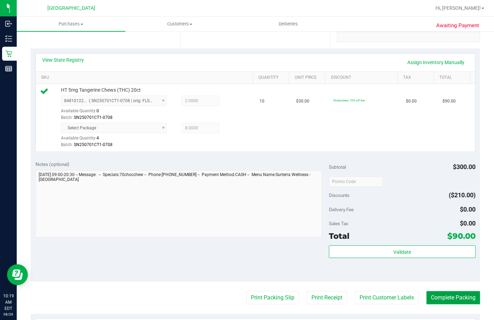
click at [456, 304] on button "Complete Packing" at bounding box center [453, 297] width 54 height 13
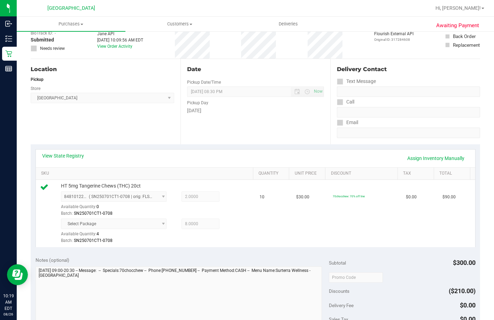
scroll to position [0, 0]
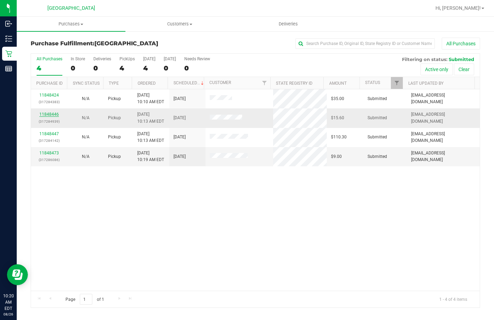
click at [53, 112] on link "11848446" at bounding box center [48, 114] width 19 height 5
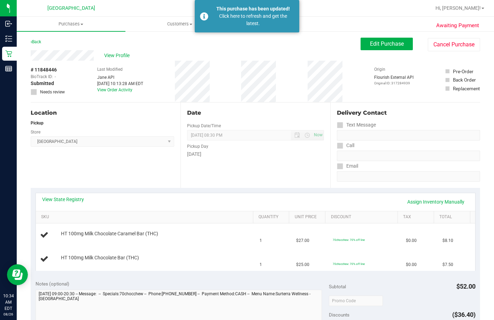
click at [43, 41] on div "Back Edit Purchase Cancel Purchase" at bounding box center [255, 44] width 449 height 13
click at [39, 42] on link "Back" at bounding box center [36, 41] width 10 height 5
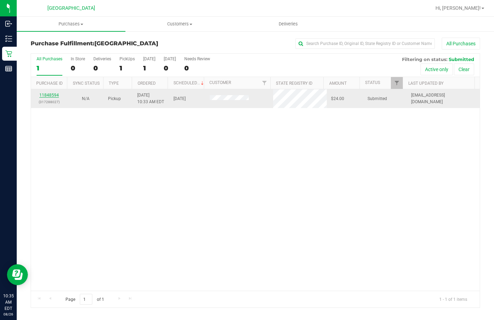
click at [44, 95] on link "11848594" at bounding box center [48, 95] width 19 height 5
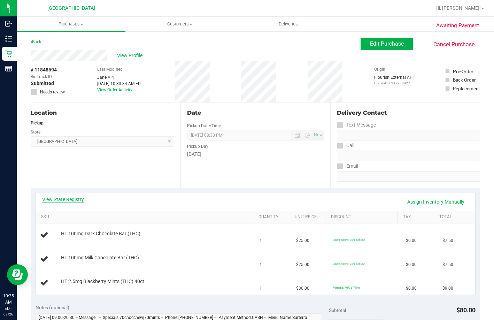
drag, startPoint x: 67, startPoint y: 205, endPoint x: 66, endPoint y: 198, distance: 6.3
click at [66, 202] on div "View State Registry Assign Inventory Manually" at bounding box center [255, 202] width 427 height 12
click at [66, 198] on link "View State Registry" at bounding box center [63, 199] width 42 height 7
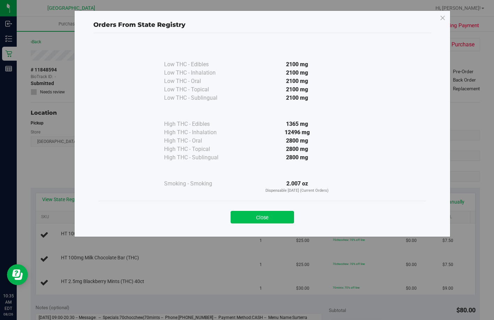
click at [271, 212] on button "Close" at bounding box center [262, 217] width 63 height 13
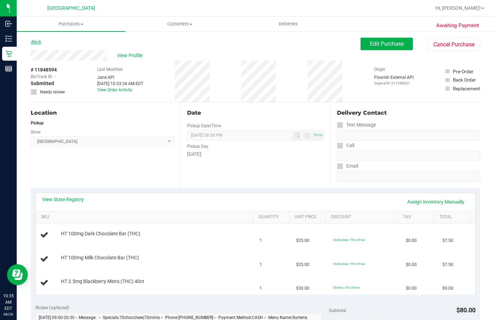
click at [37, 40] on link "Back" at bounding box center [36, 41] width 10 height 5
